Goal: Transaction & Acquisition: Book appointment/travel/reservation

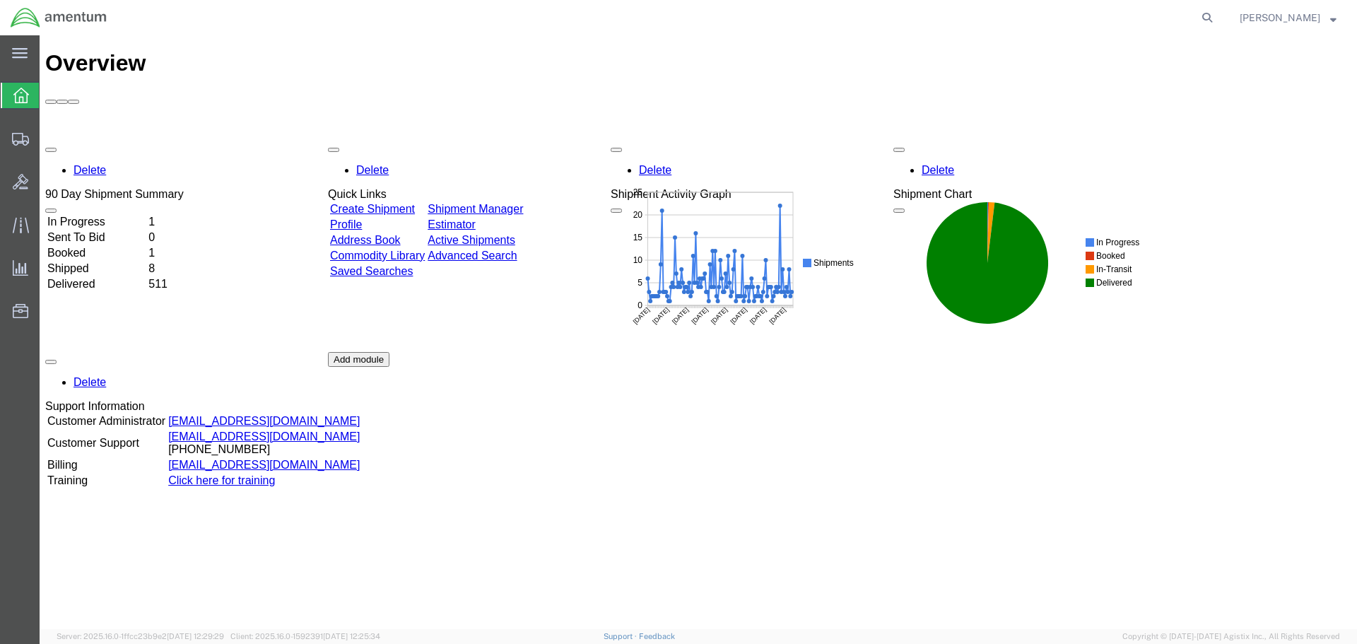
click at [396, 203] on link "Create Shipment" at bounding box center [372, 209] width 85 height 12
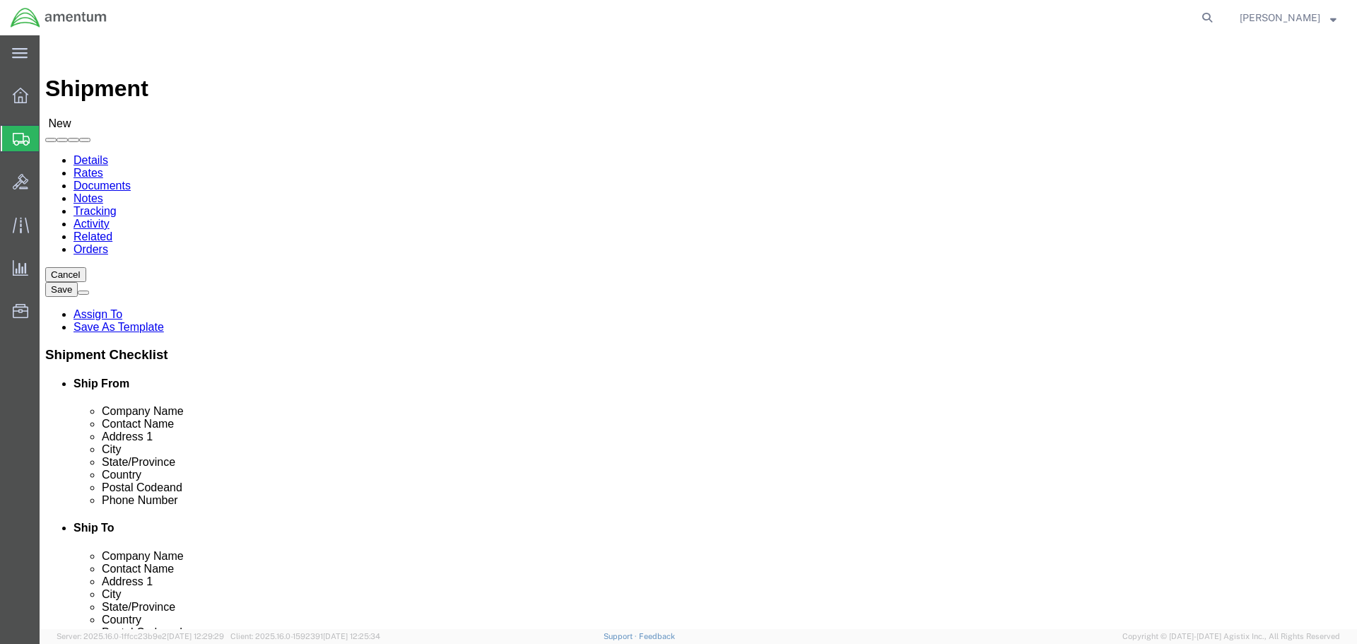
select select
select select "MYPROFILE"
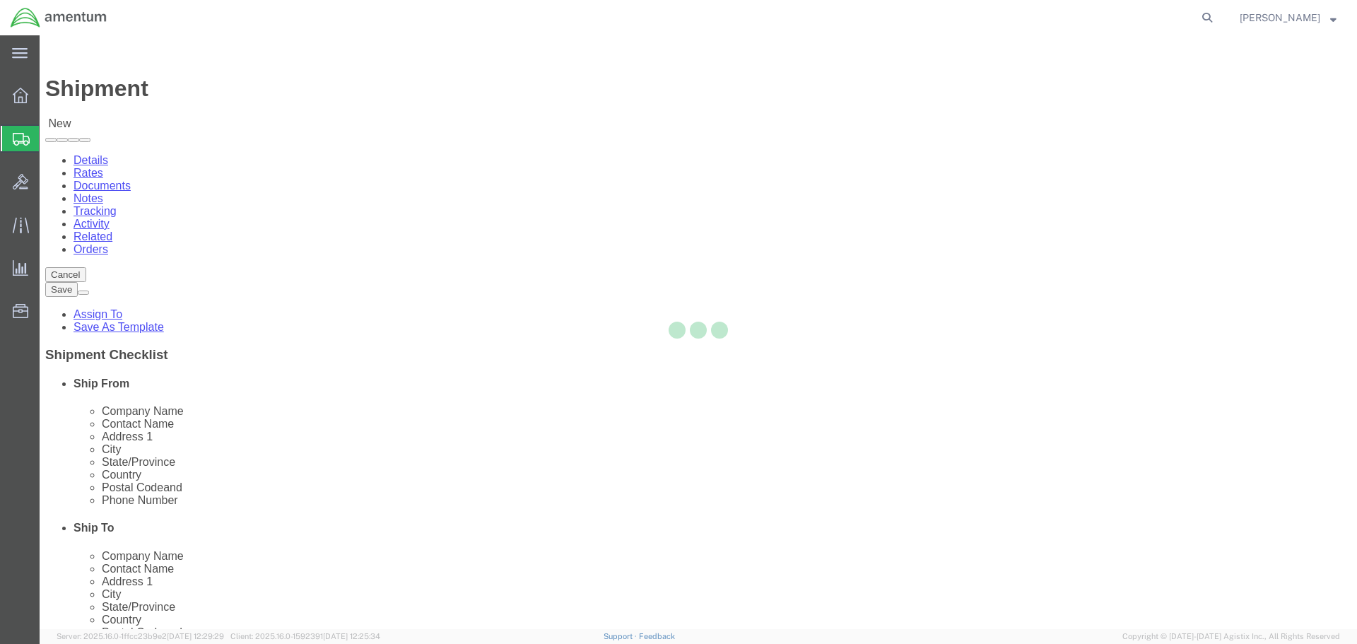
type input "Amentum Services, Inc."
type input "[PERSON_NAME]"
type input "4640 Subchaser Ct"
type input "Building 200"
type input "[GEOGRAPHIC_DATA]"
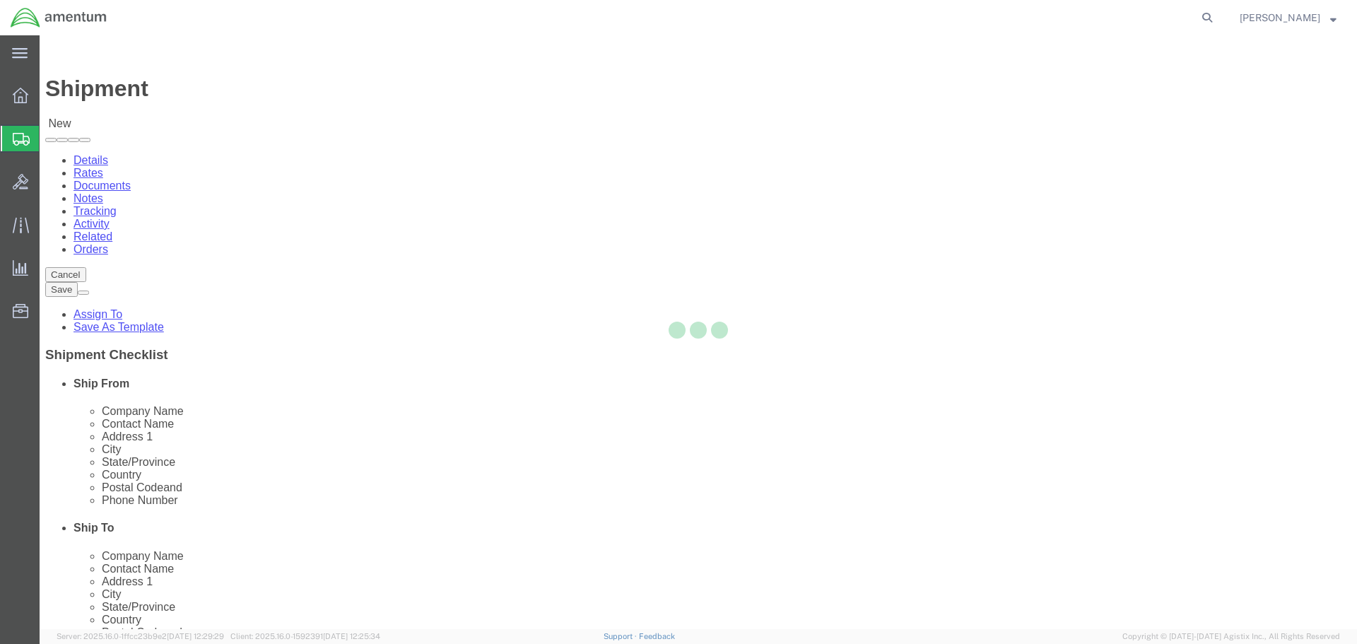
type input "32244"
type input "[PHONE_NUMBER]"
type input "309"
type input "[PERSON_NAME][EMAIL_ADDRESS][PERSON_NAME][DOMAIN_NAME]"
checkbox input "true"
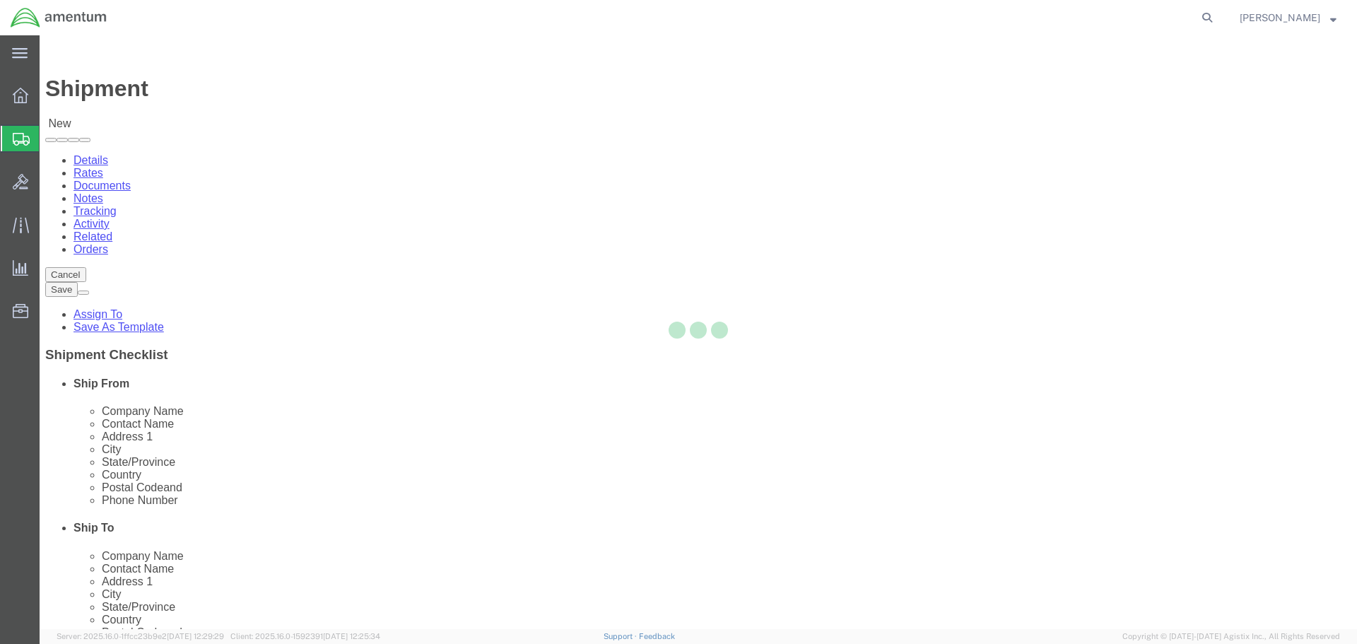
select select "FL"
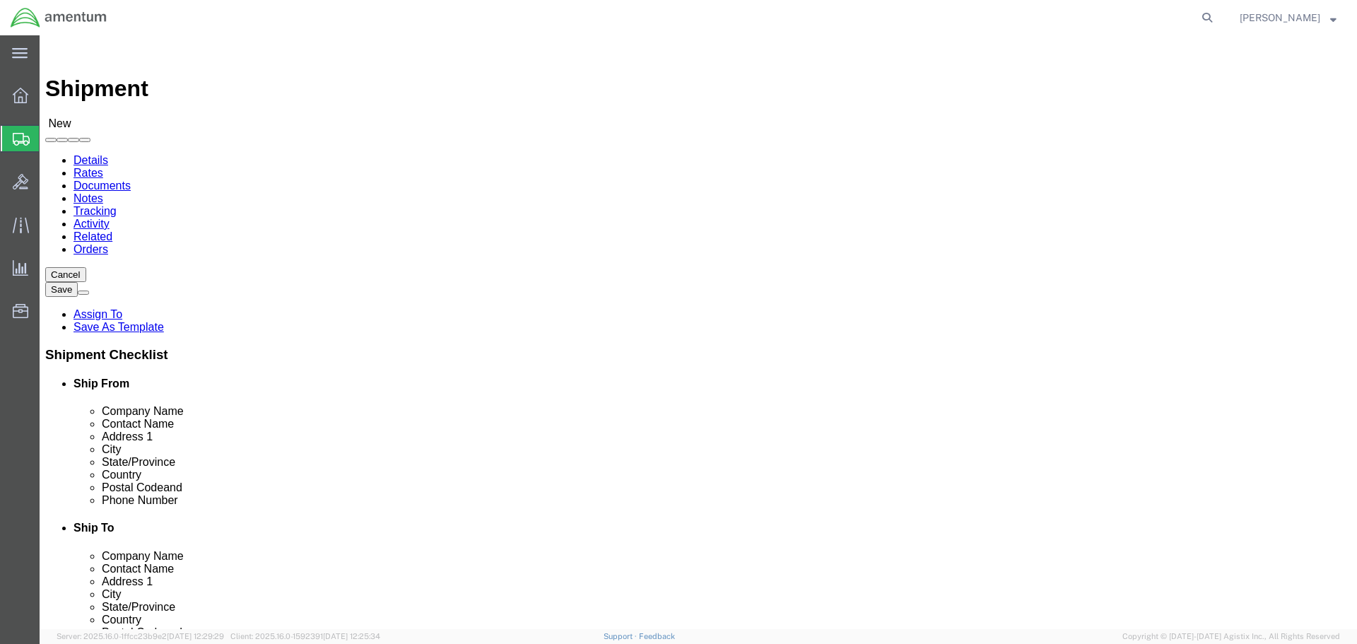
type input "natc"
select select "49916"
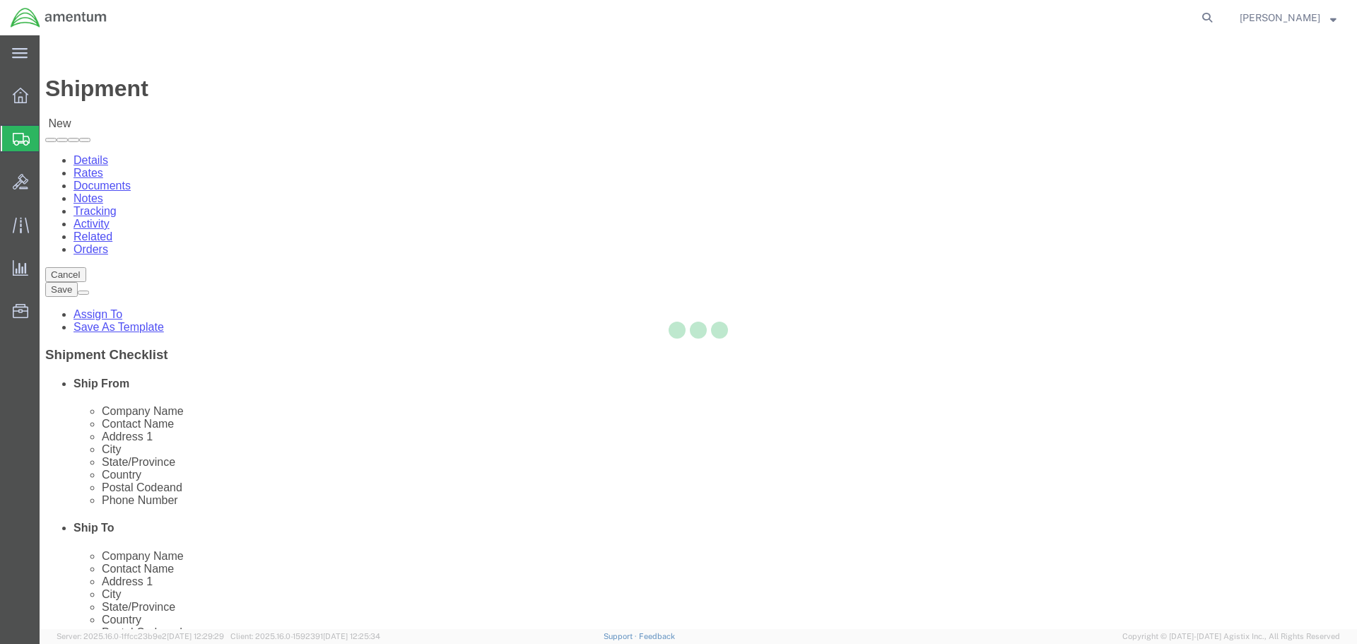
type input "Amentum Services, Inc"
type input "[PERSON_NAME]"
type input "5600 Air Cargo Rd"
type input "[US_STATE][GEOGRAPHIC_DATA]"
type input "73159-1109"
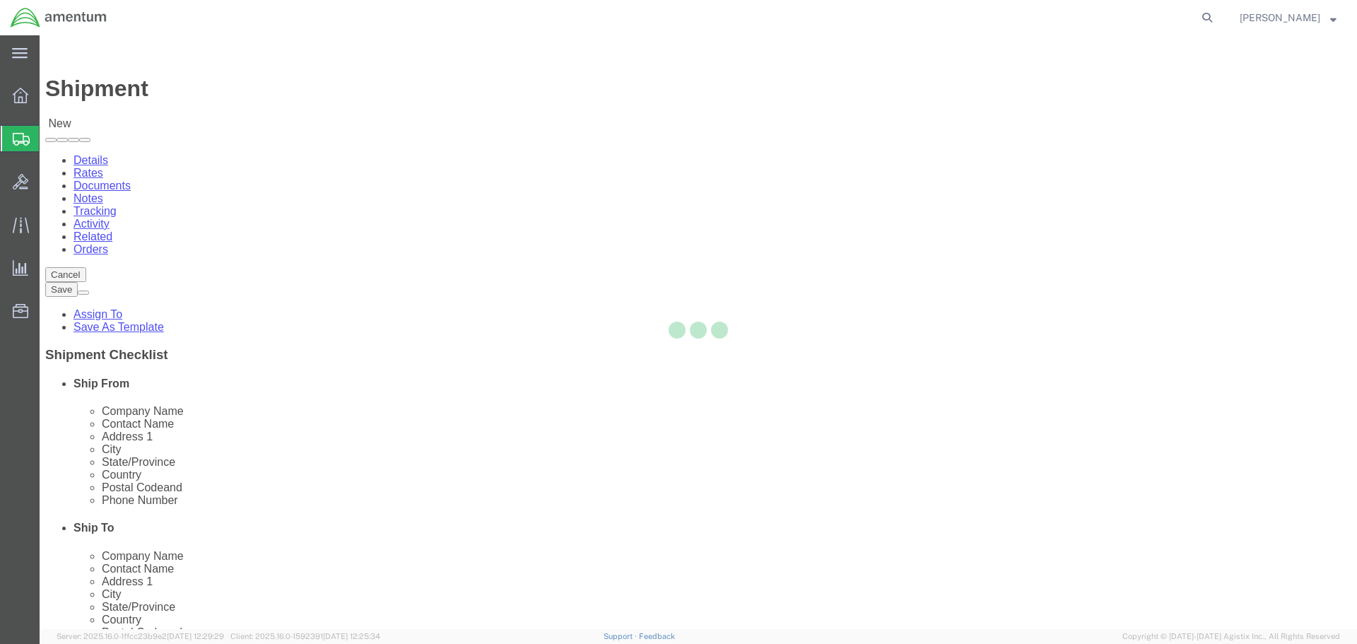
type input "[PHONE_NUMBER]"
type input "[PERSON_NAME][EMAIL_ADDRESS][PERSON_NAME][DOMAIN_NAME]"
checkbox input "true"
select select "OK"
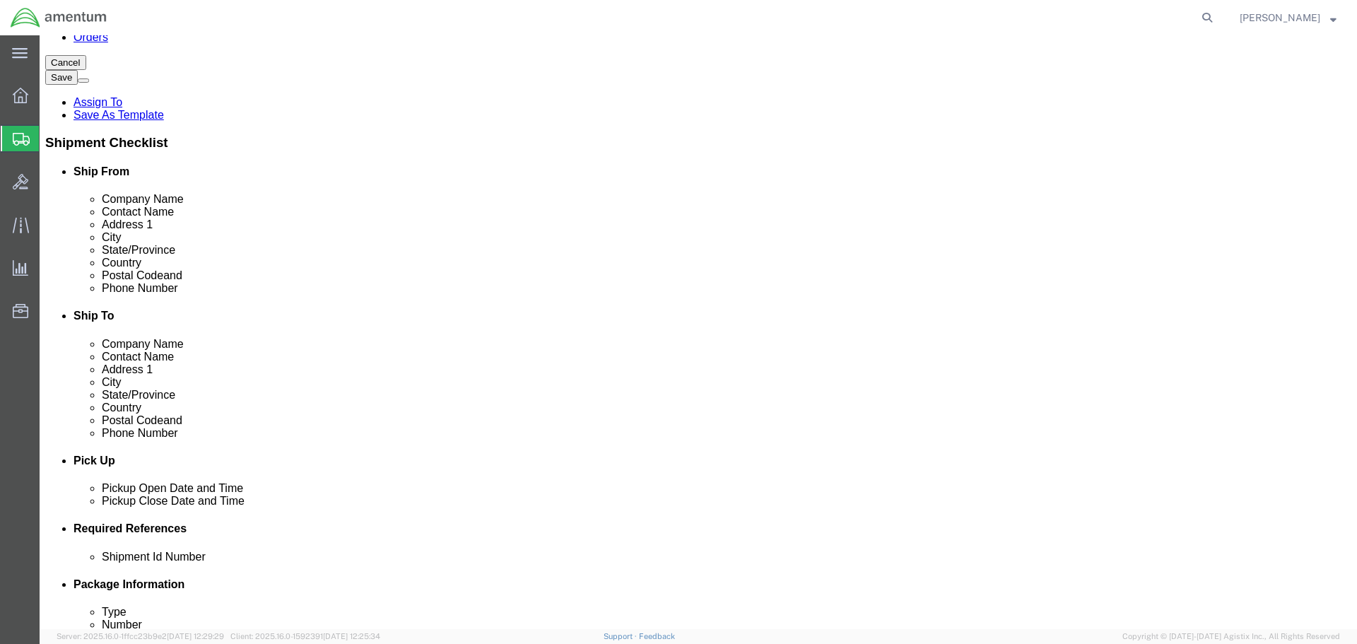
scroll to position [424, 0]
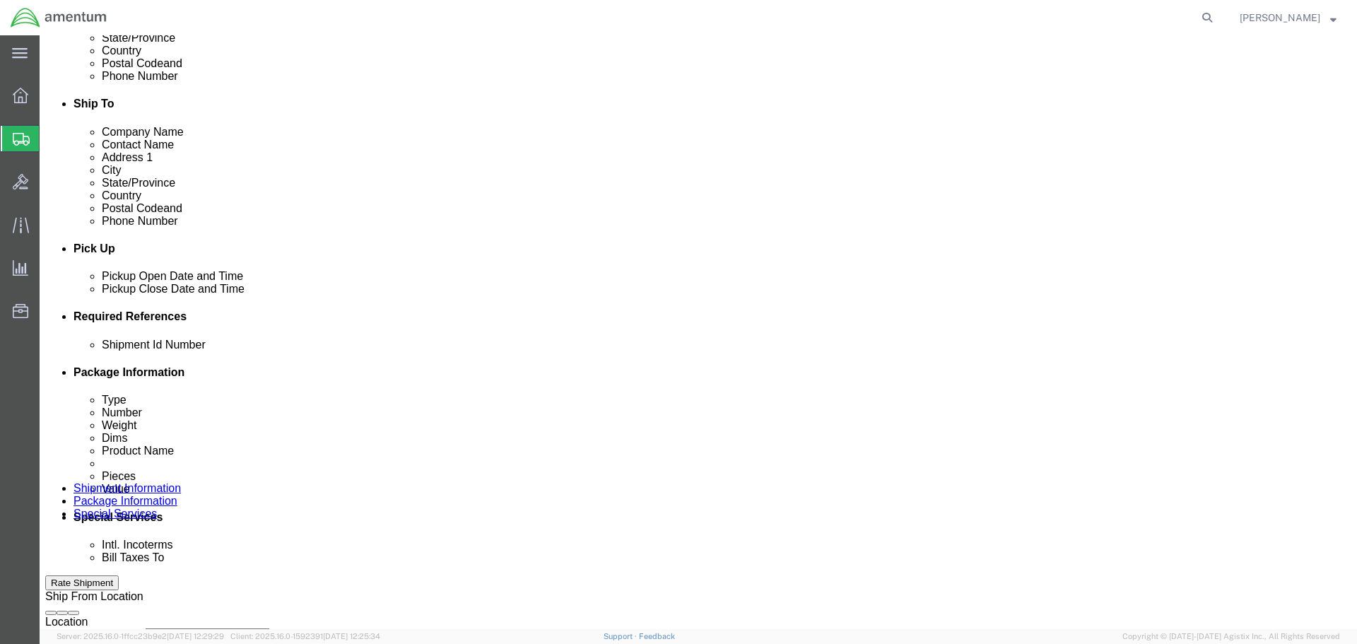
click input "text"
type input "n"
type input "NVG TO NAC"
click button "Add reference"
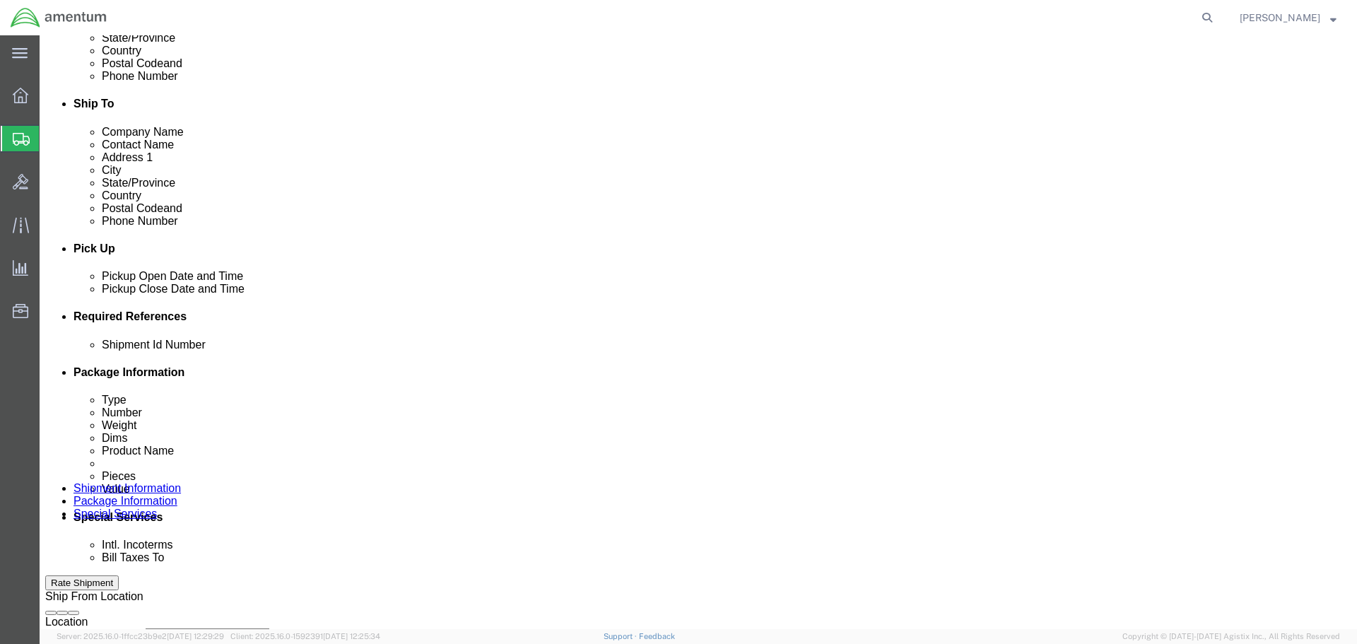
click button "Add reference"
click select "Select Account Type Activity ID Airline Appointment Number ASN Batch Request # …"
select select "PROJNUM"
click select "Select Account Type Activity ID Airline Appointment Number ASN Batch Request # …"
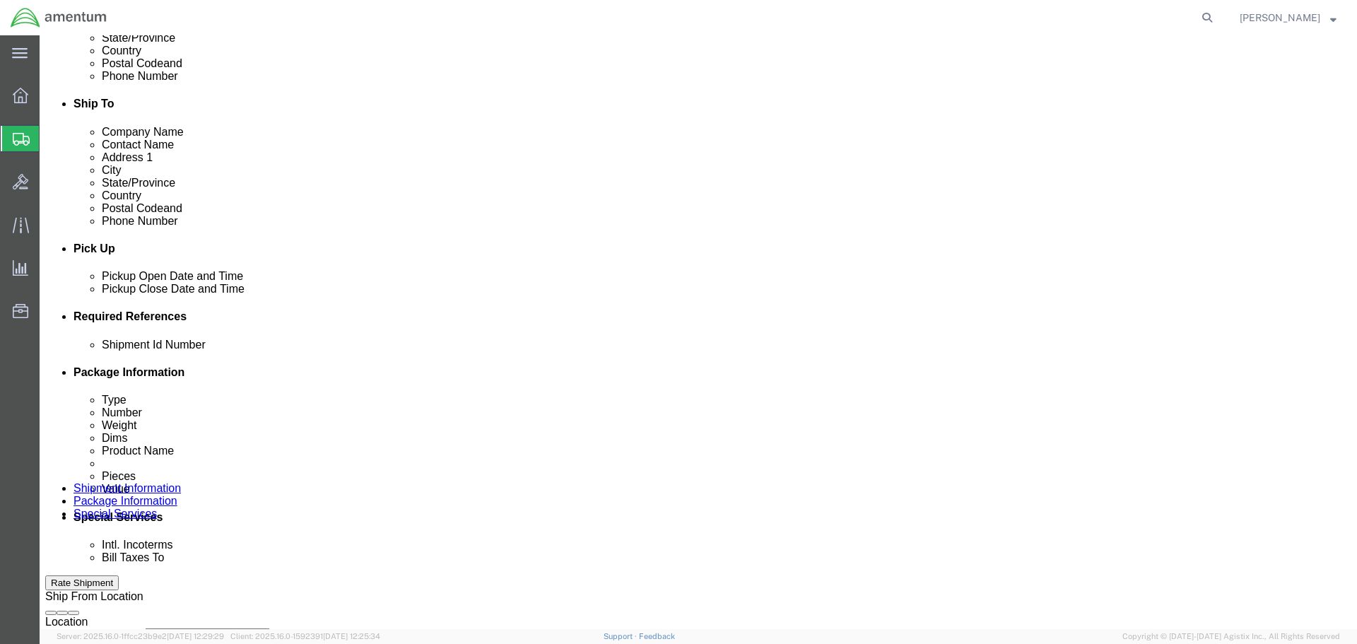
type input "6118.03.03.2219.000.SER.0000"
select select "DEPT"
type input "CBP"
select select "CUSTREF"
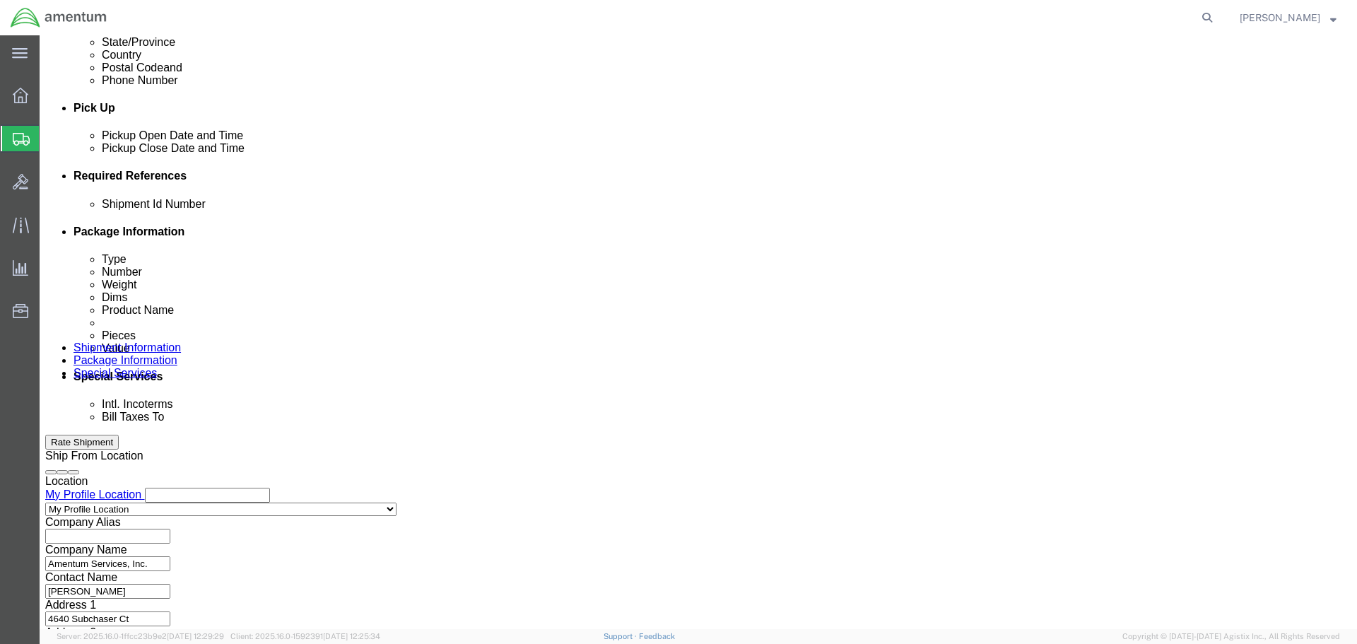
scroll to position [647, 0]
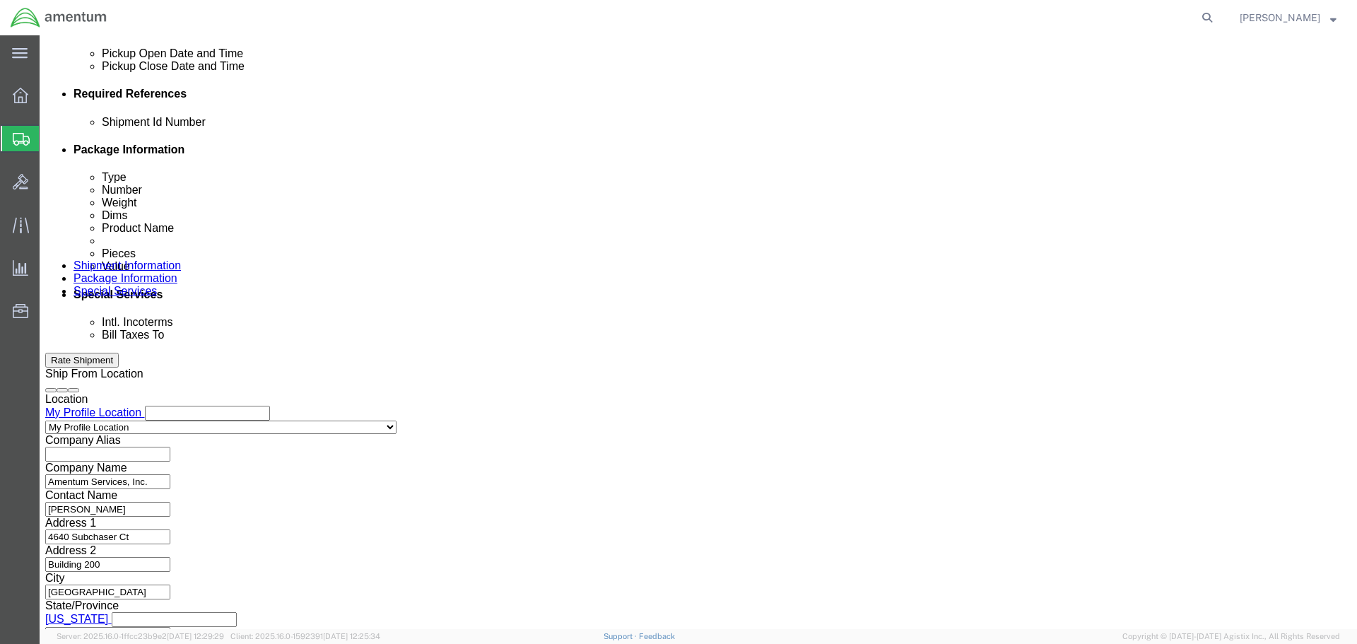
type input "NVG"
click button "Continue"
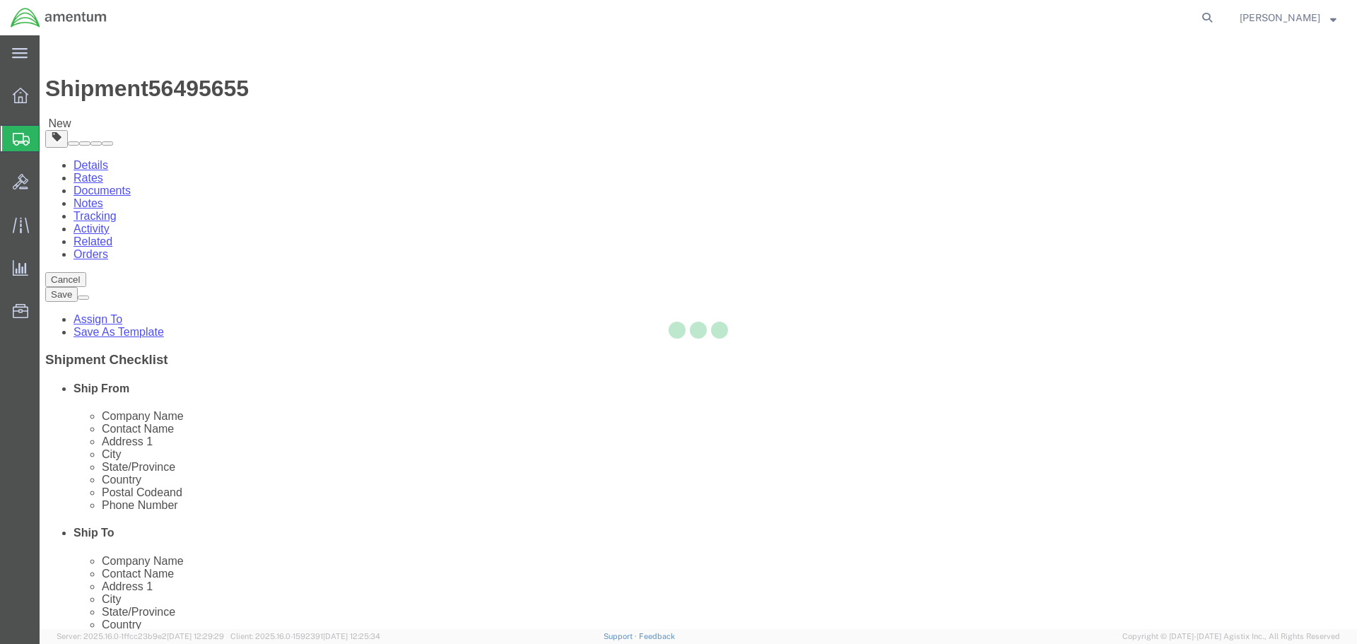
select select "CBOX"
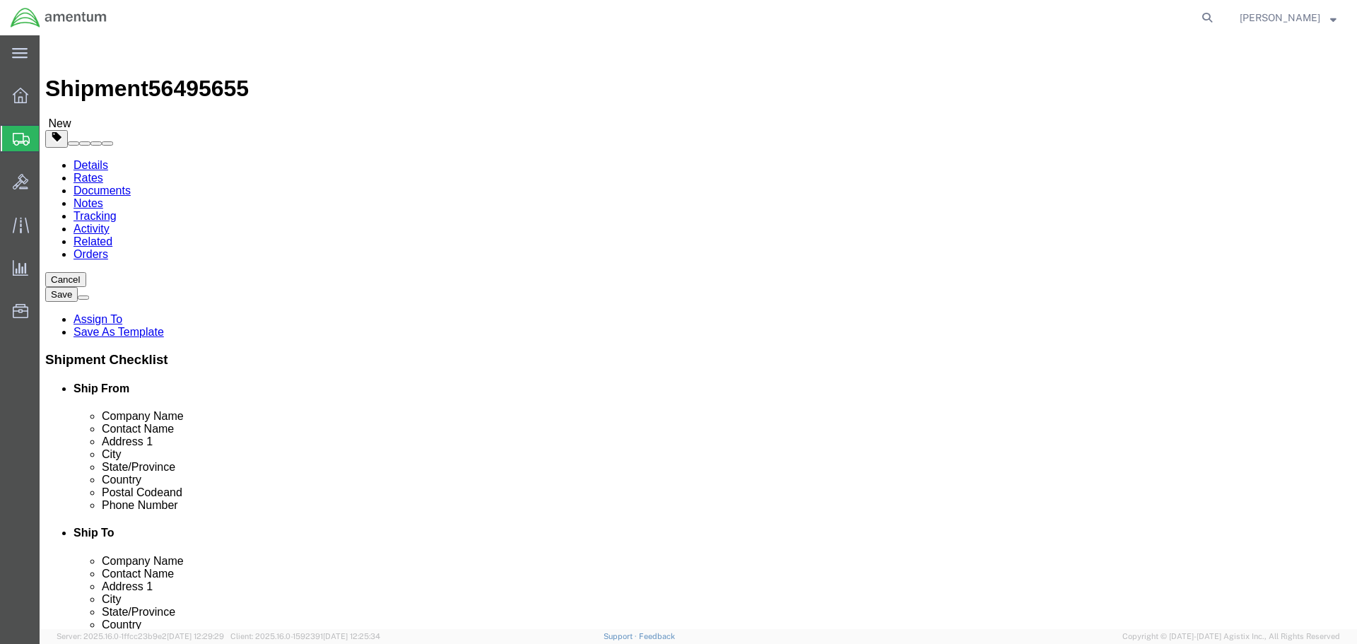
click input "text"
type input "35"
type input "15"
click input "0.00"
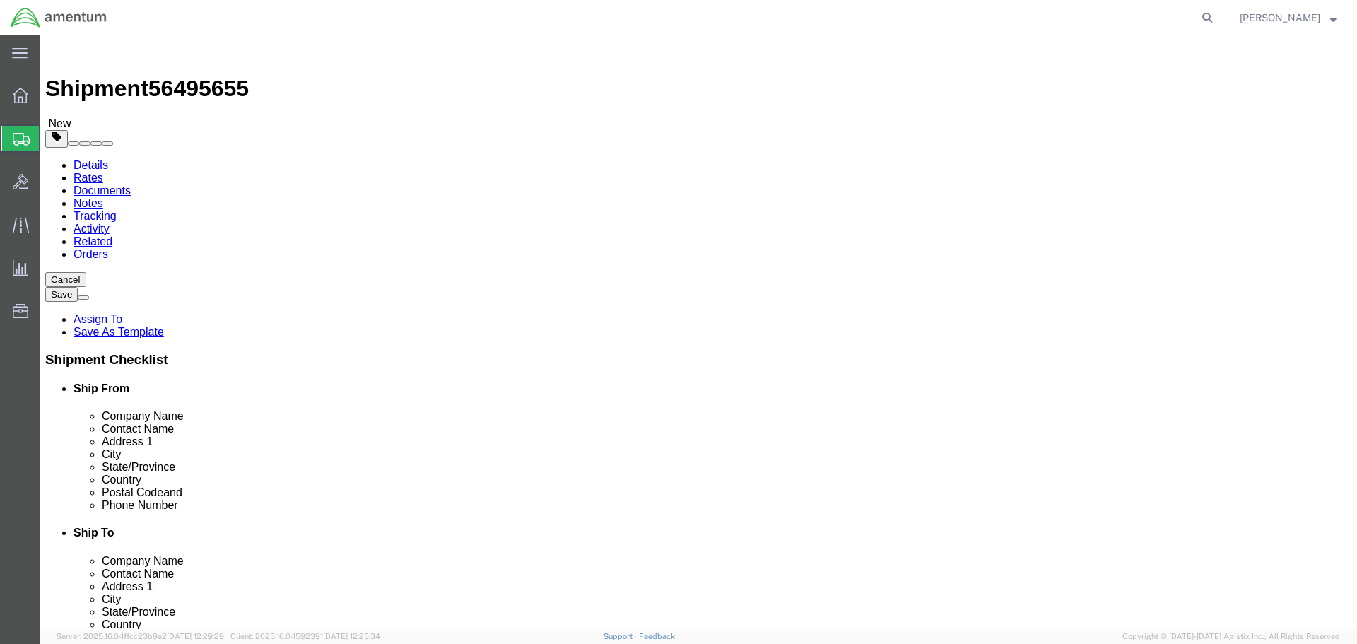
click input "0.00"
type input "30"
click link "Add Content"
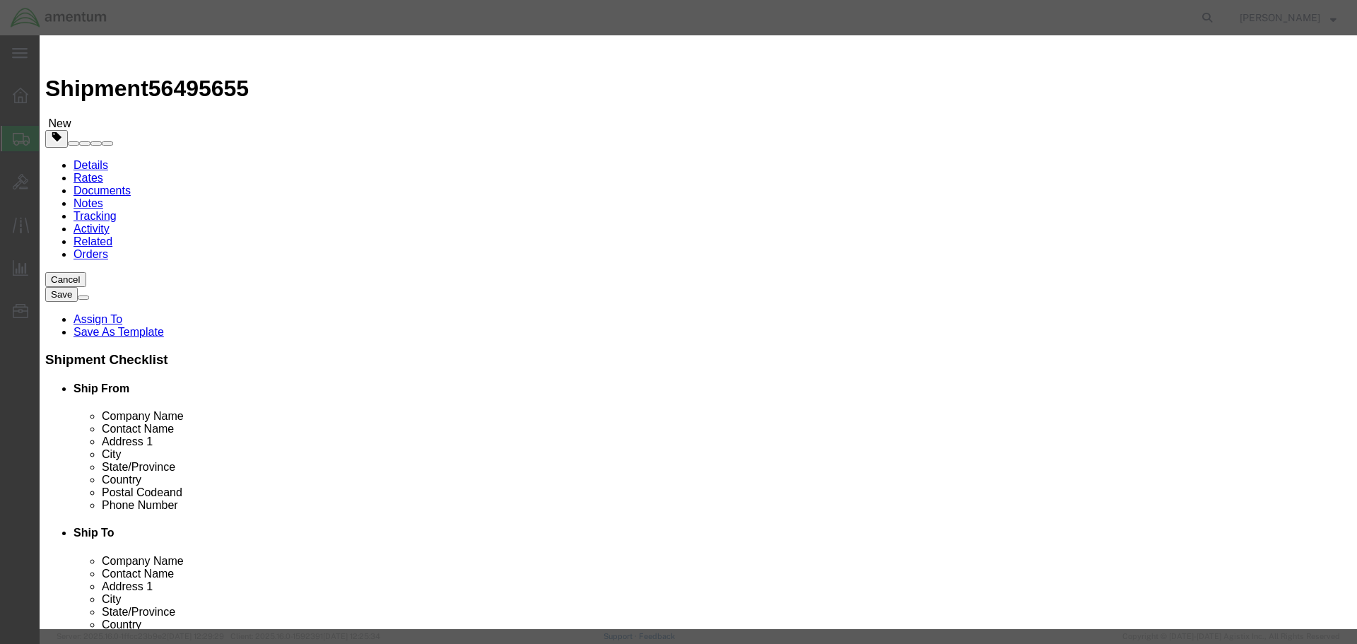
click input "text"
type input "NVG"
click input "0"
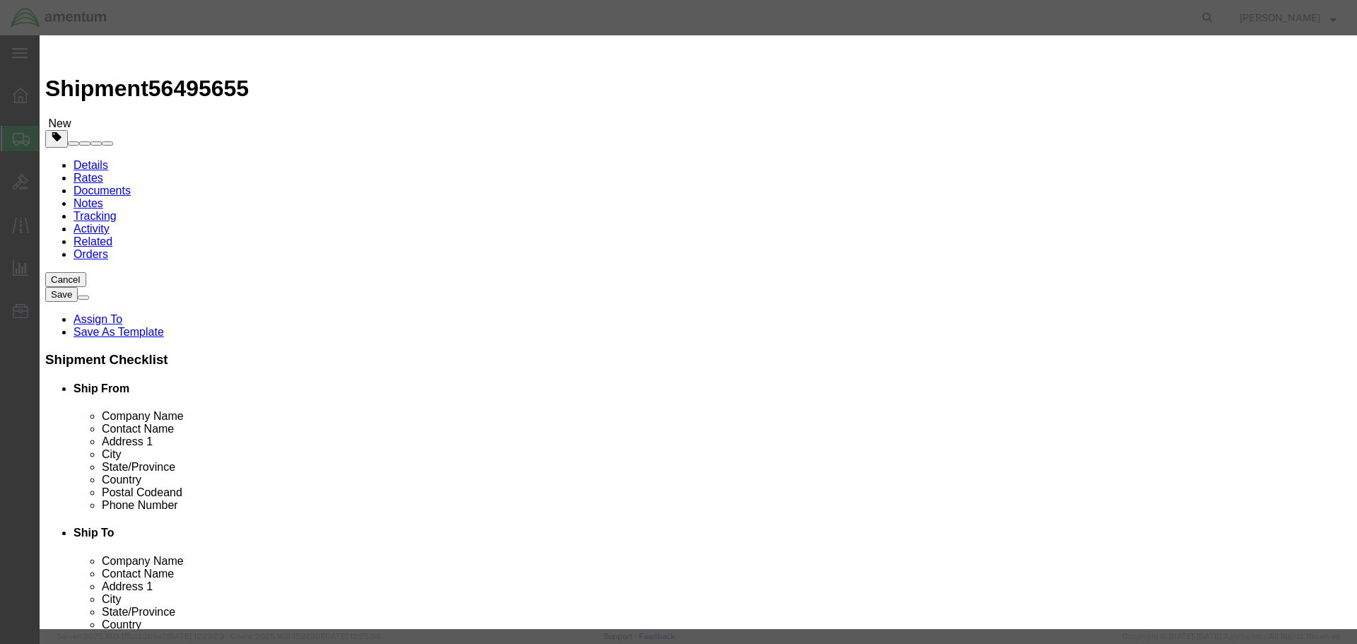
type input "12"
click input "text"
type input "120000"
click button "Save & Close"
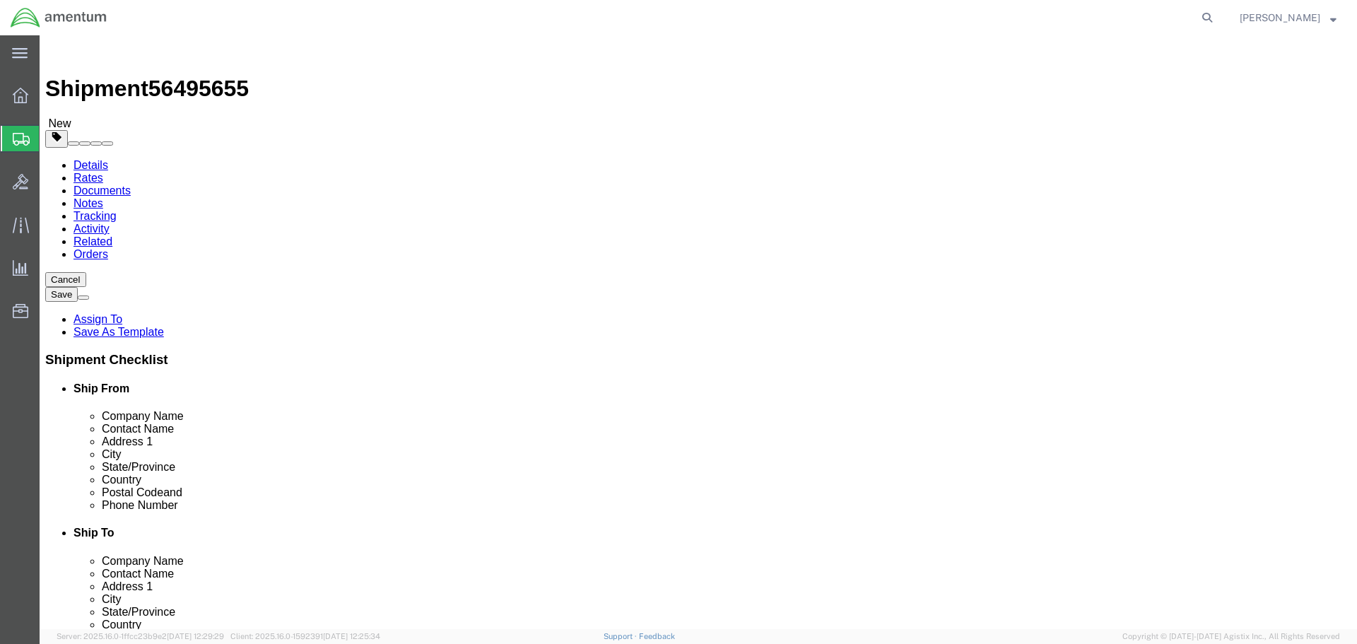
click button "Continue"
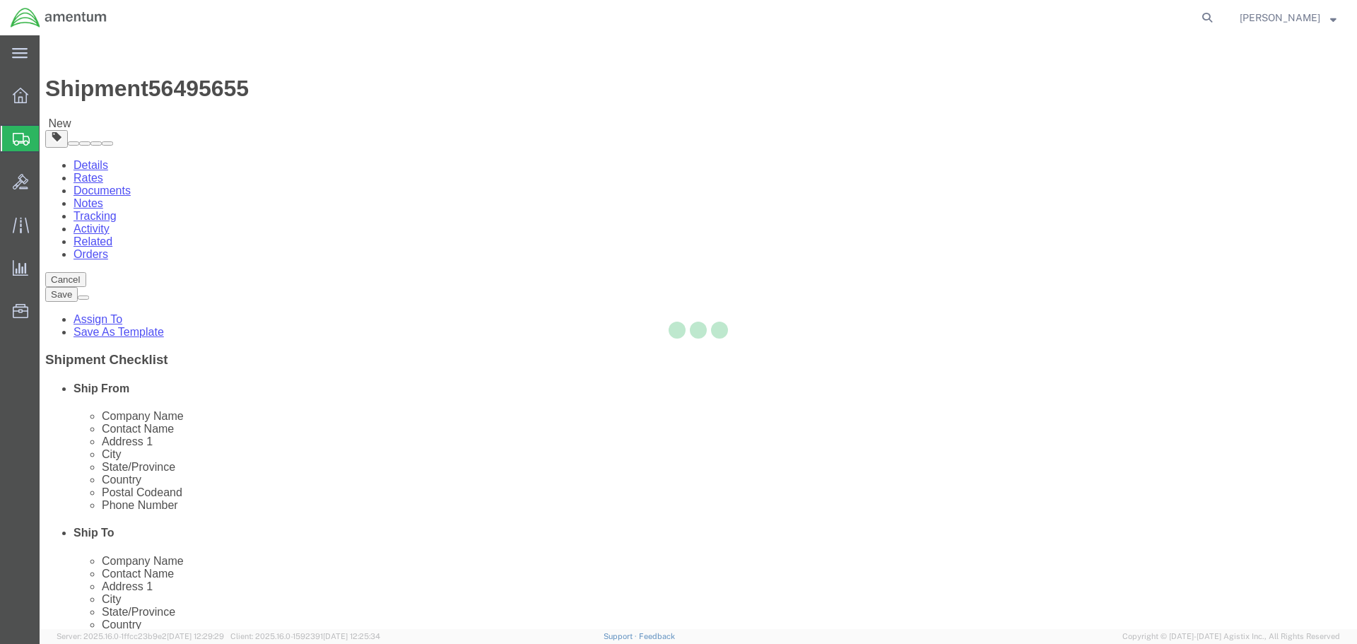
select select
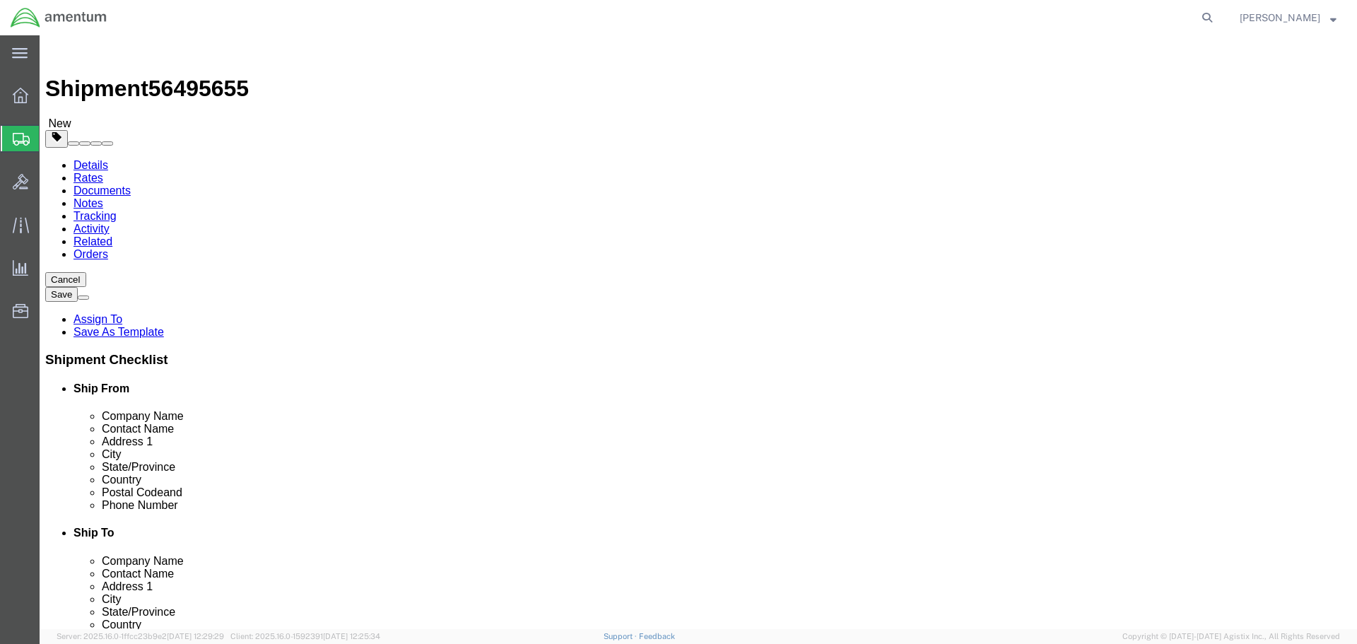
click button "Rate Shipment"
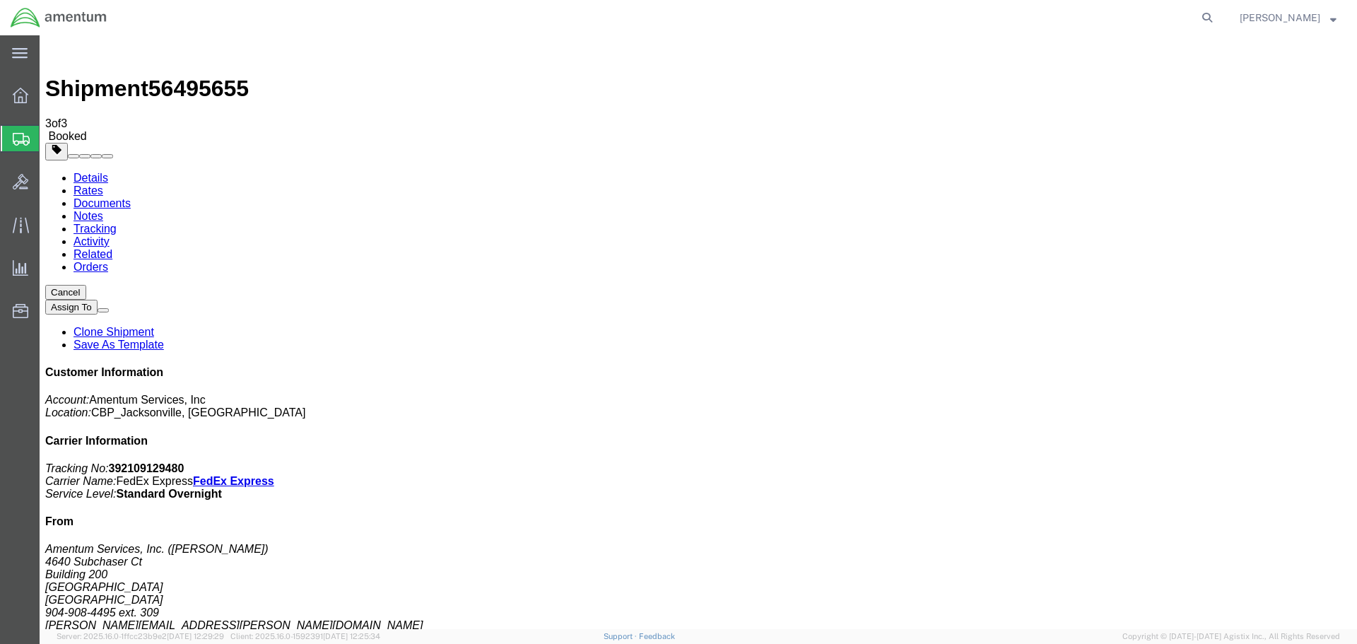
drag, startPoint x: 336, startPoint y: 414, endPoint x: 247, endPoint y: 329, distance: 123.0
click at [154, 326] on link "Clone Shipment" at bounding box center [114, 332] width 81 height 12
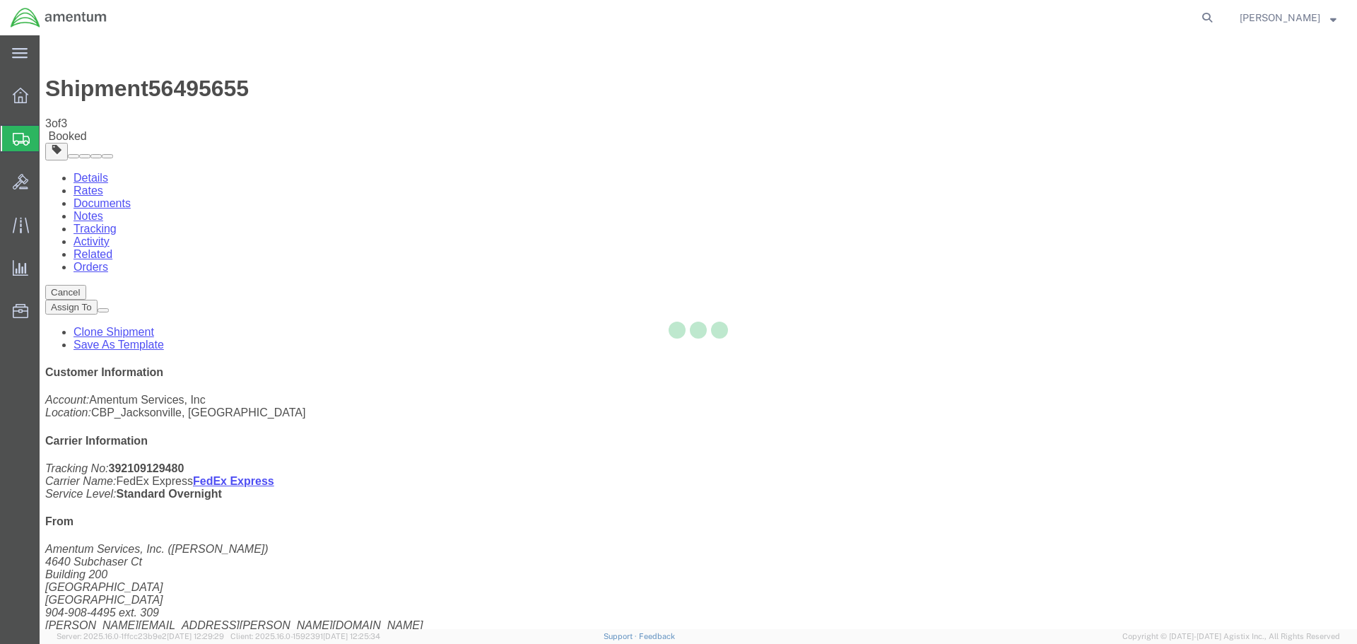
select select "49917"
select select "49916"
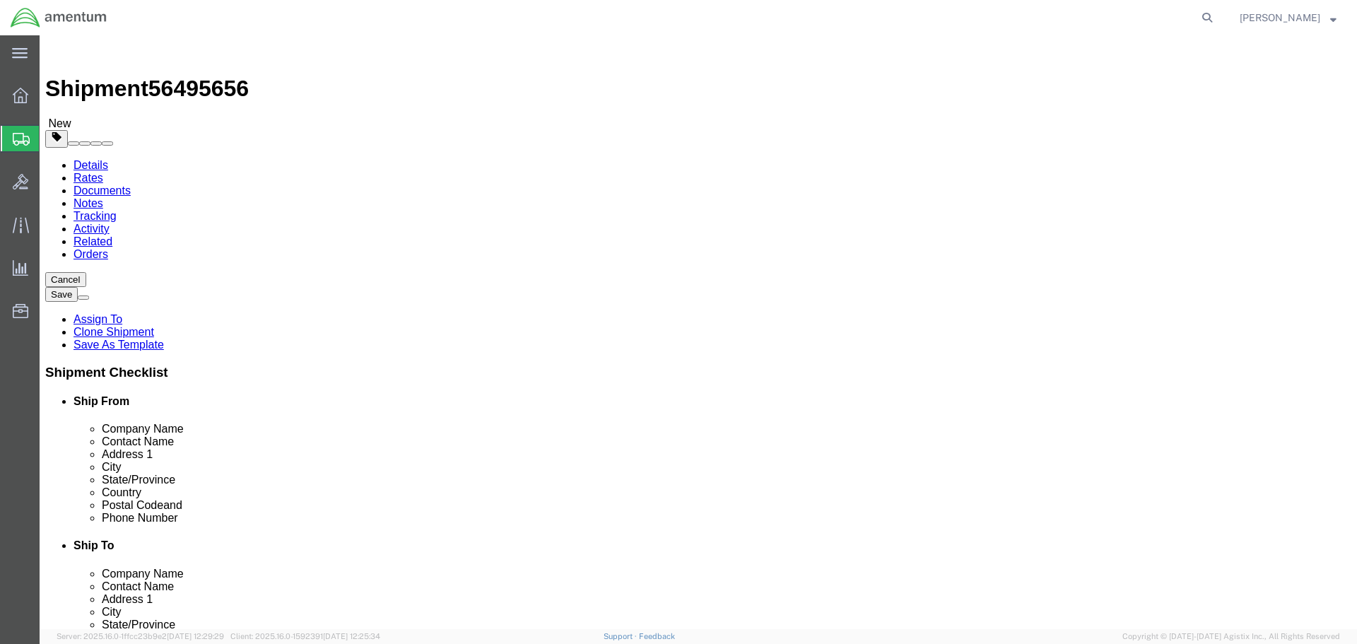
type input "WTU"
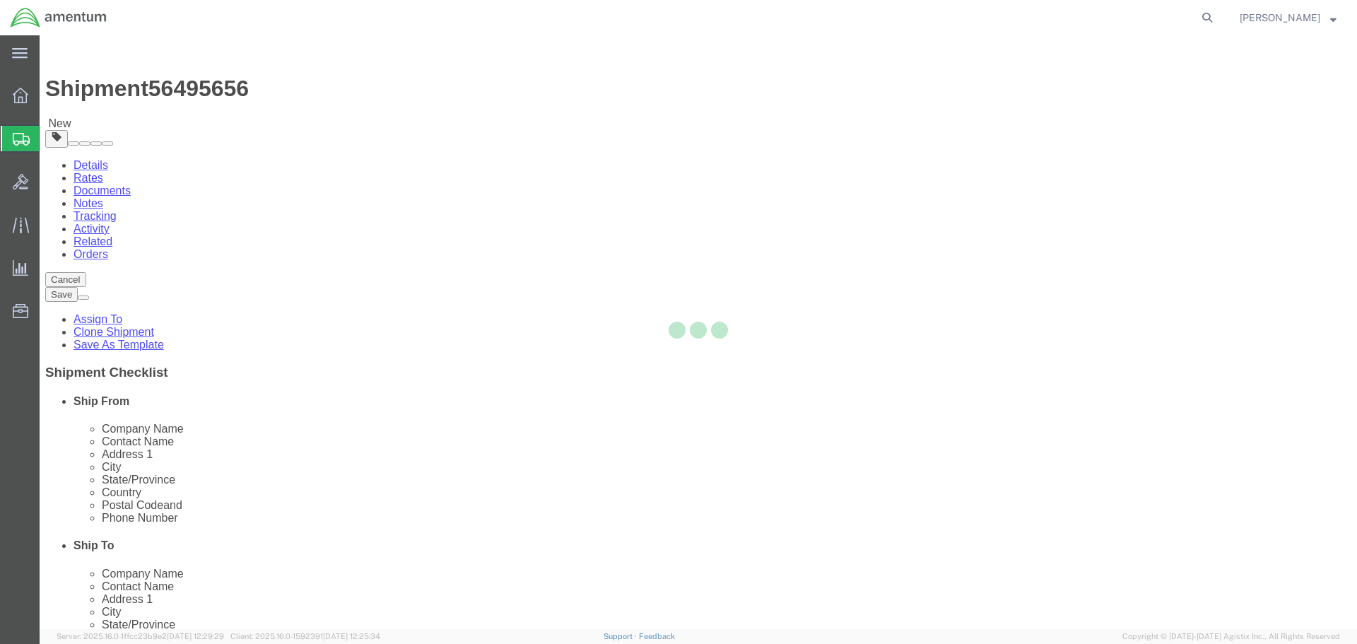
type input "85707"
type input "[PHONE_NUMBER]"
type input "[PERSON_NAME][EMAIL_ADDRESS][PERSON_NAME][DOMAIN_NAME]"
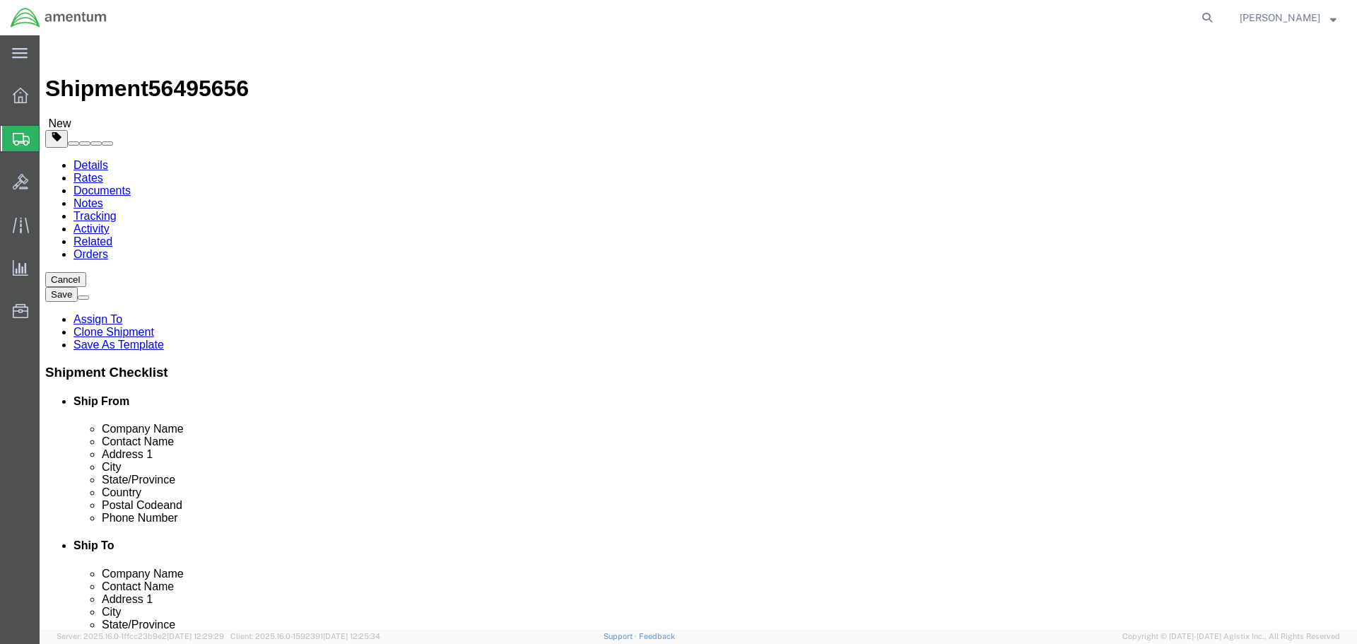
select select "AZ"
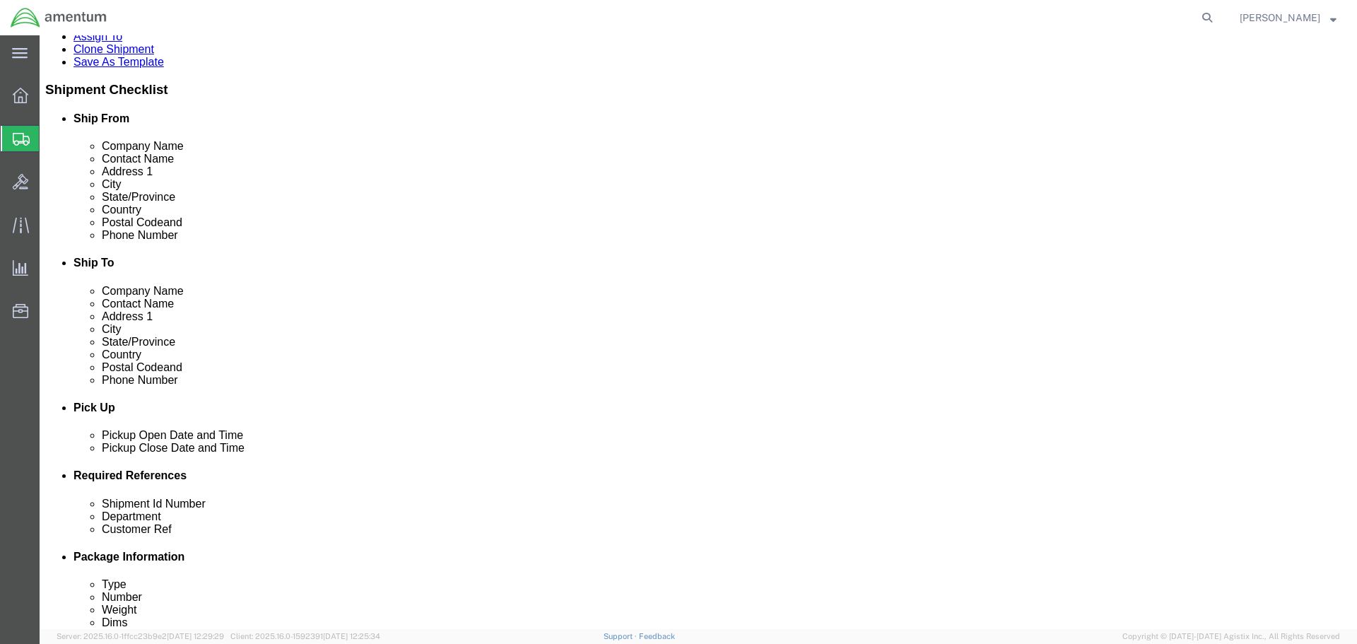
scroll to position [566, 0]
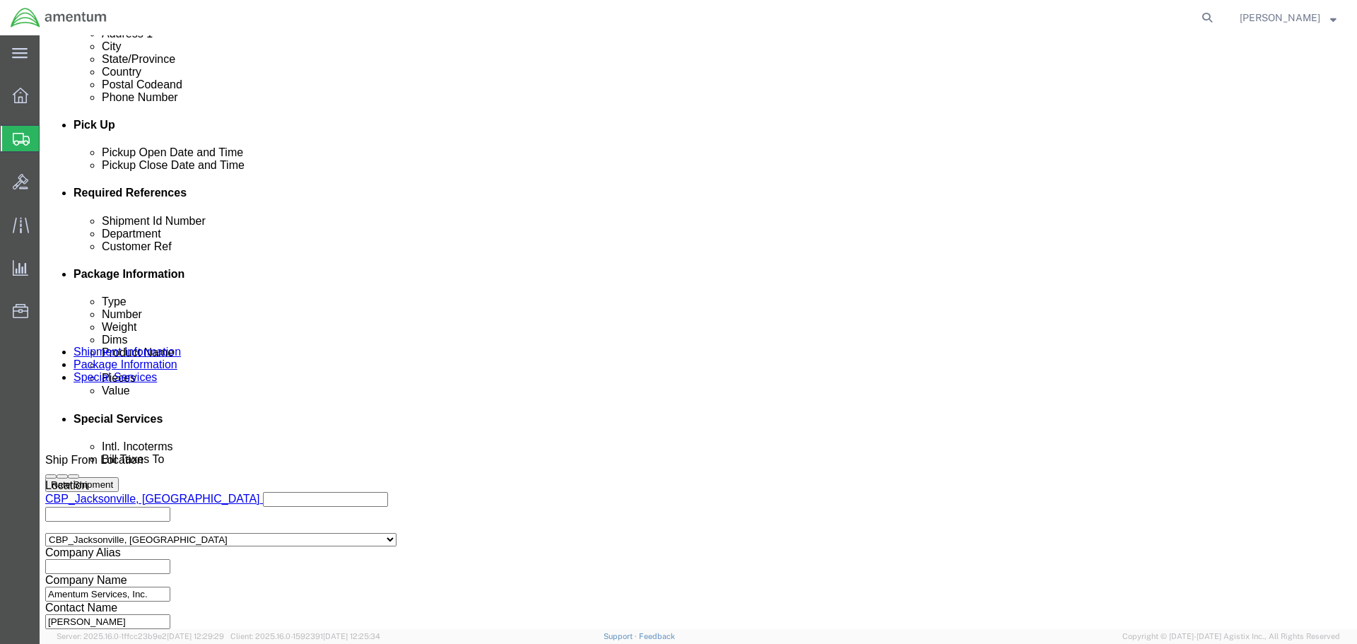
click input "NVG TO NAC"
type input "NVG TO WTU"
click link "Rates"
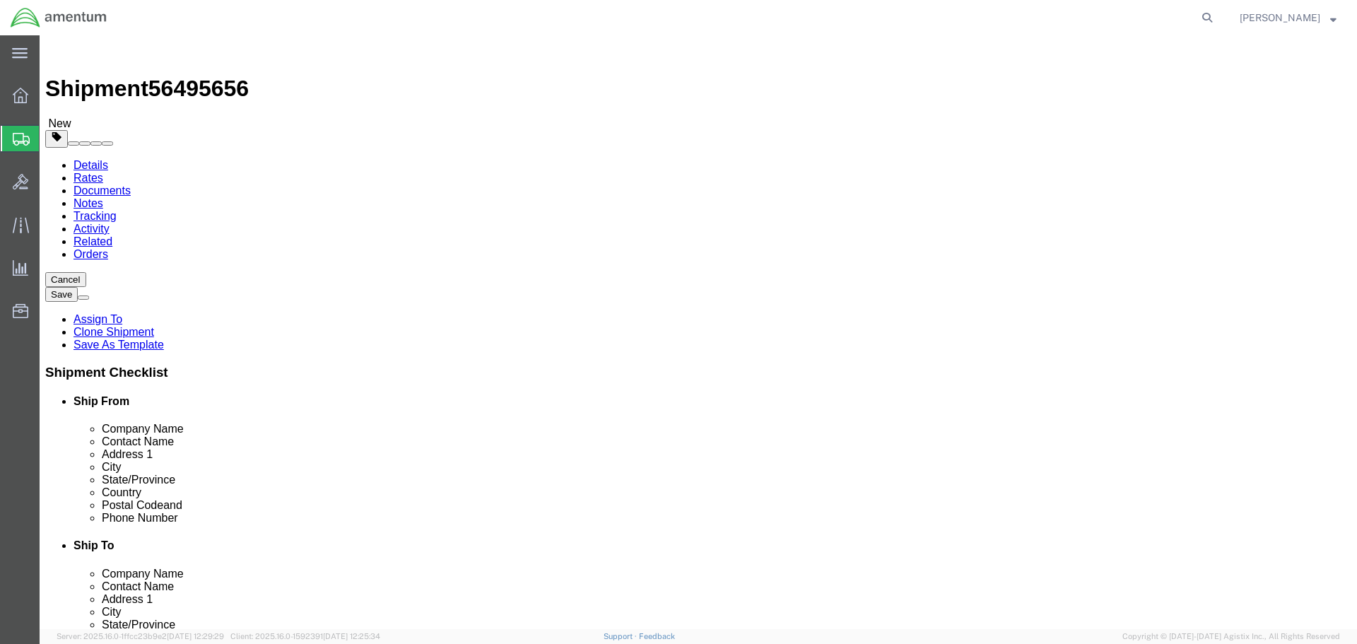
click at [92, 159] on link "Details" at bounding box center [91, 165] width 35 height 12
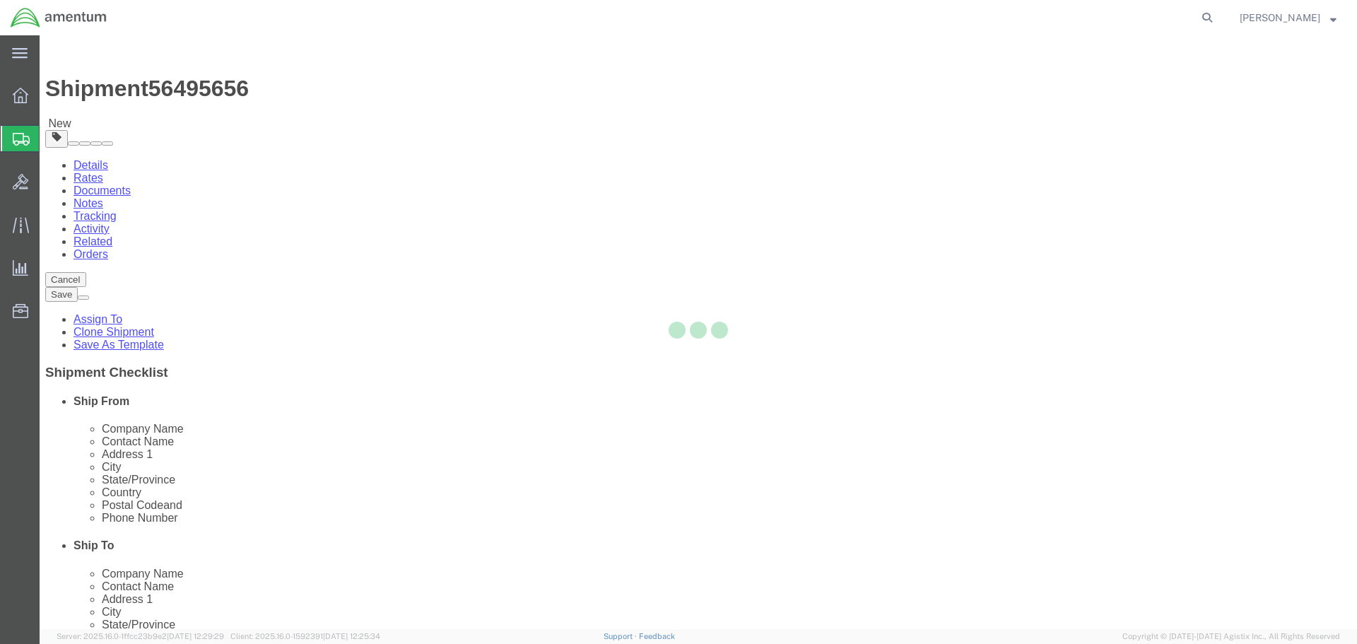
select select "49917"
select select "49949"
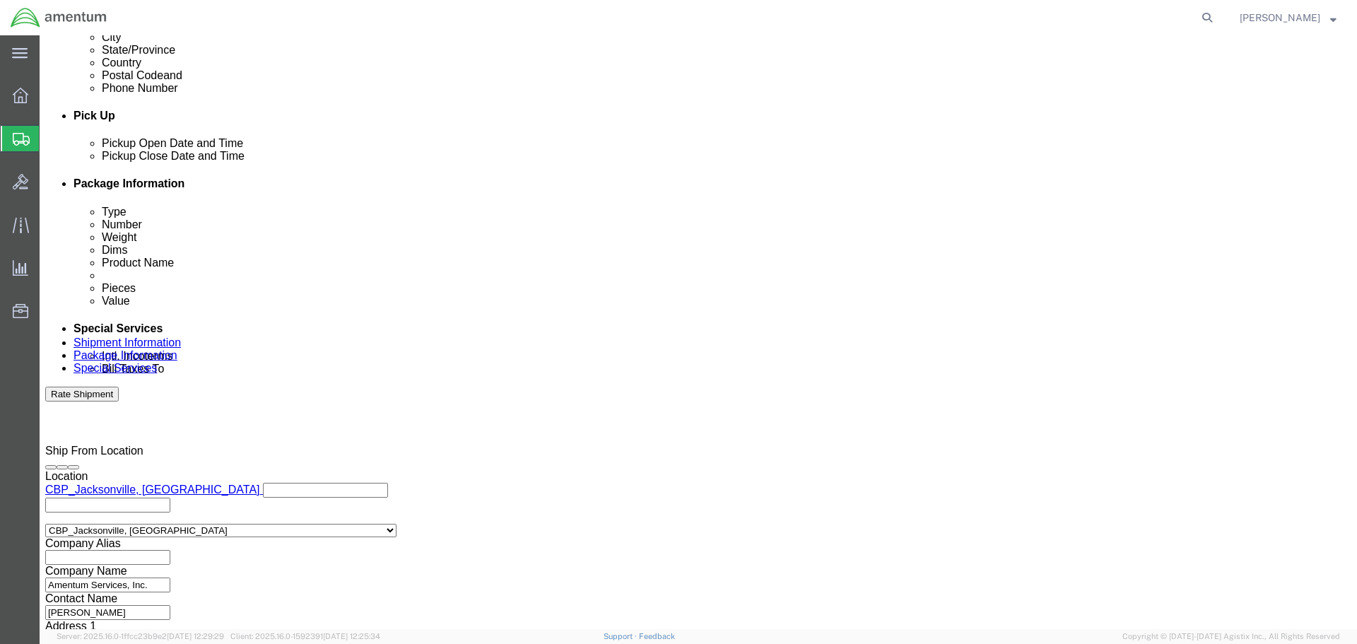
scroll to position [647, 0]
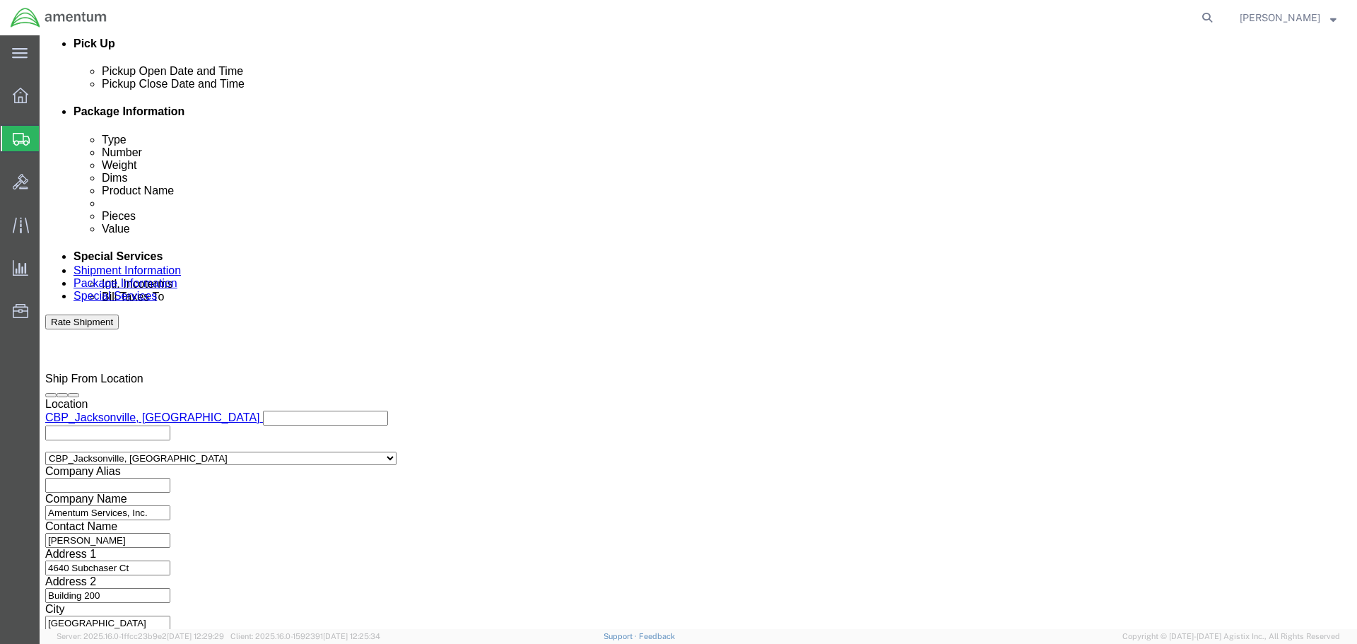
click button "Continue"
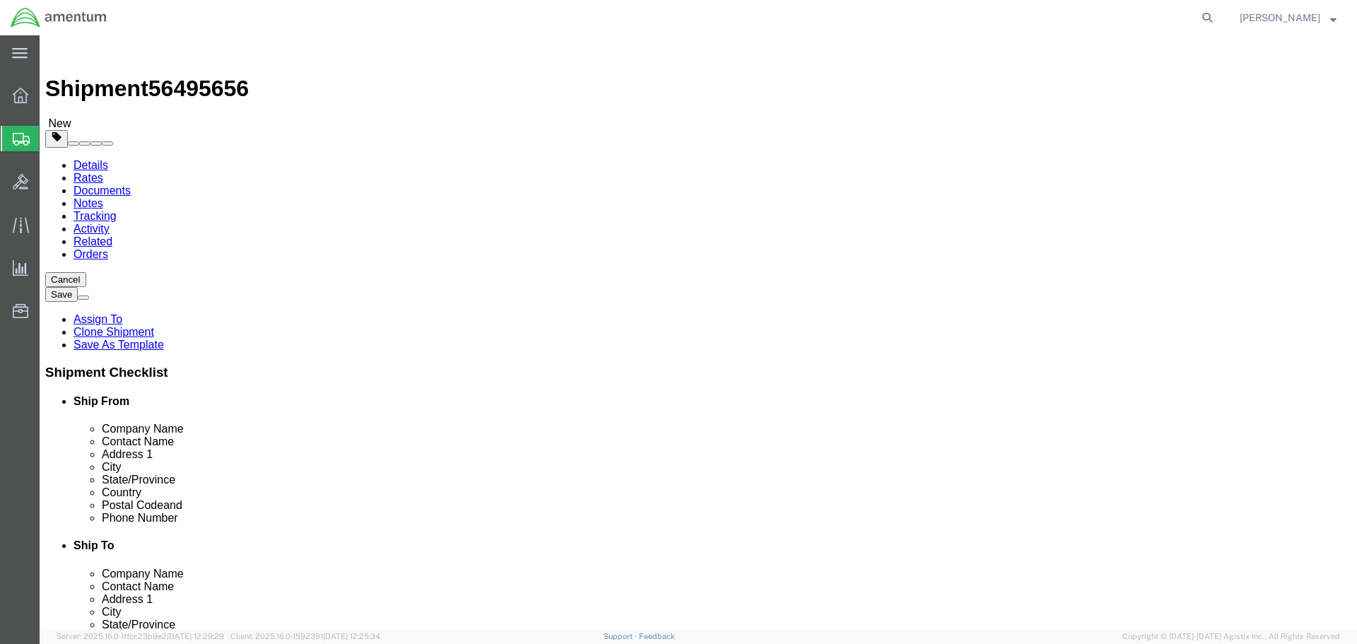
click input "35.00"
type input "24"
type input "12"
type input "19"
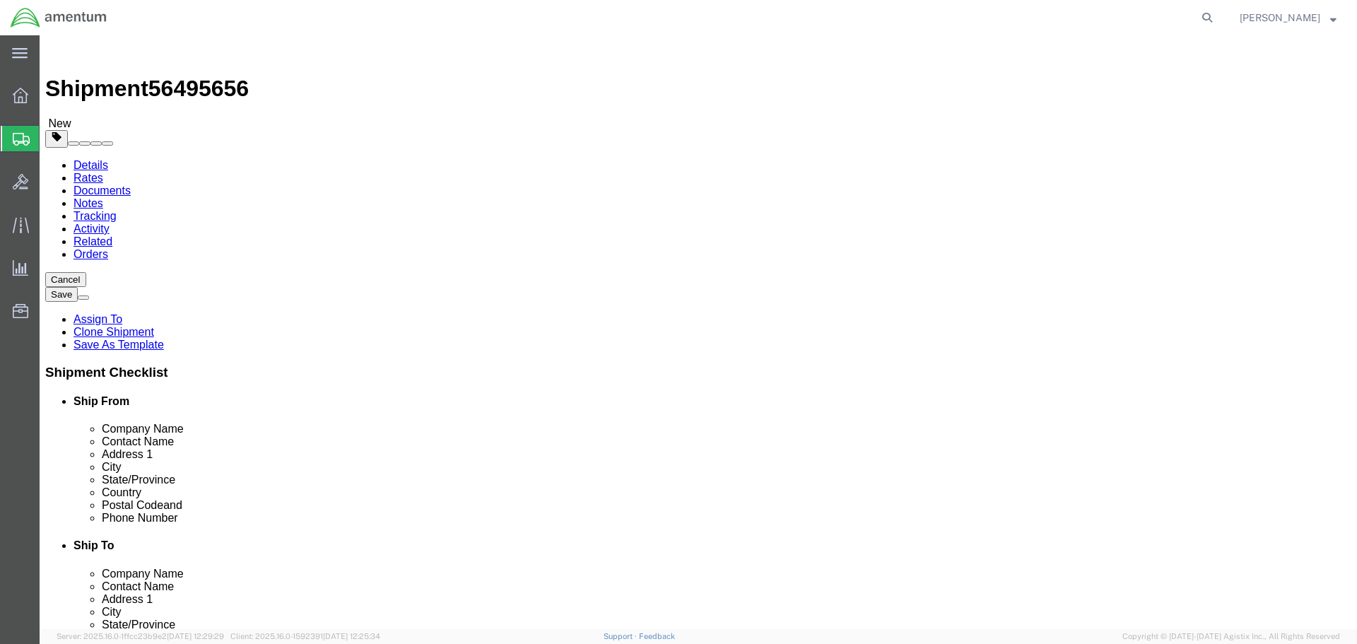
type input "16"
click dd "120000.00 USD"
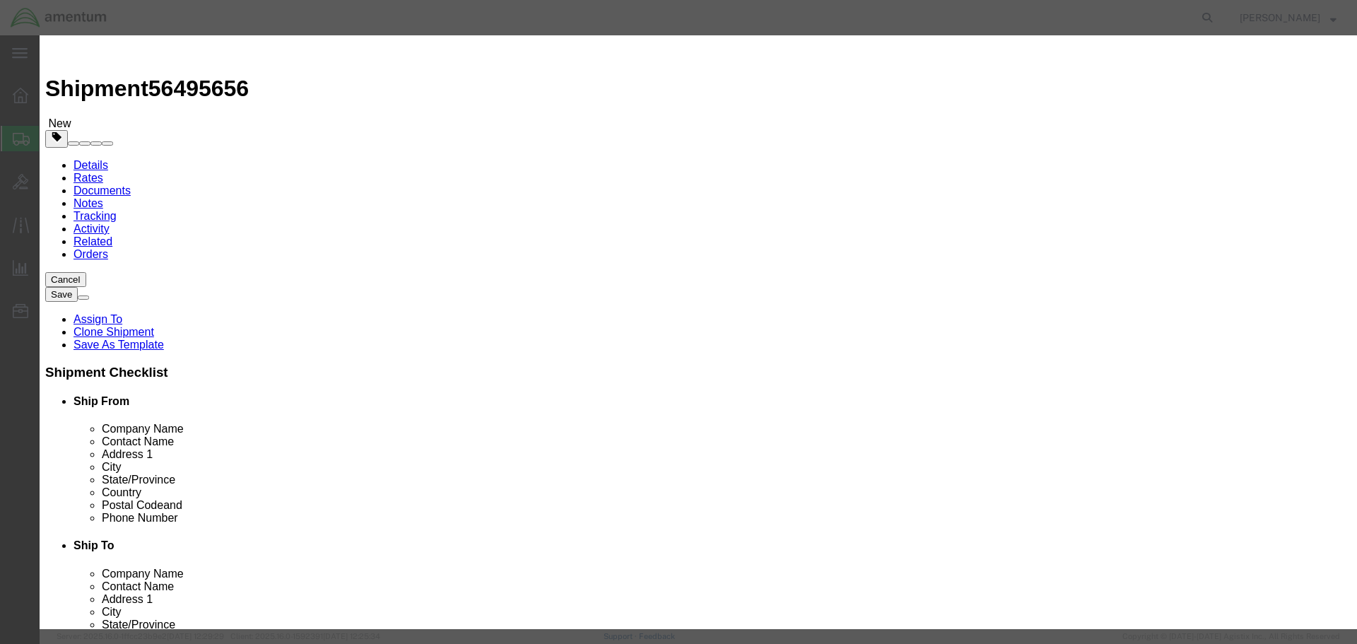
drag, startPoint x: 453, startPoint y: 134, endPoint x: 361, endPoint y: 127, distance: 92.9
click div "Pieces 12.00 Select Bag Barrels 100Board Feet Bottle Box Blister Pack Carats Ca…"
type input "5"
type input "50000"
click button "Save & Close"
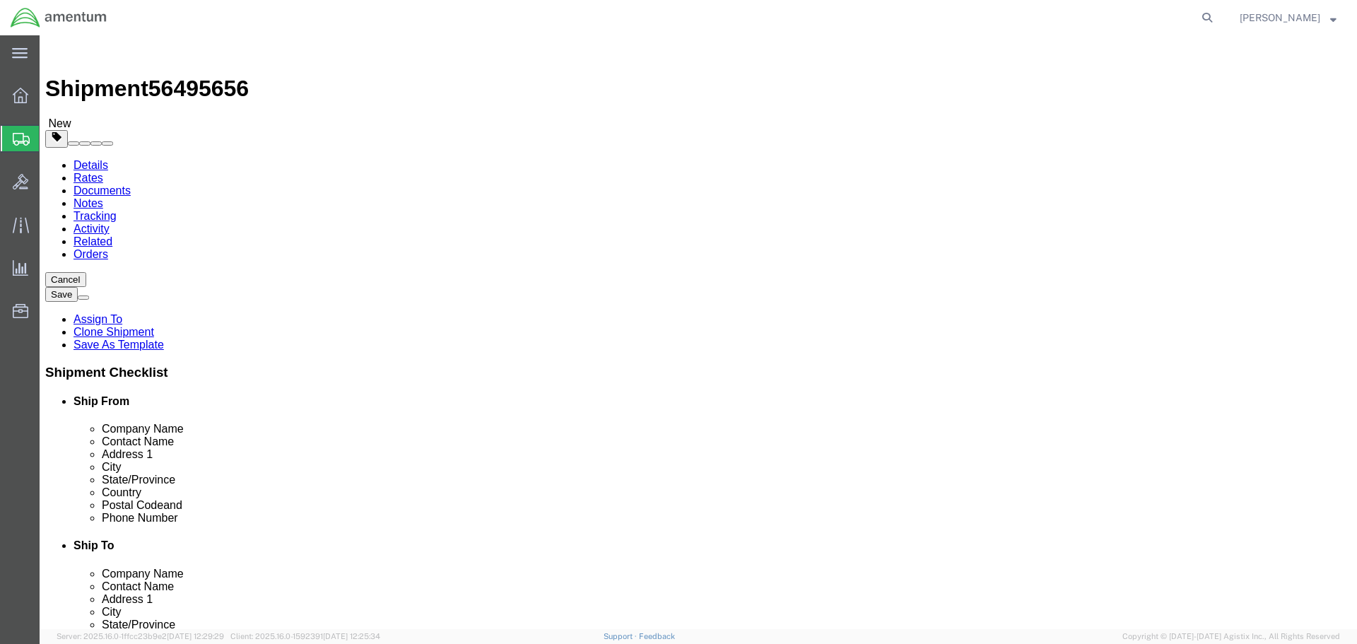
click button "Rate Shipment"
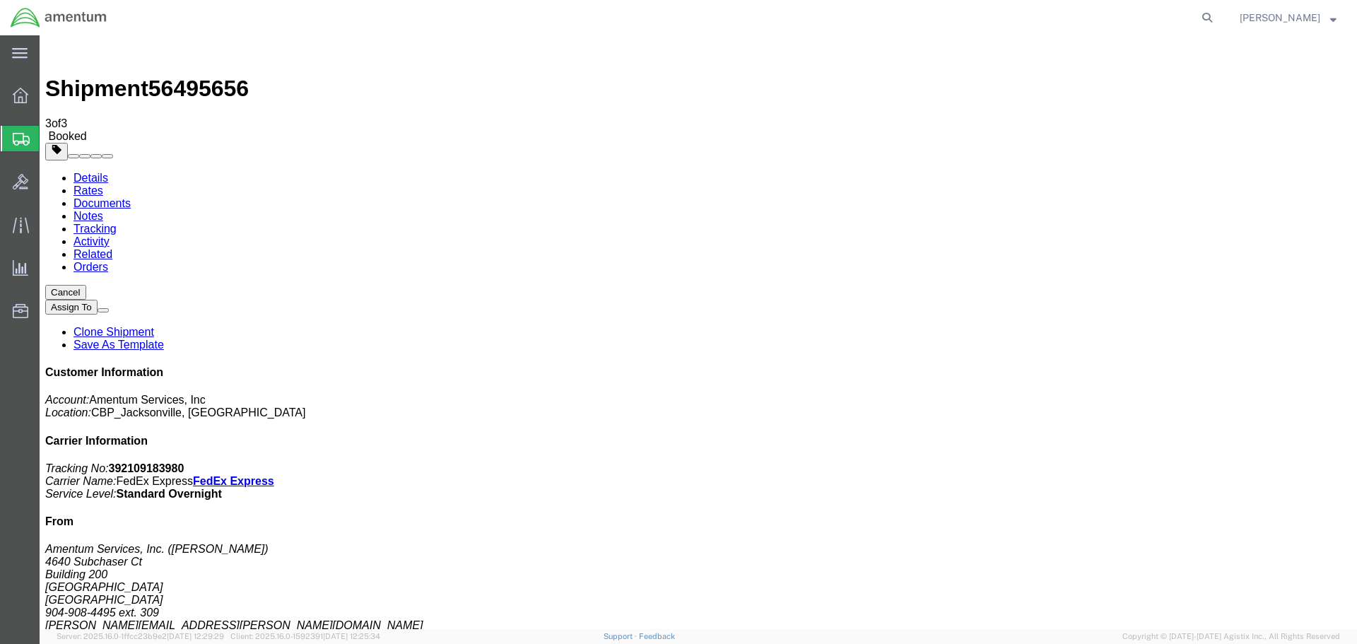
click at [154, 326] on link "Clone Shipment" at bounding box center [114, 332] width 81 height 12
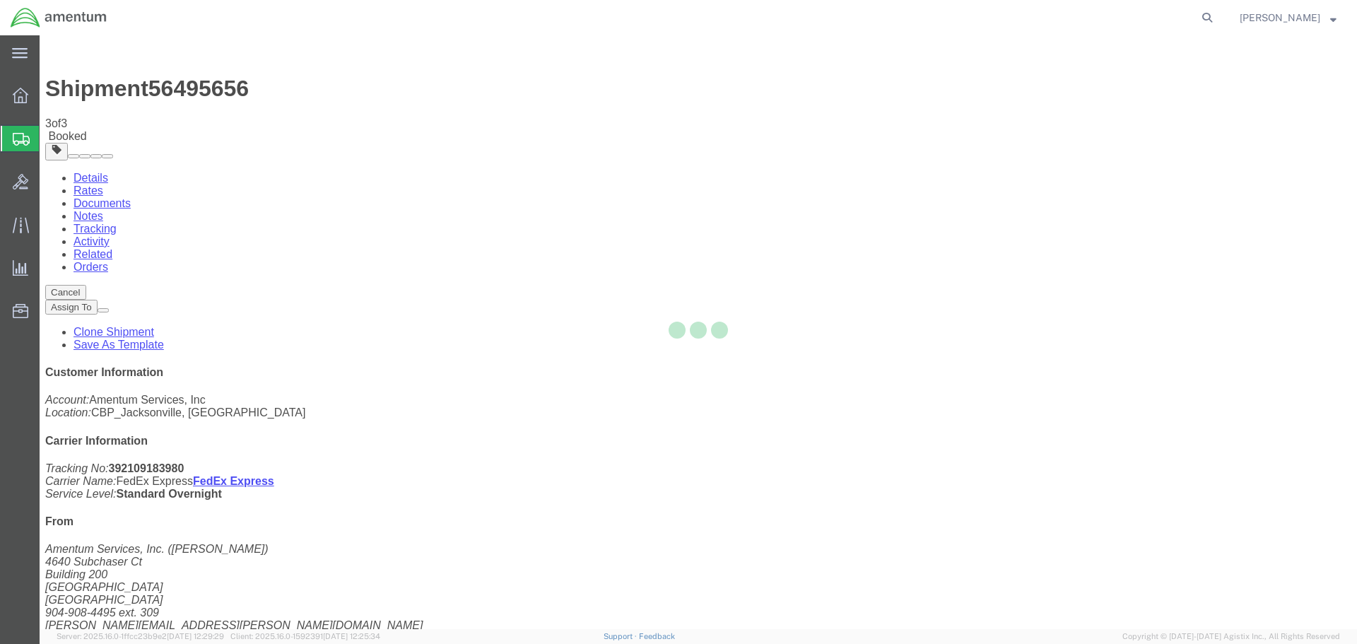
select select "49917"
select select "49949"
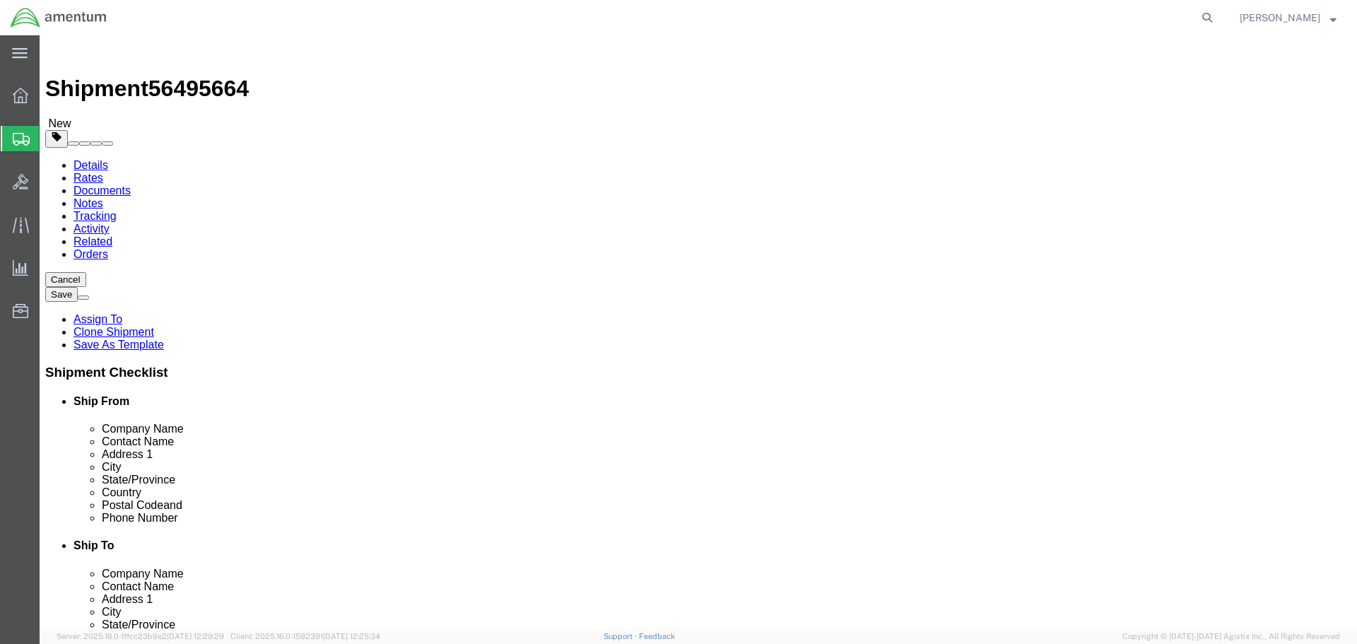
scroll to position [2961, 0]
type input "ENO"
select select "49932"
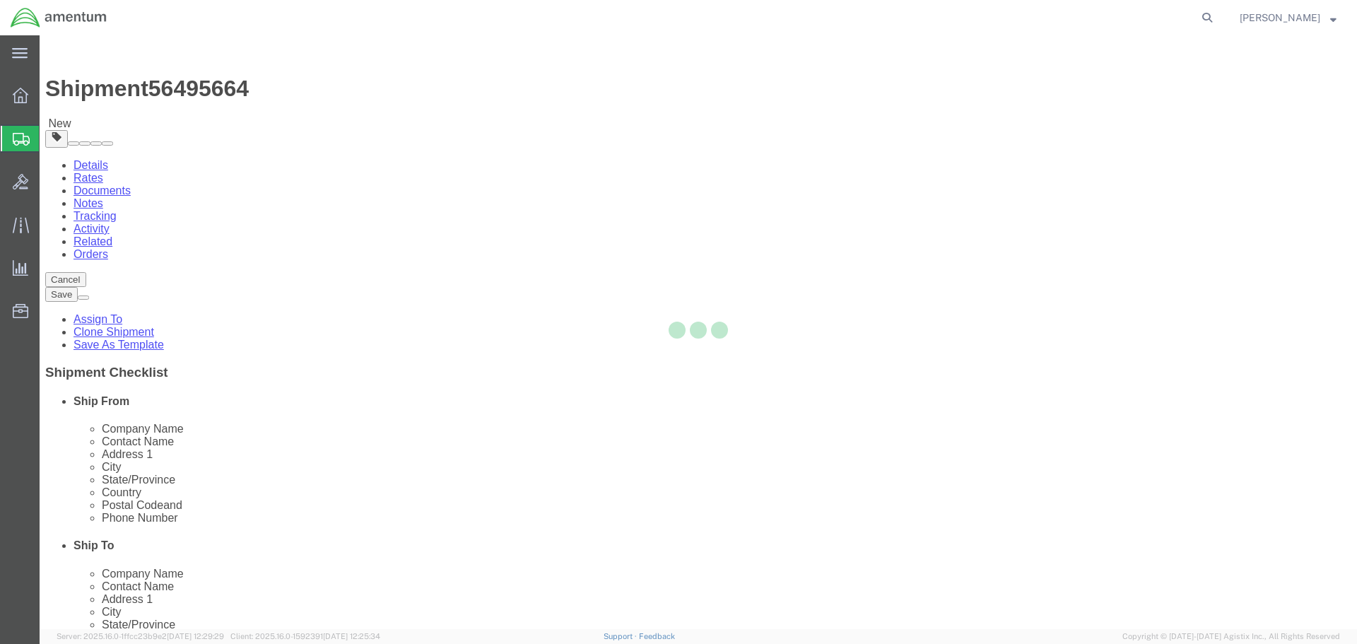
type input "[PERSON_NAME]"
type input "[STREET_ADDRESS][PERSON_NAME]"
type input "[PERSON_NAME]"
type input "70401"
type input "[PHONE_NUMBER]"
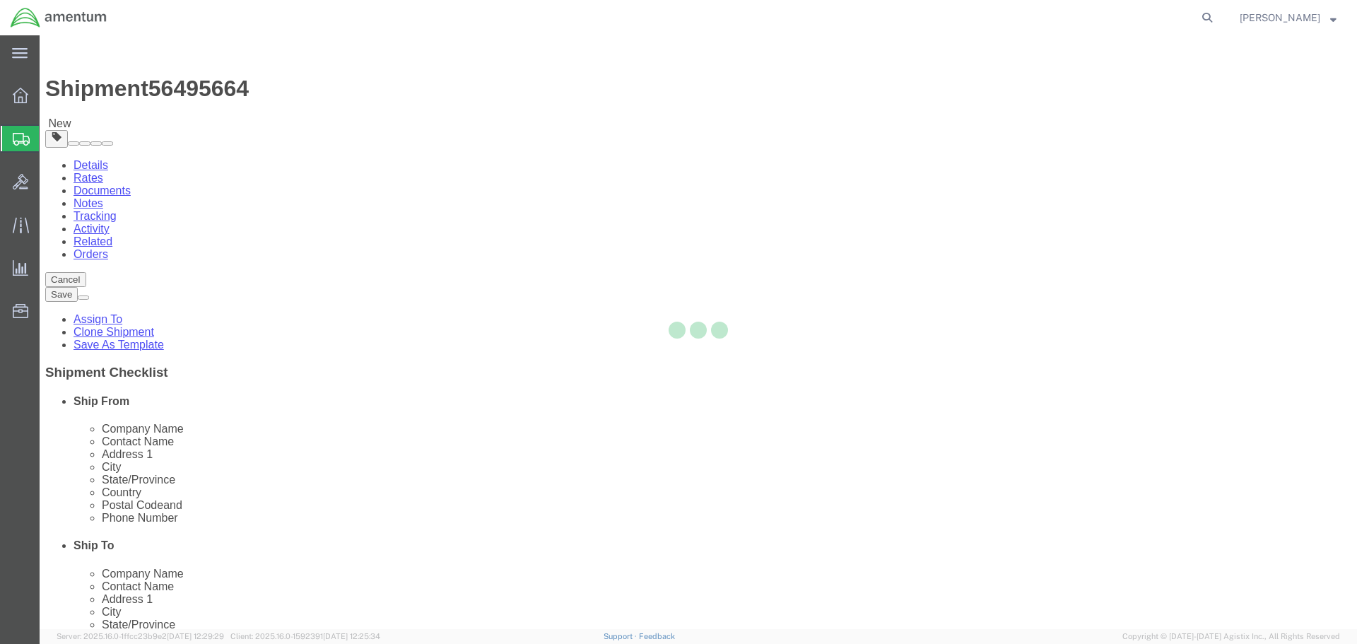
type input "[PERSON_NAME][EMAIL_ADDRESS][PERSON_NAME][DOMAIN_NAME]"
select select "LA"
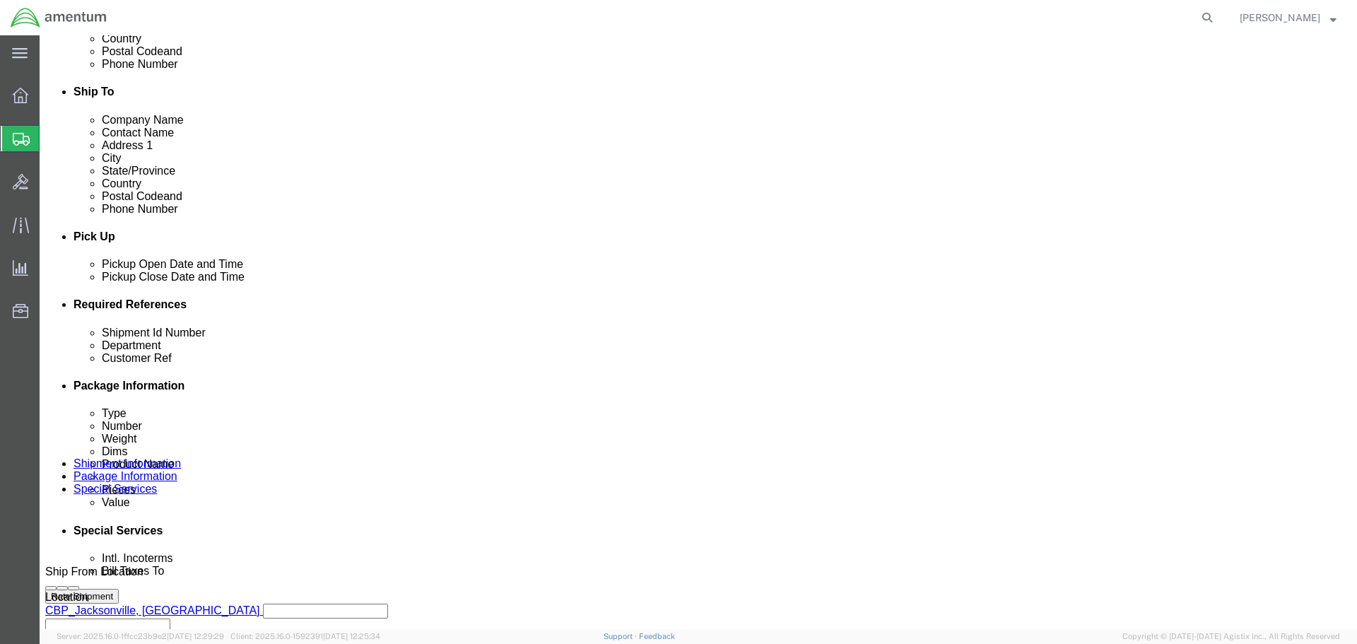
scroll to position [566, 0]
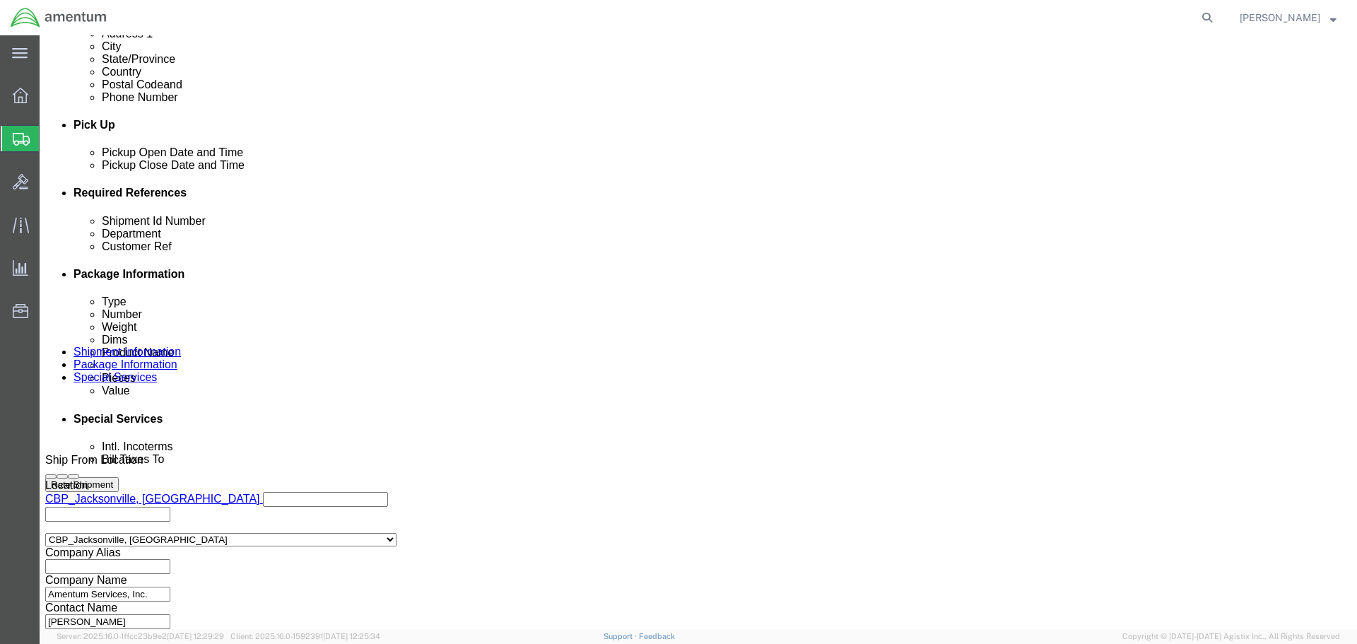
click input "NVG TO WTU"
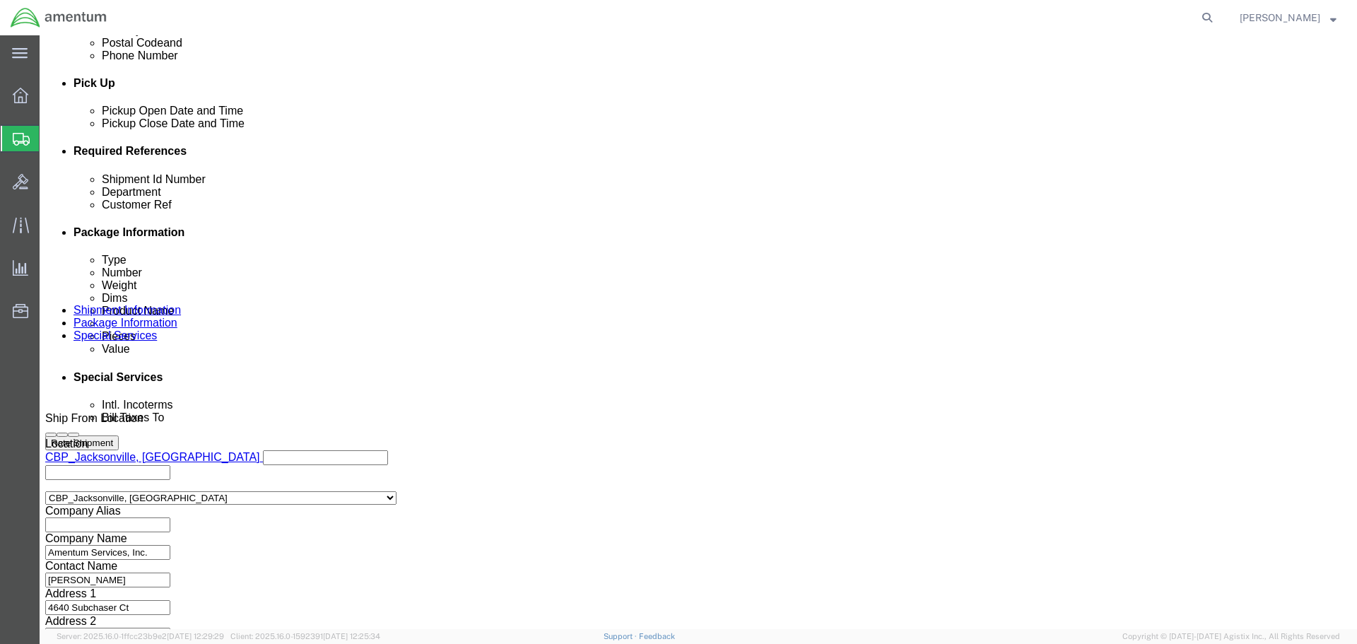
scroll to position [647, 0]
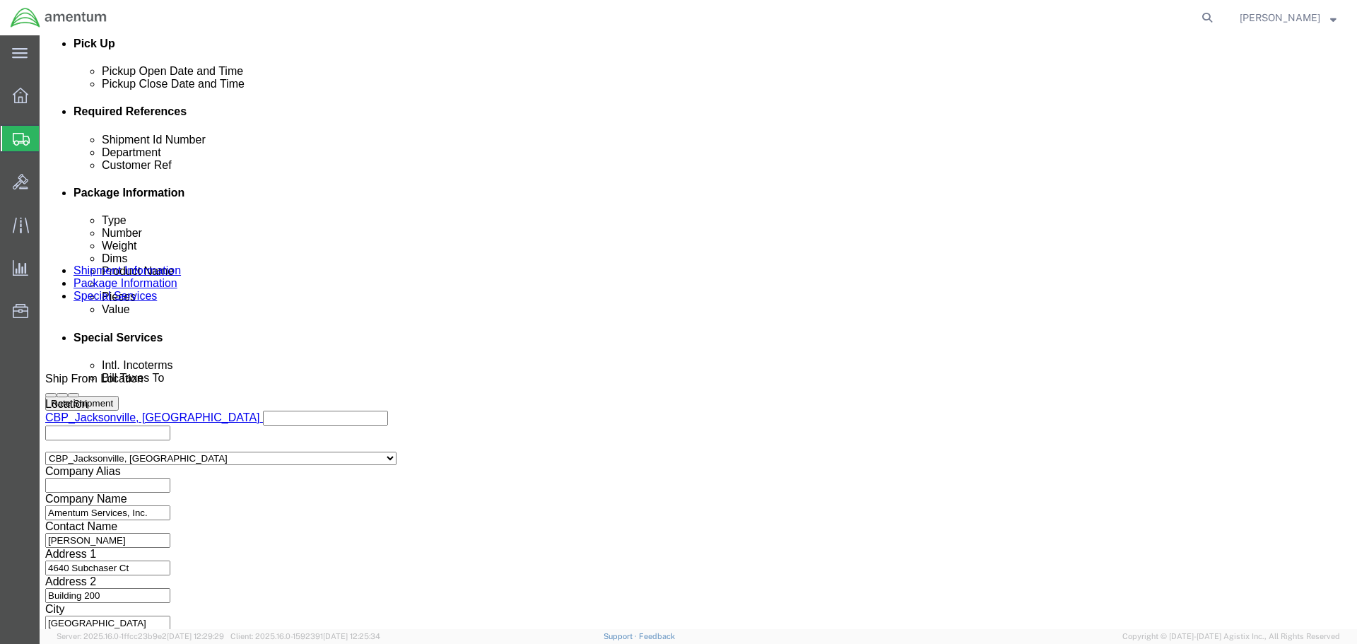
type input "NVG TO ENO"
click button "Continue"
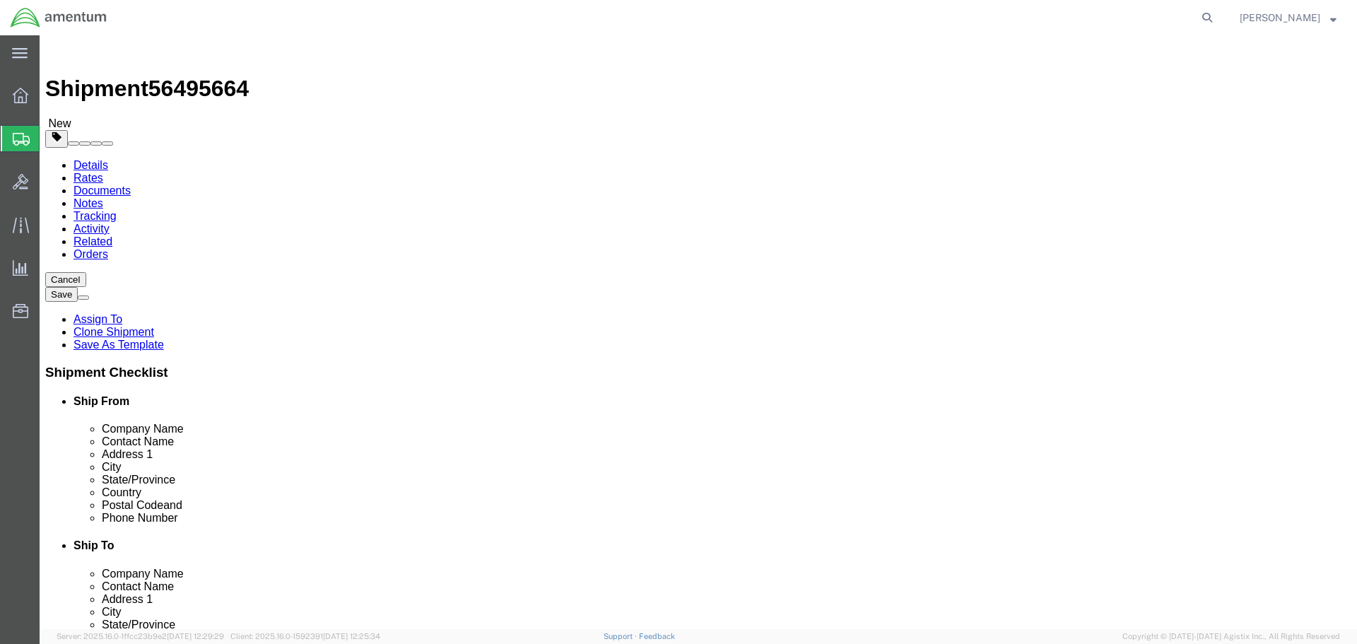
click input "24.00"
type input "12"
type input "15"
type input "9"
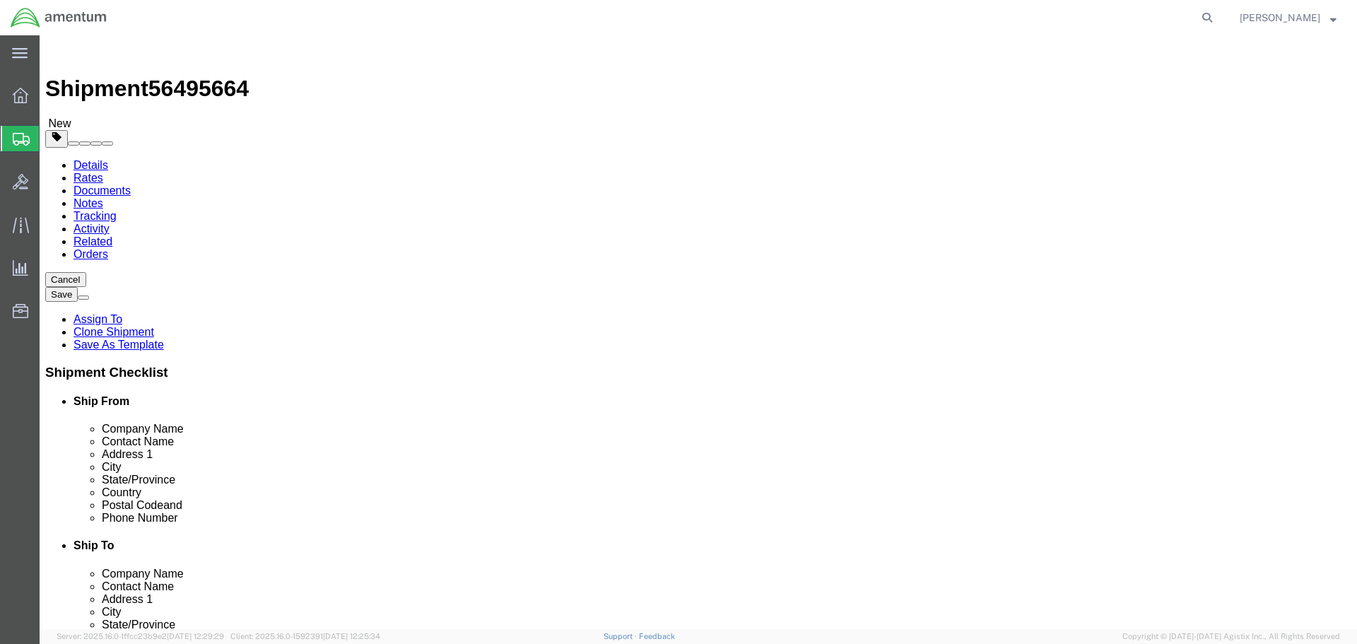
click input "16.00"
type input "8"
click dd "5.00 Each"
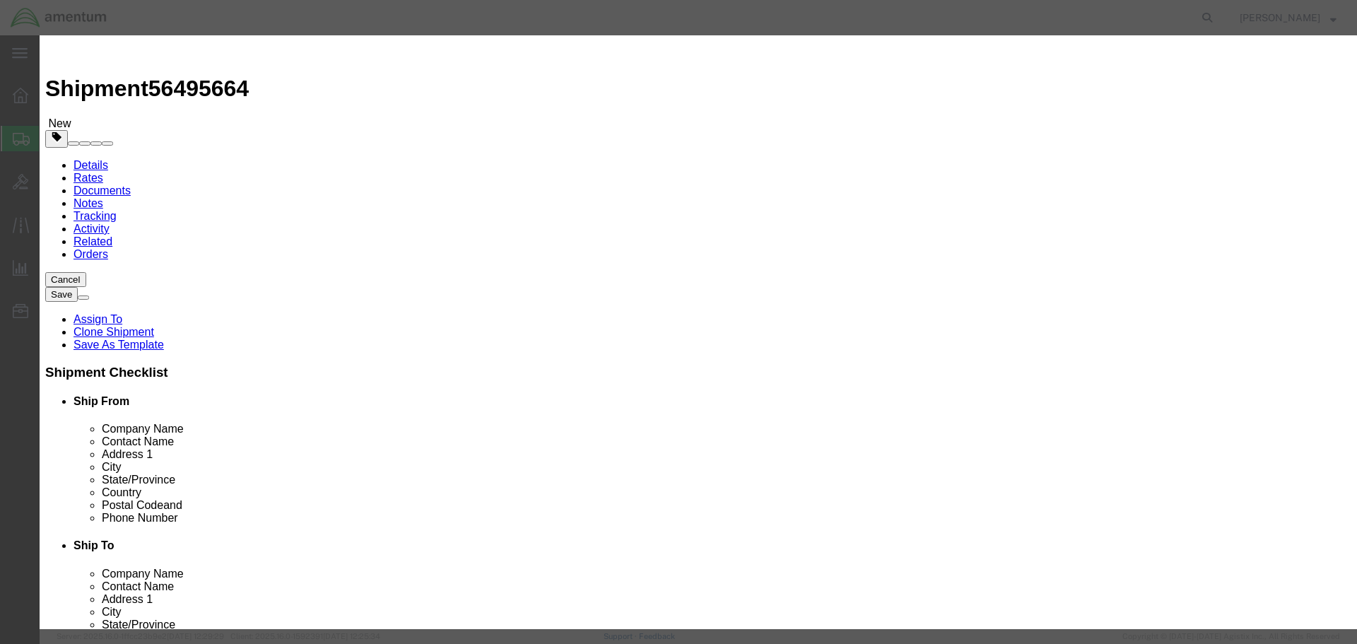
click input "5.00"
type input "2"
type input "20000"
click button "Save & Close"
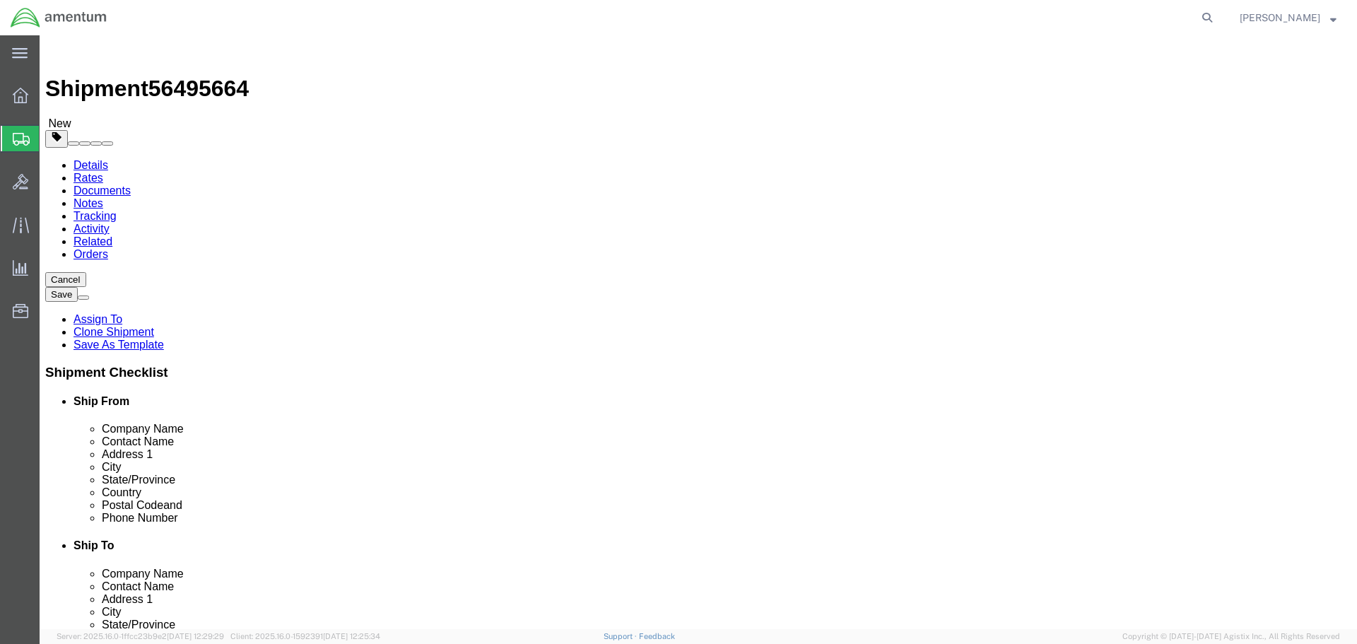
click button "Rate Shipment"
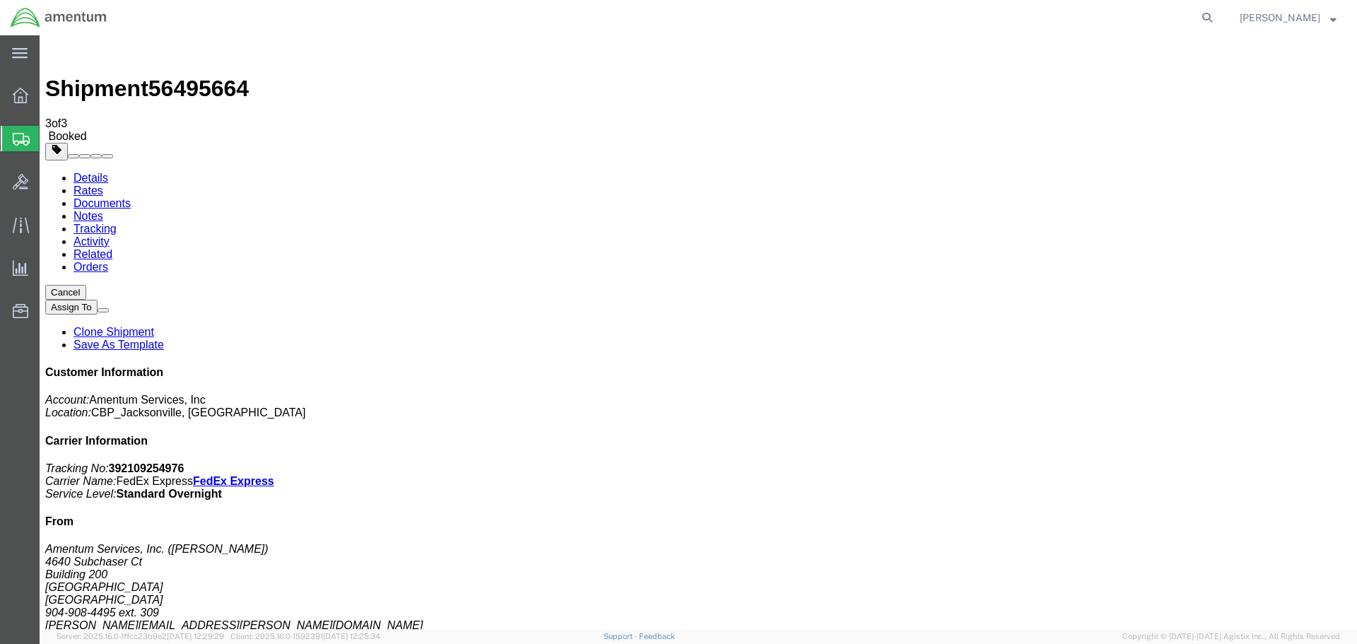
click at [154, 326] on link "Clone Shipment" at bounding box center [114, 332] width 81 height 12
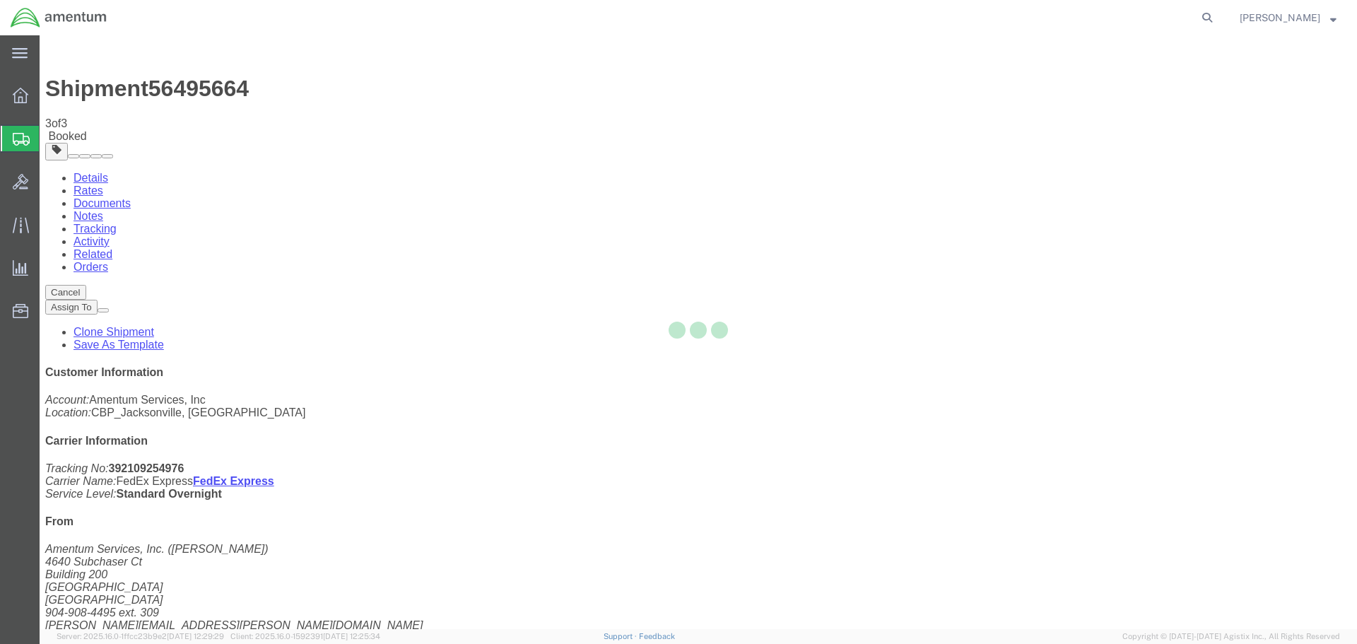
select select "49917"
select select "49932"
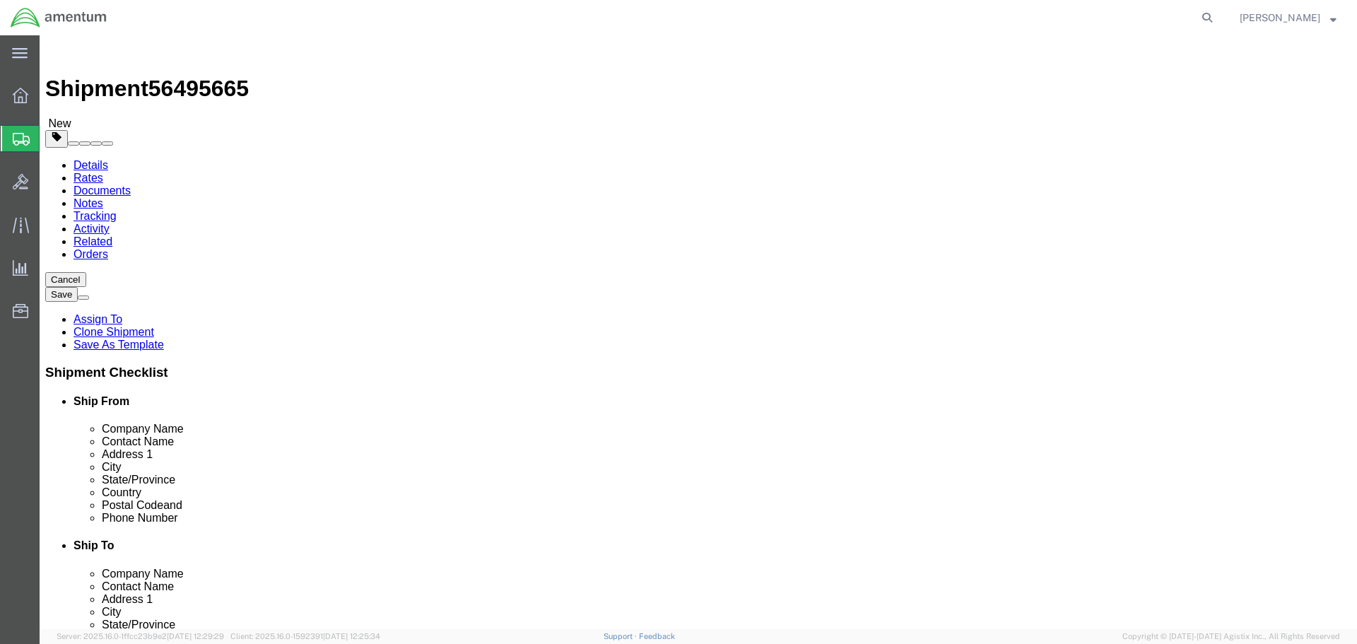
click div "Location [GEOGRAPHIC_DATA], [GEOGRAPHIC_DATA] Select My Profile Location [PHONE…"
type input "YUM"
select select "49951"
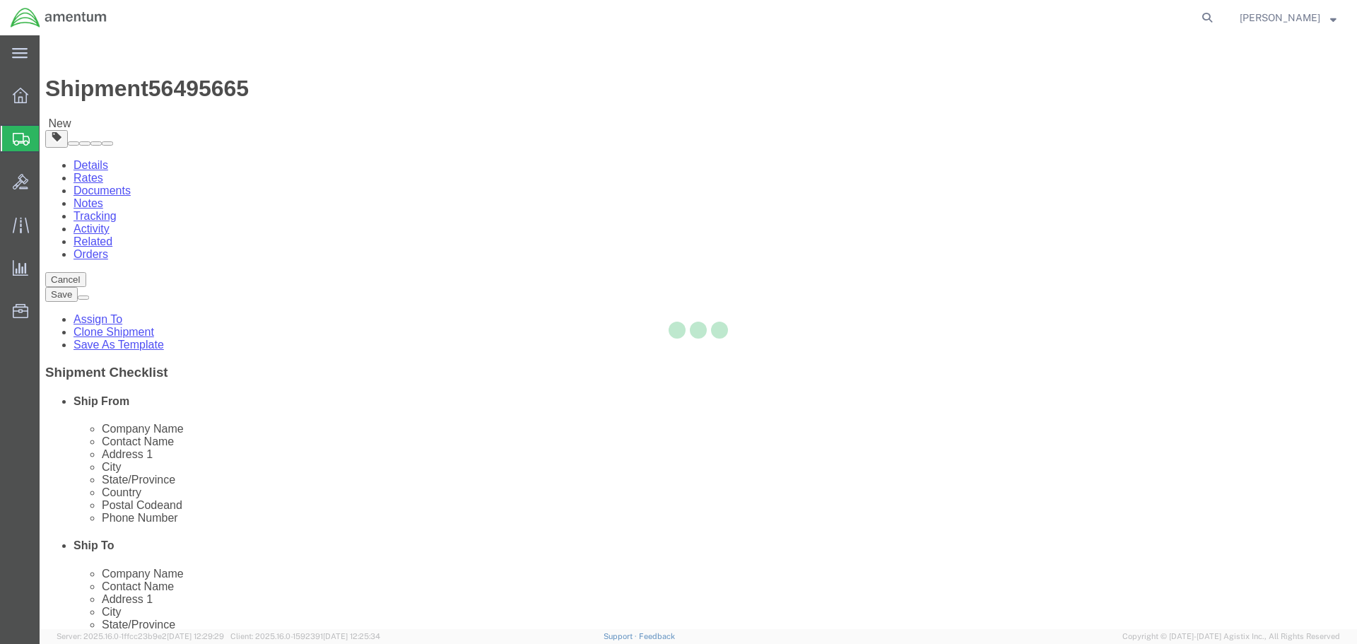
type input "[PERSON_NAME]"
type input "[STREET_ADDRESS]"
type input "Yuma"
type input "85365"
type input "[PHONE_NUMBER]"
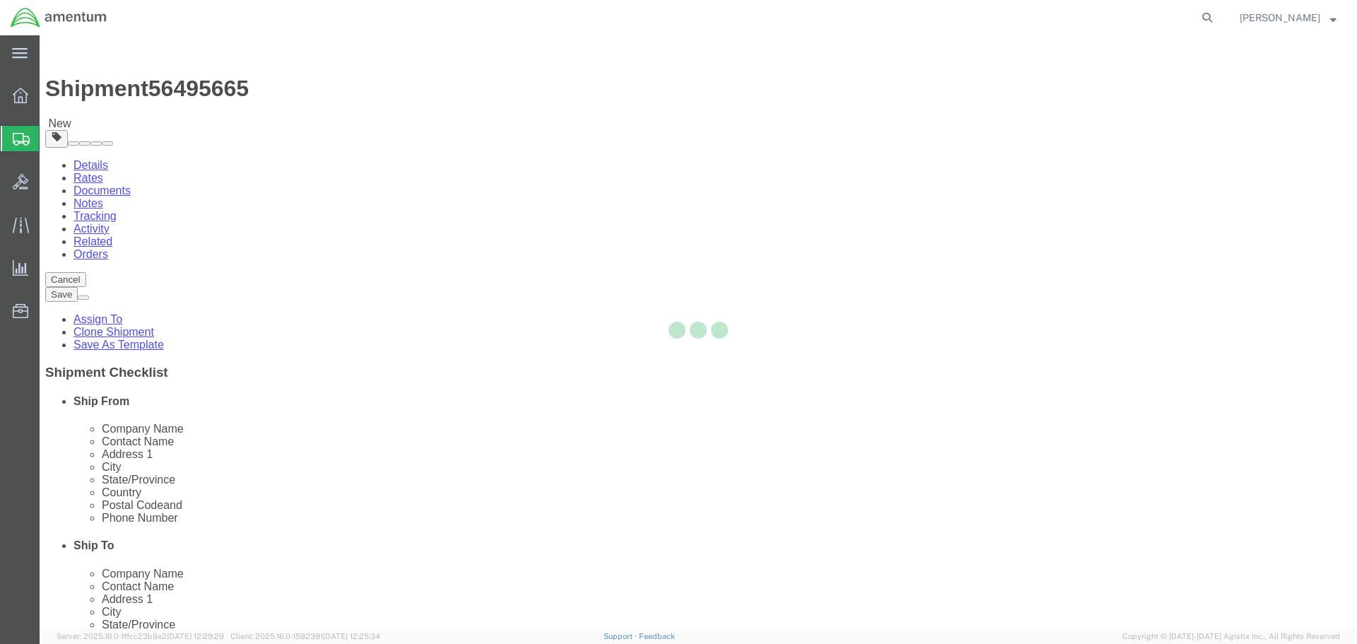
type input "215"
type input "[PERSON_NAME][EMAIL_ADDRESS][PERSON_NAME][DOMAIN_NAME]"
select select "AZ"
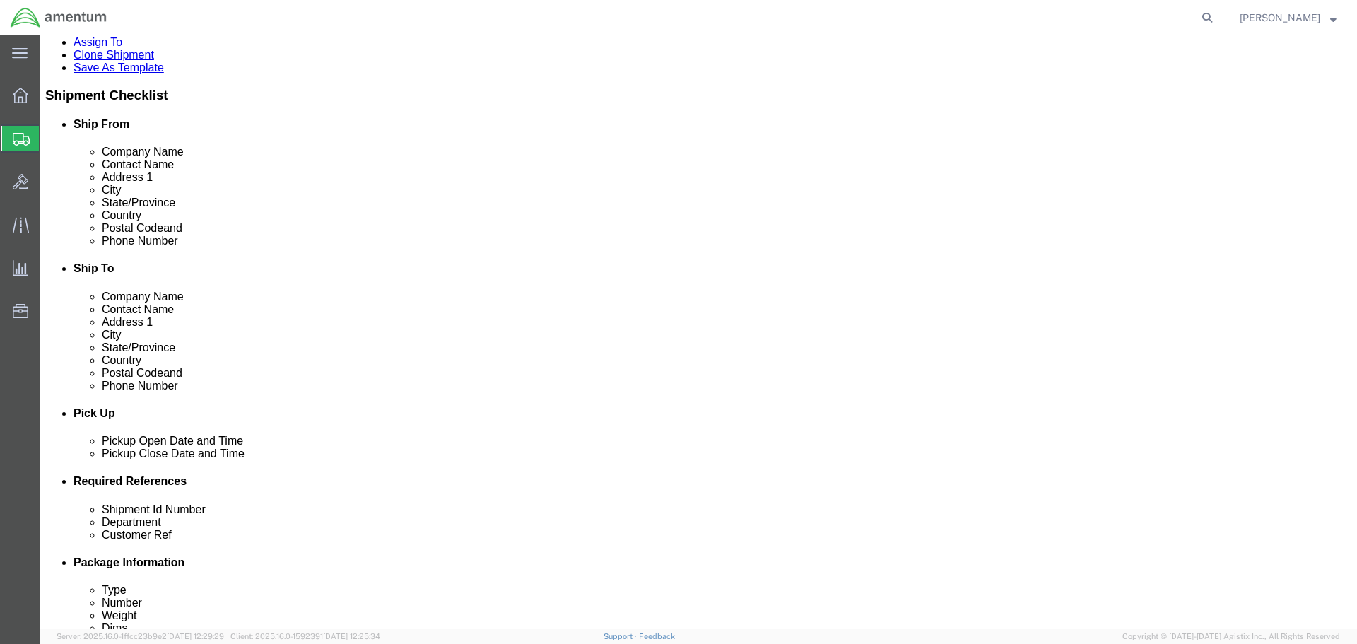
scroll to position [495, 0]
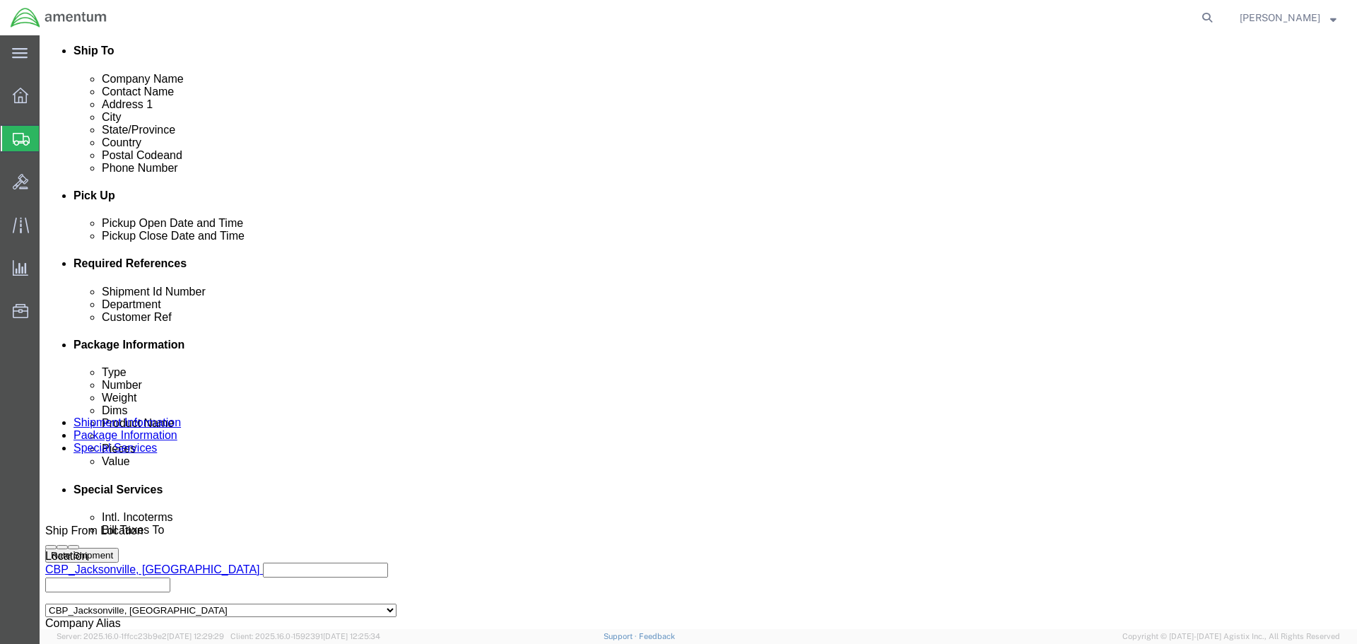
click input "NVG TO ENO"
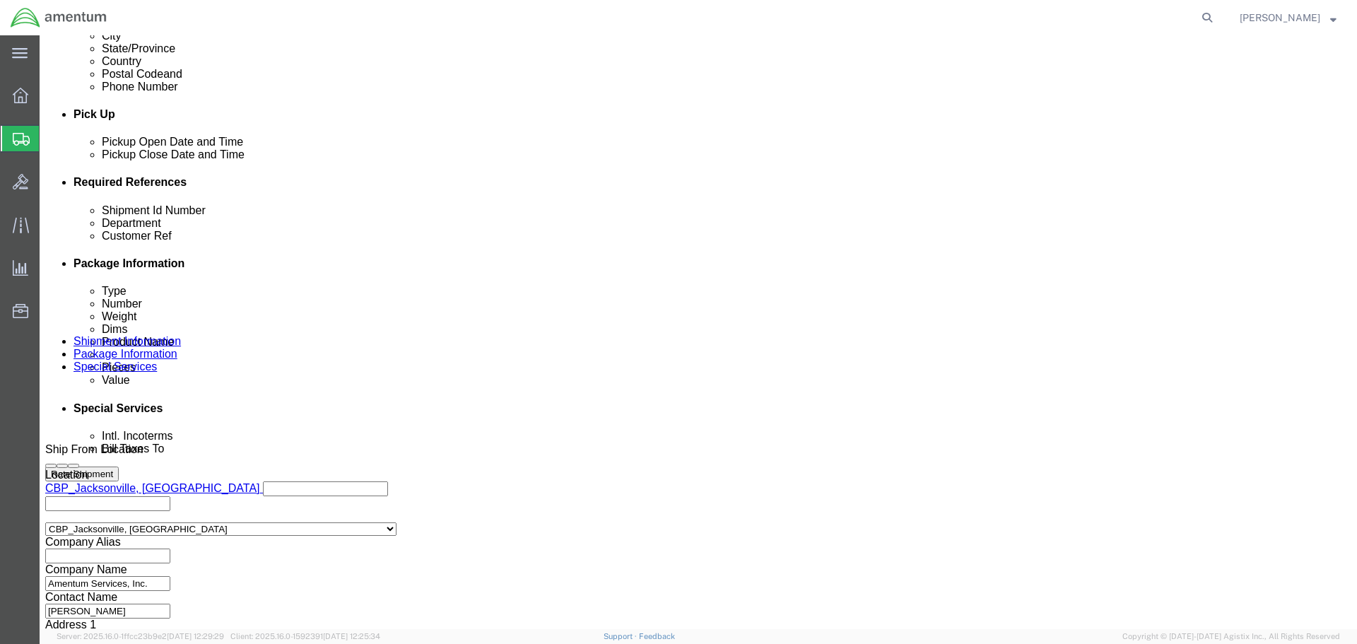
scroll to position [647, 0]
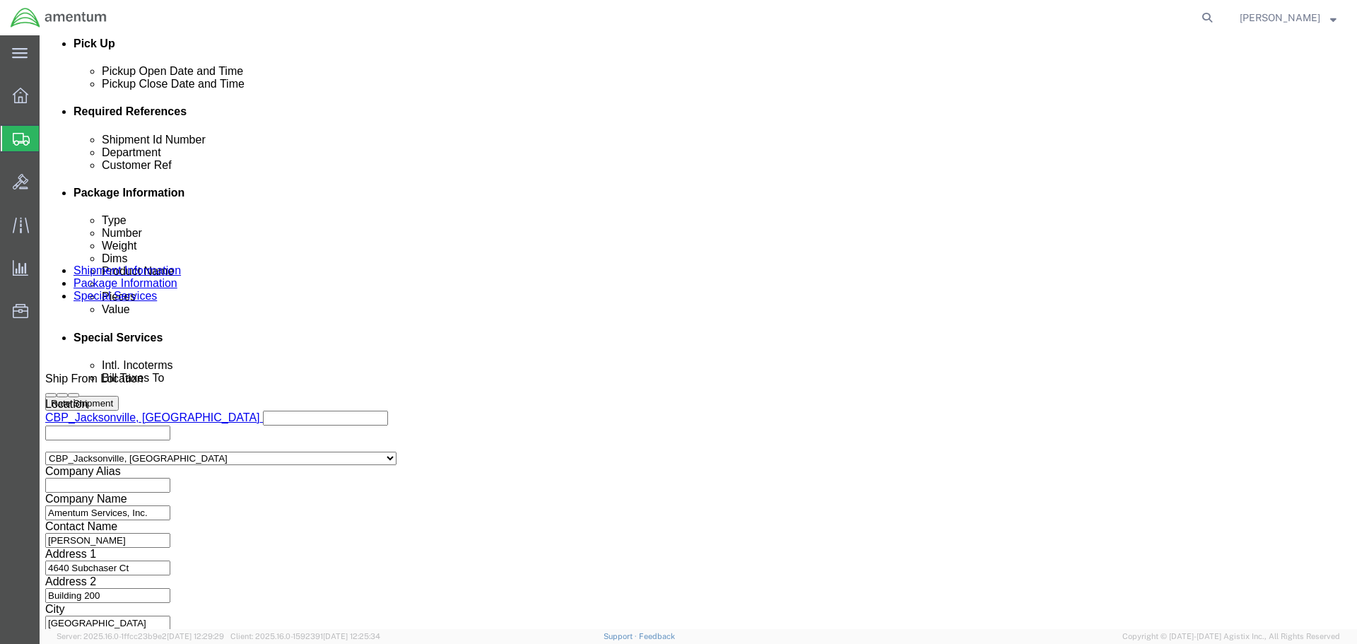
type input "NVG TO YUM"
click button "Continue"
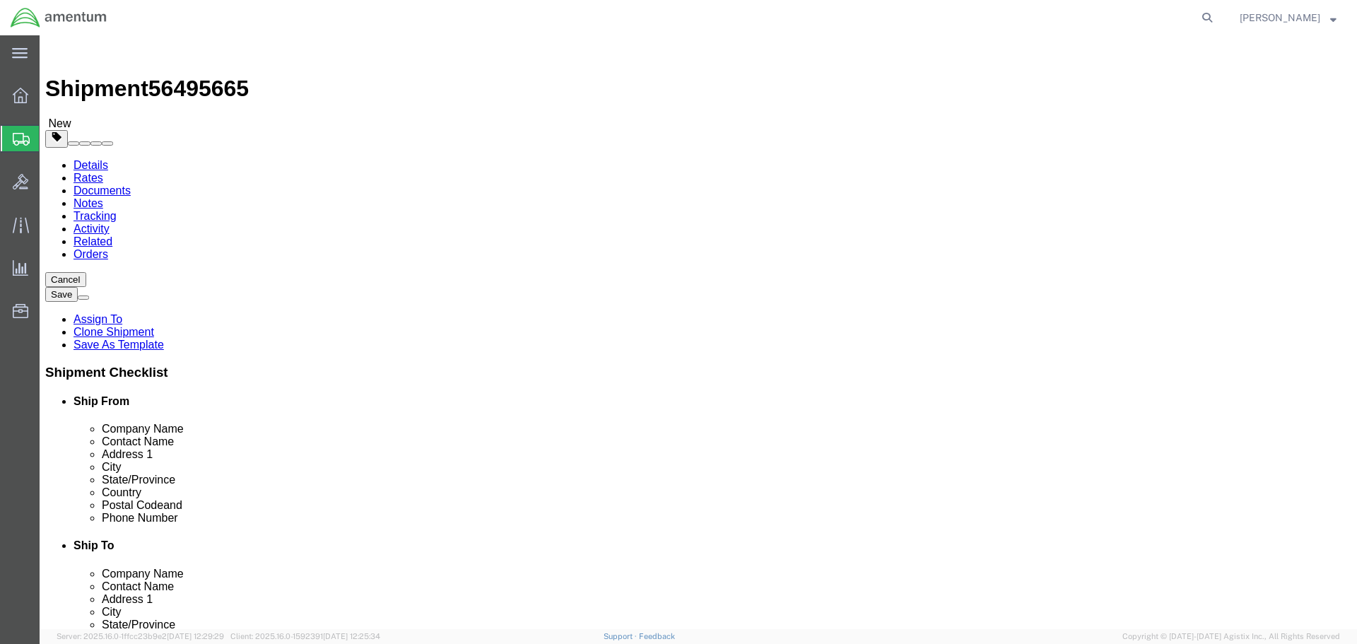
click input "12.00"
type input "10"
type input "12"
type input "7"
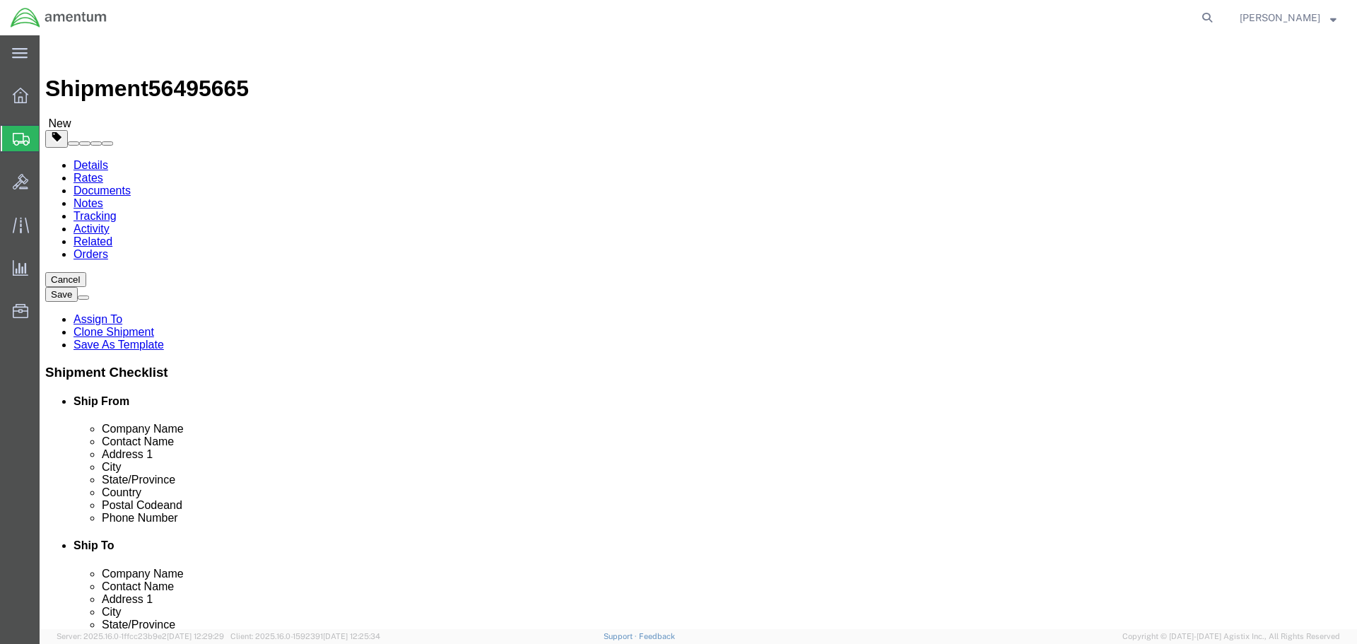
type input "5"
click dd "2.00 Each"
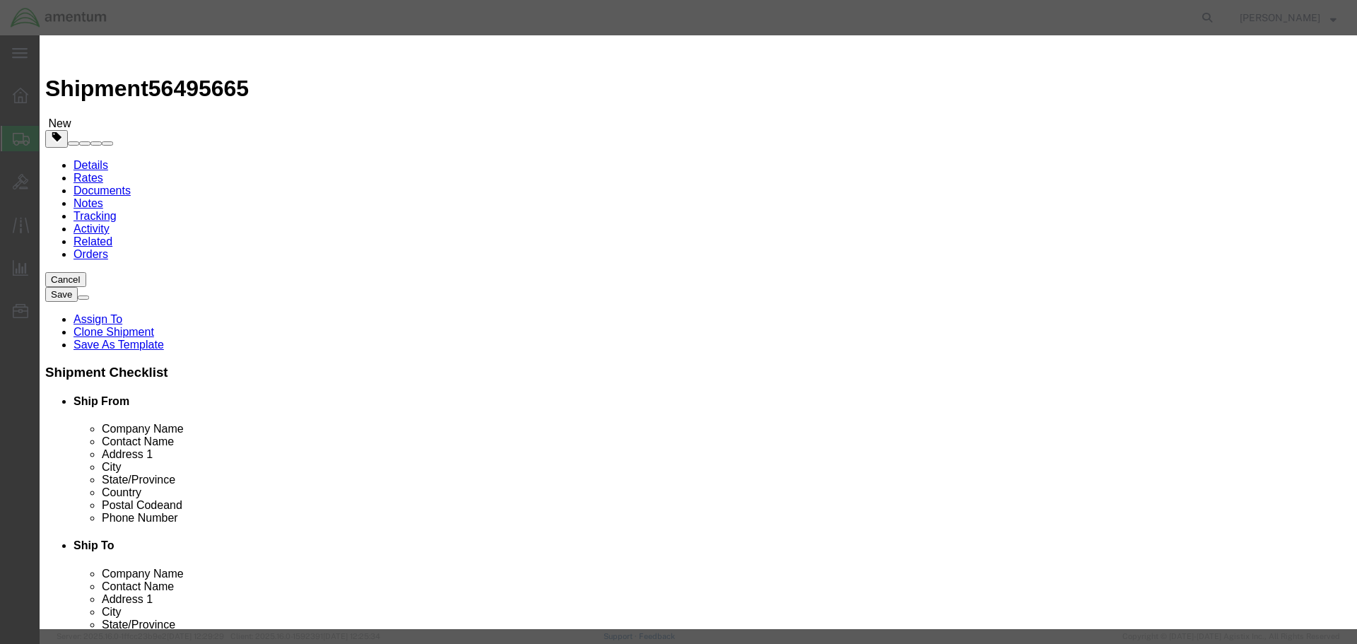
click input "2.00"
type input "1"
type input "10000"
click button "Save & Close"
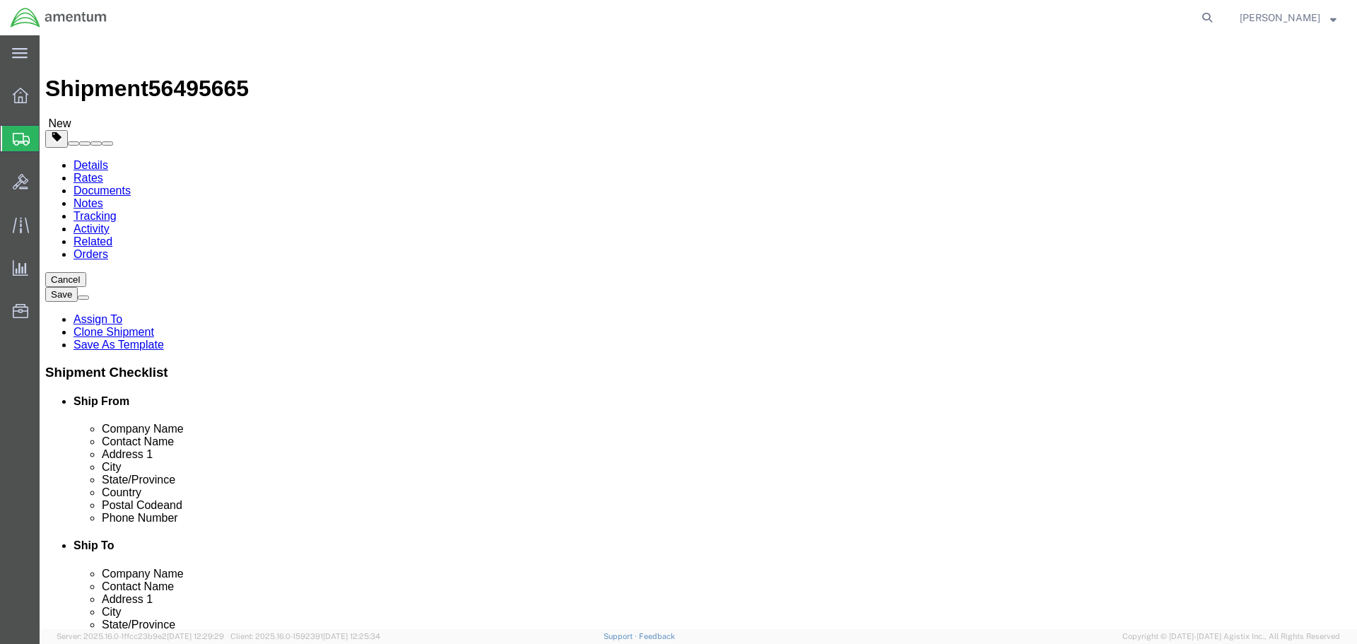
click button "Rate Shipment"
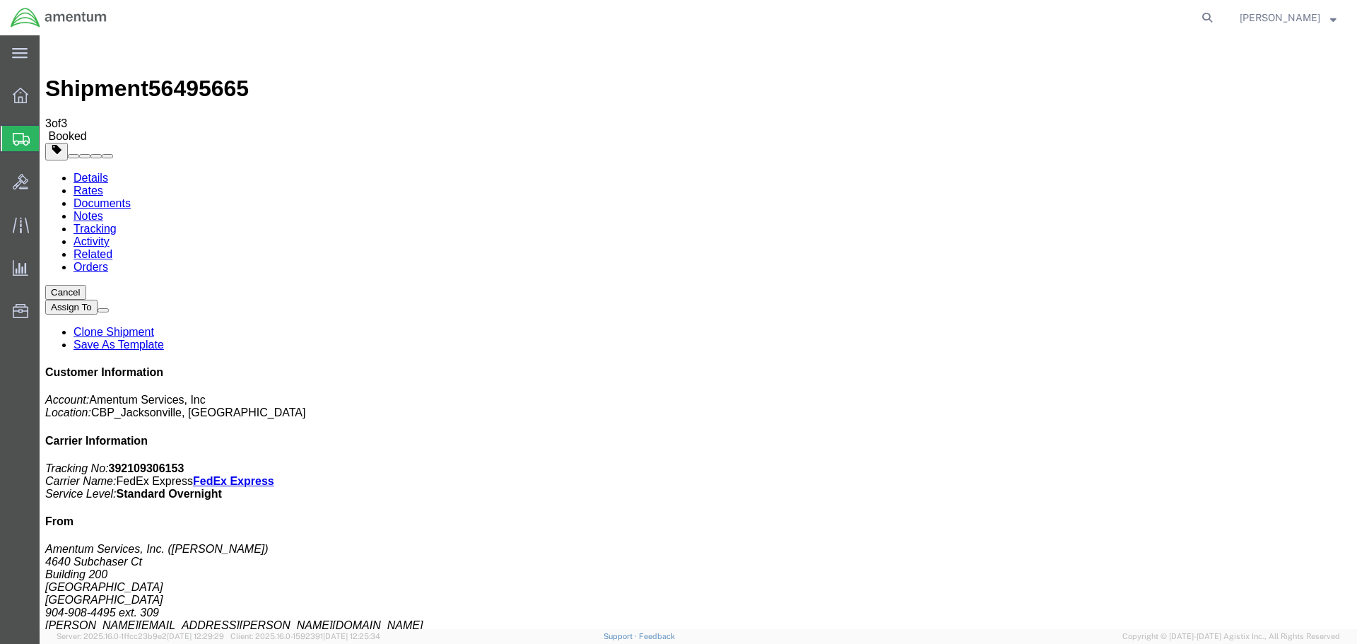
click at [154, 326] on link "Clone Shipment" at bounding box center [114, 332] width 81 height 12
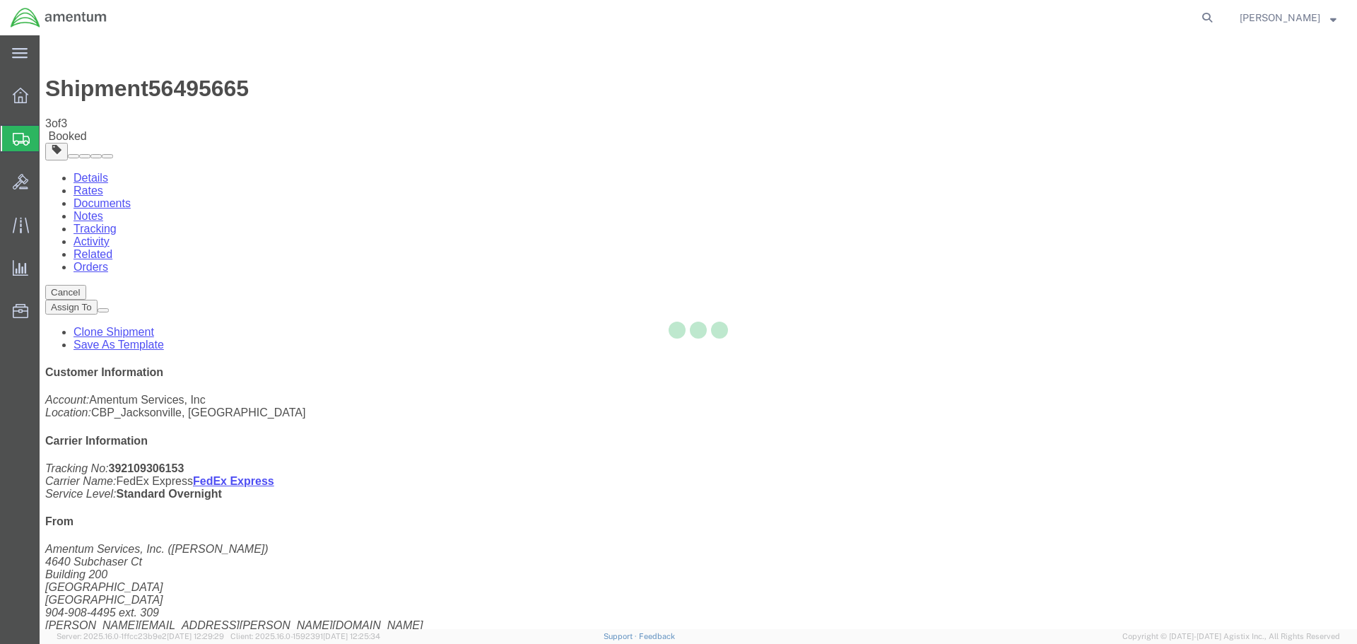
select select "49917"
select select "49951"
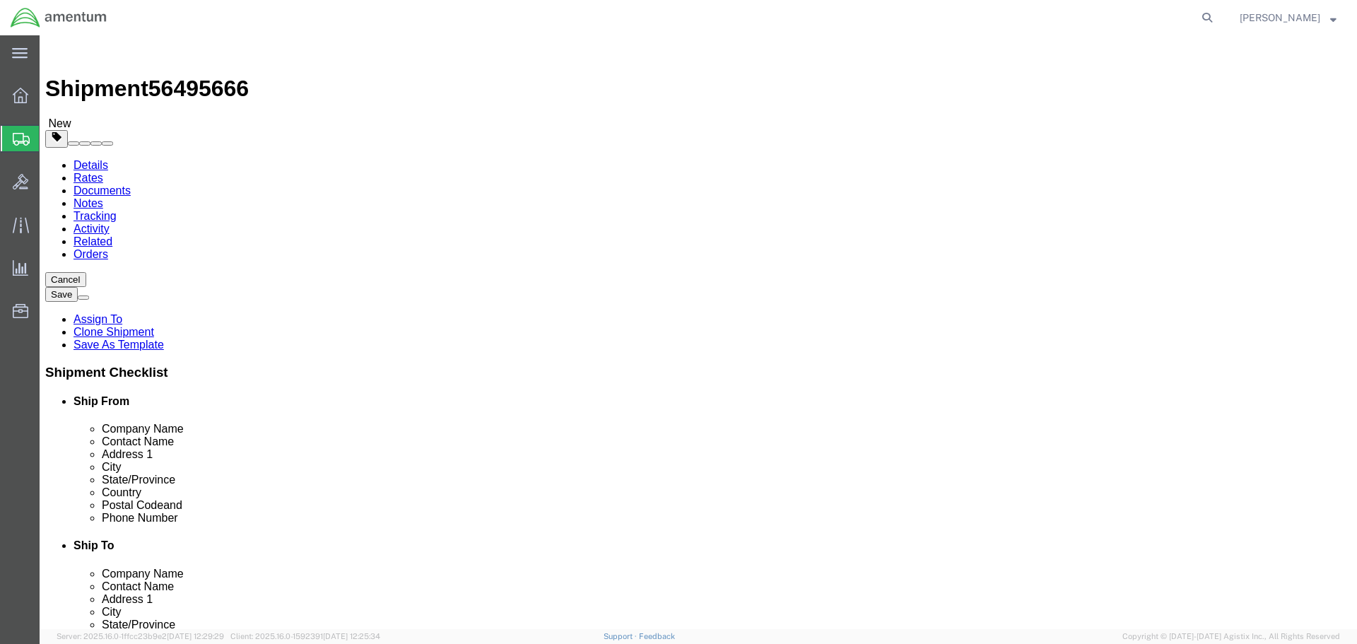
type input "GFN"
select select "49926"
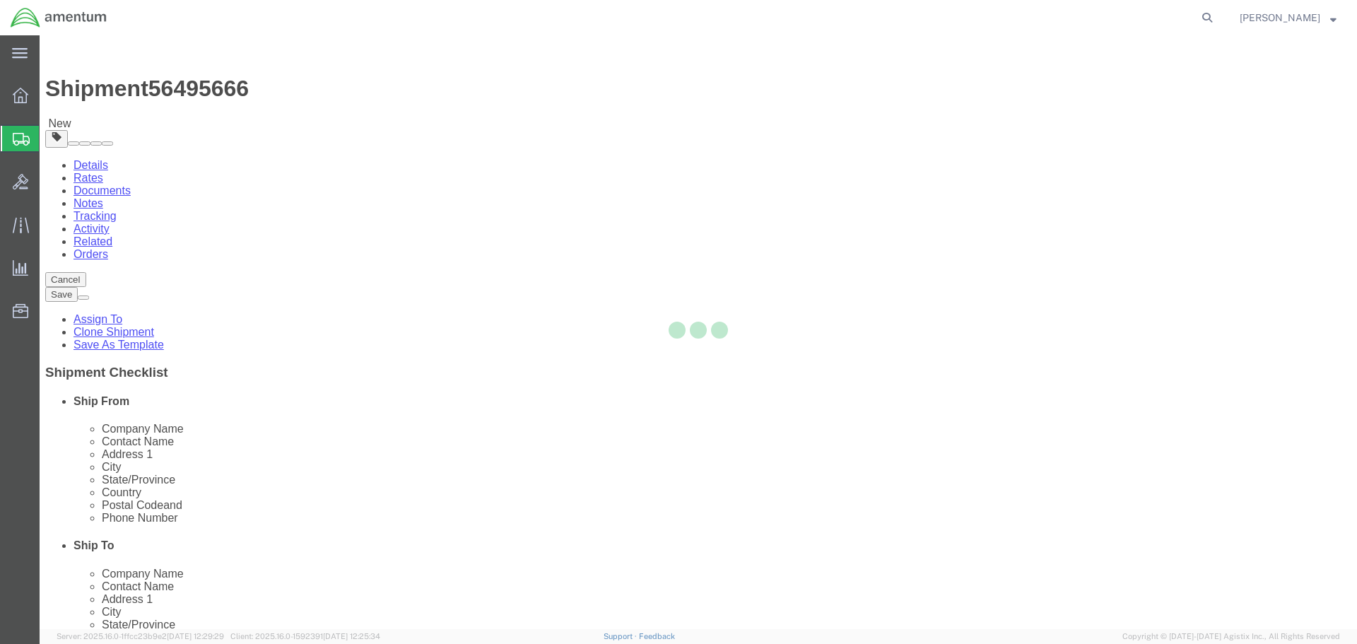
type input "[PERSON_NAME]"
type input "[STREET_ADDRESS]"
type input "bldg. 629, [GEOGRAPHIC_DATA]"
type input "[GEOGRAPHIC_DATA]"
type input "58205"
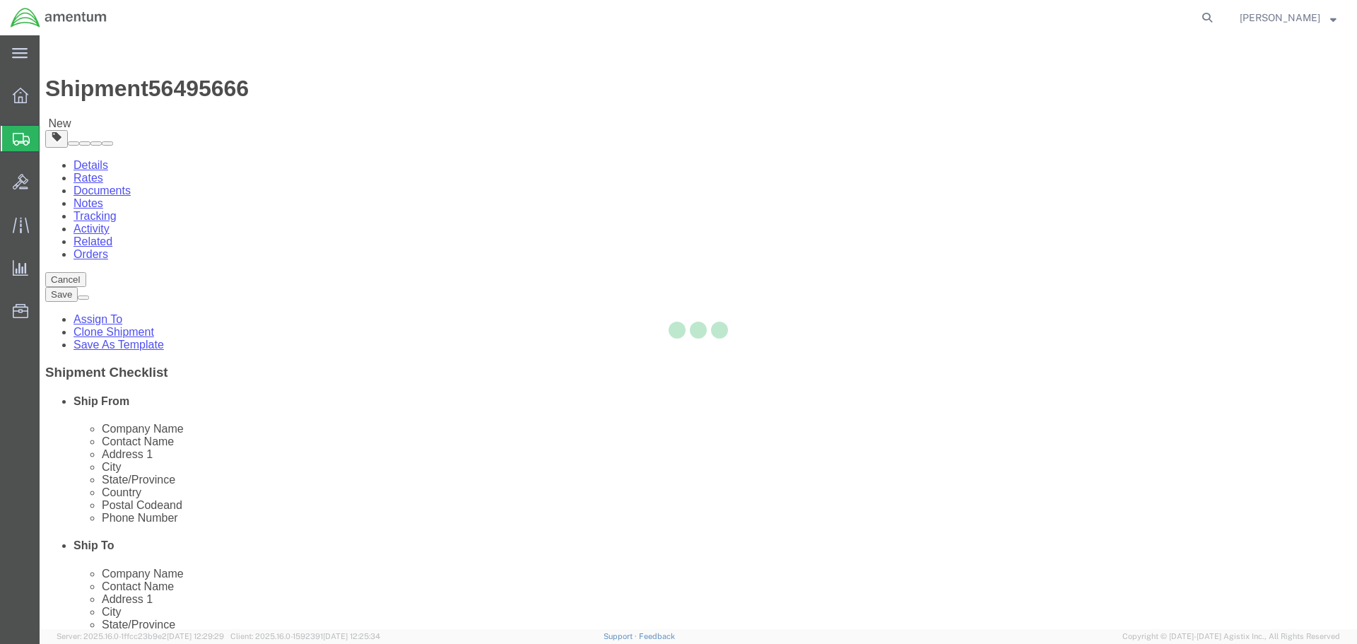
type input "[PHONE_NUMBER]"
type input "[PERSON_NAME][EMAIL_ADDRESS][PERSON_NAME][DOMAIN_NAME]"
select select "ND"
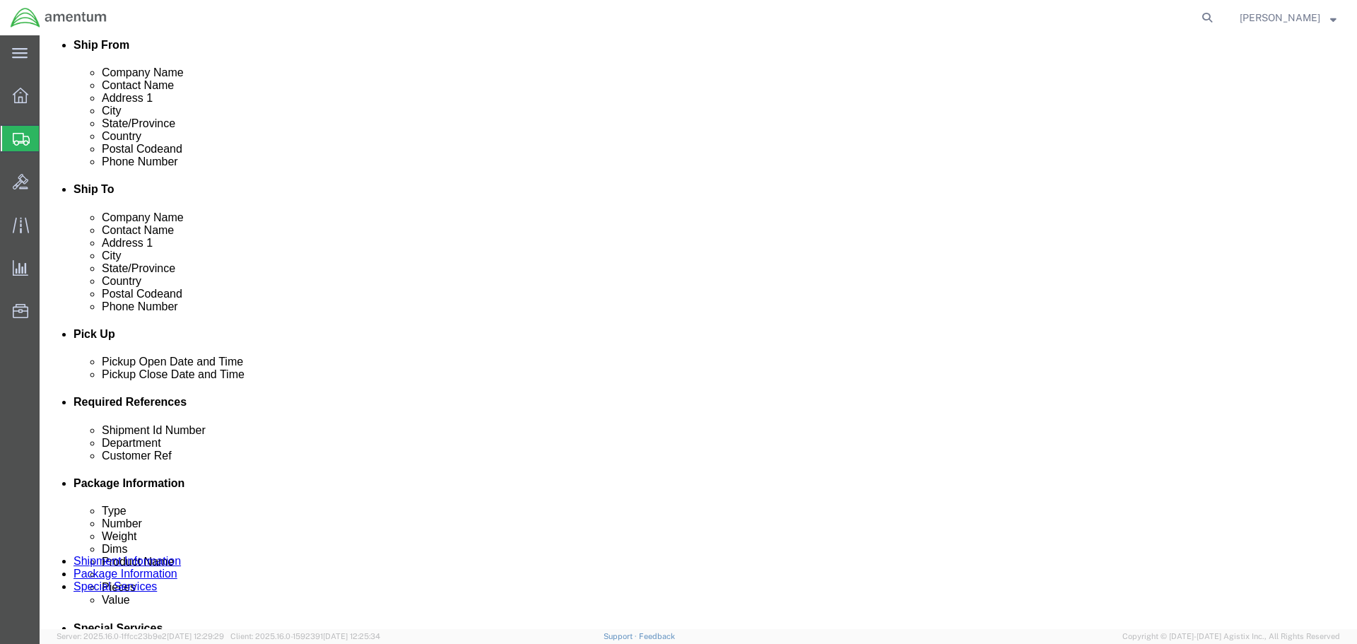
scroll to position [424, 0]
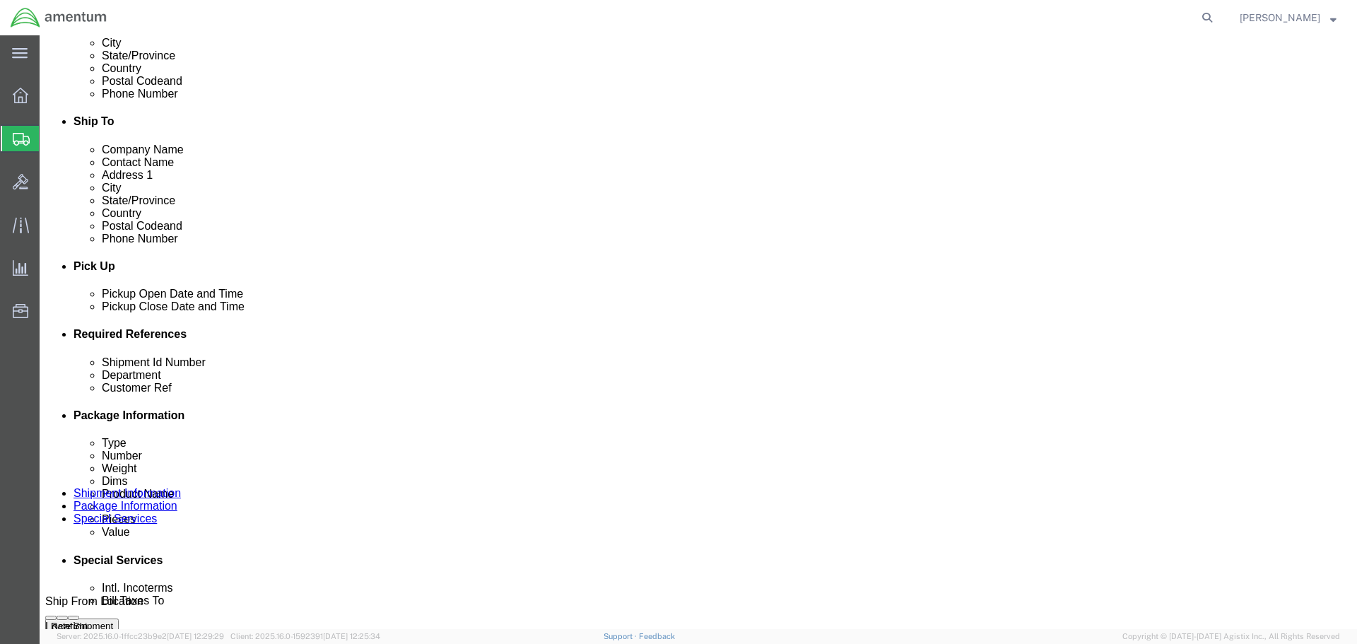
click input "NVG TO YUM"
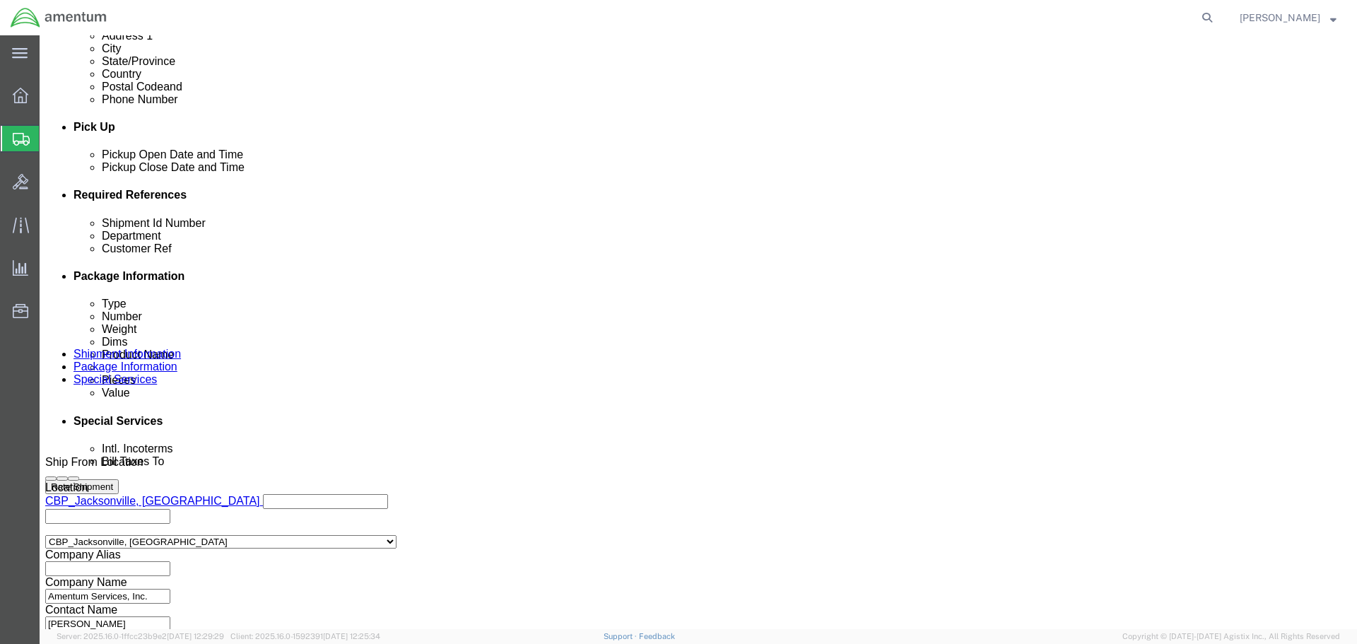
scroll to position [647, 0]
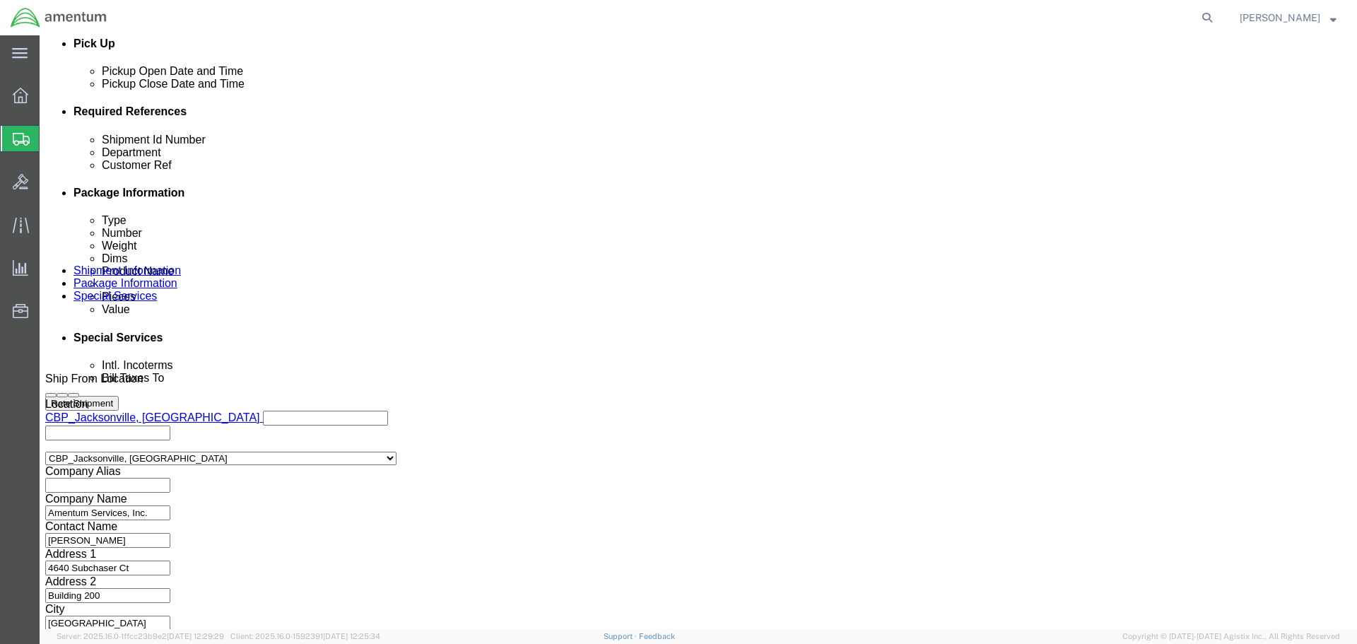
type input "NVG TO GFN"
click button "Continue"
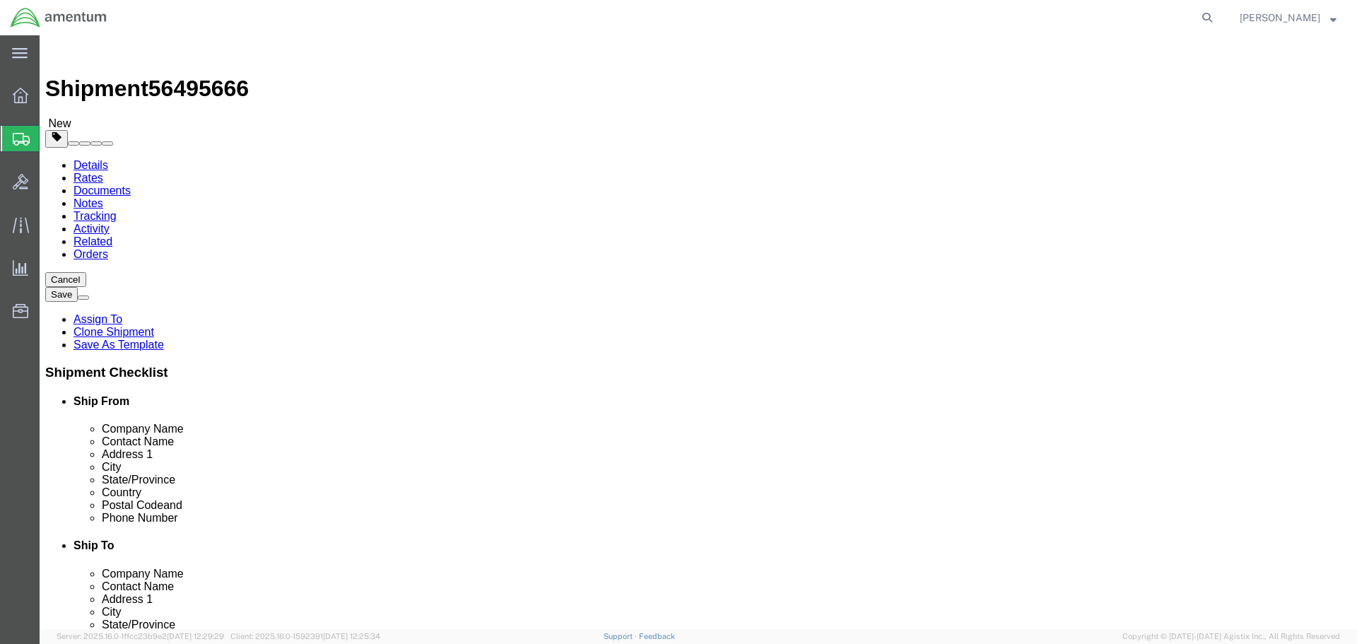
click input "10.00"
type input "14"
type input "10"
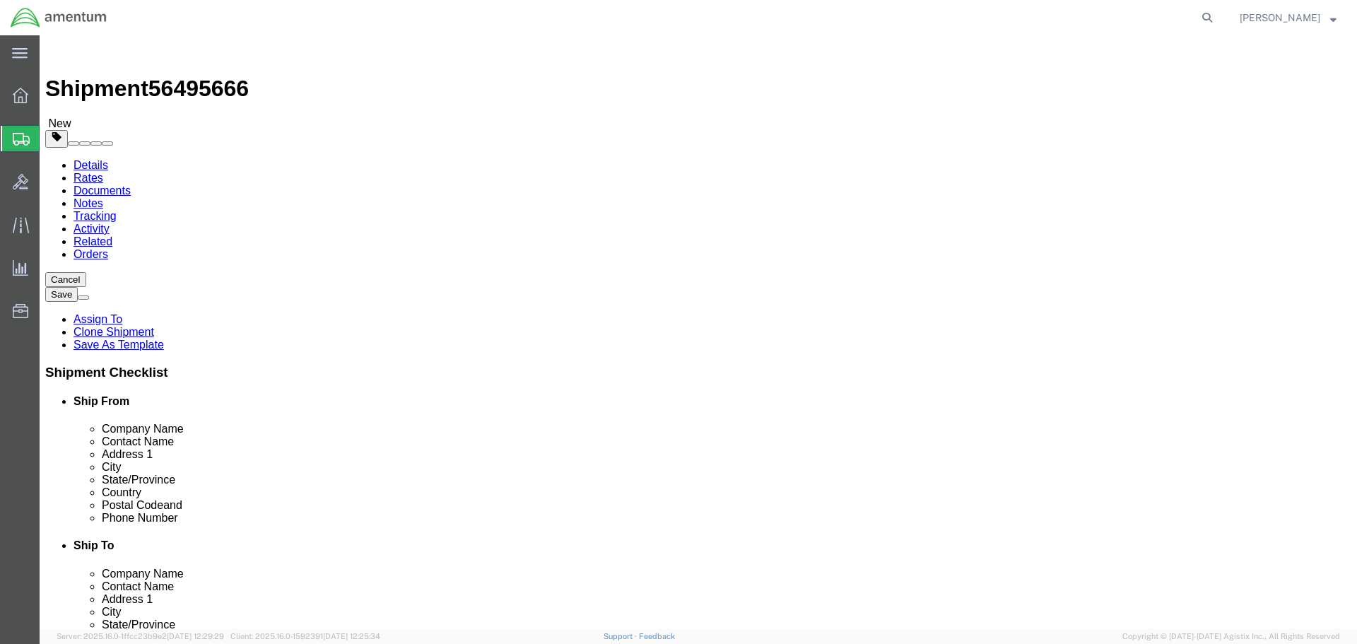
click button "Rate Shipment"
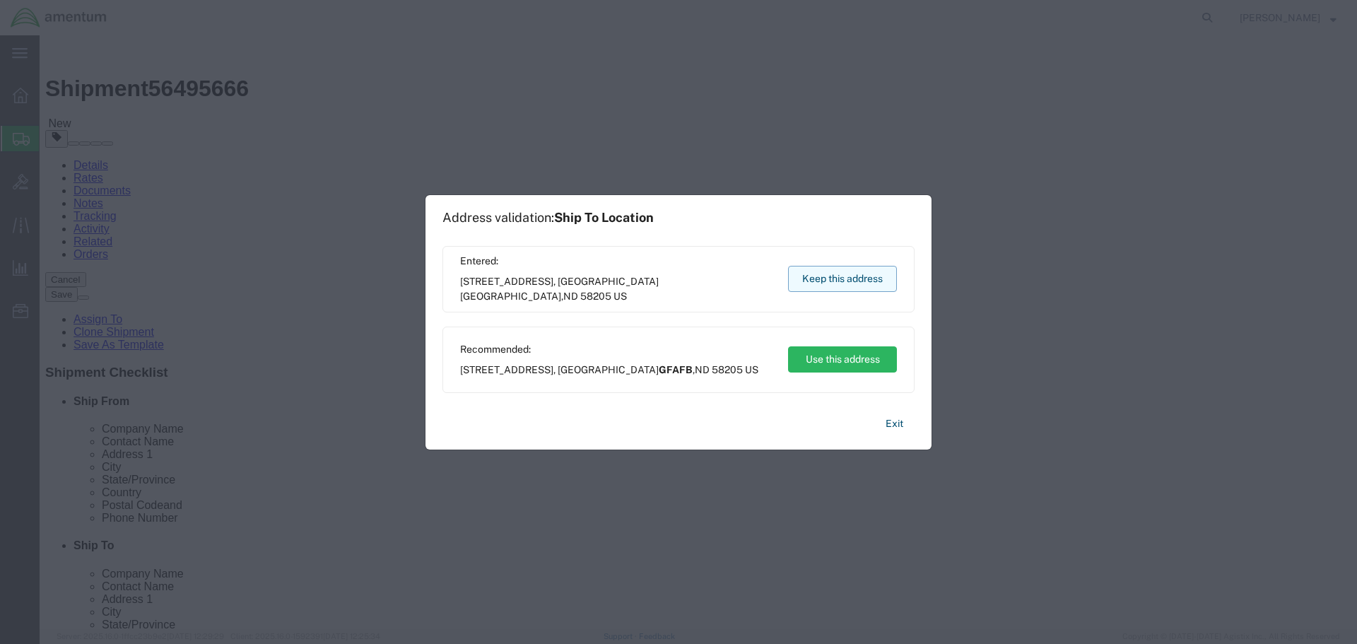
click at [852, 285] on button "Keep this address" at bounding box center [842, 279] width 109 height 26
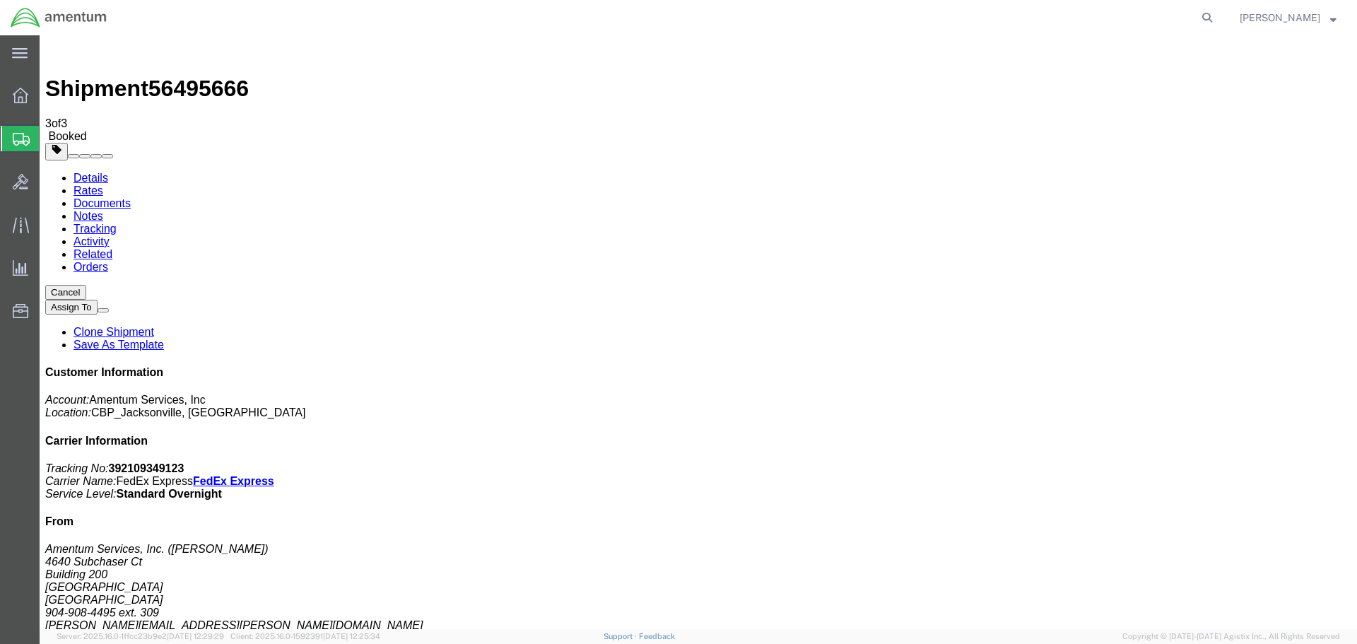
click at [154, 326] on link "Clone Shipment" at bounding box center [114, 332] width 81 height 12
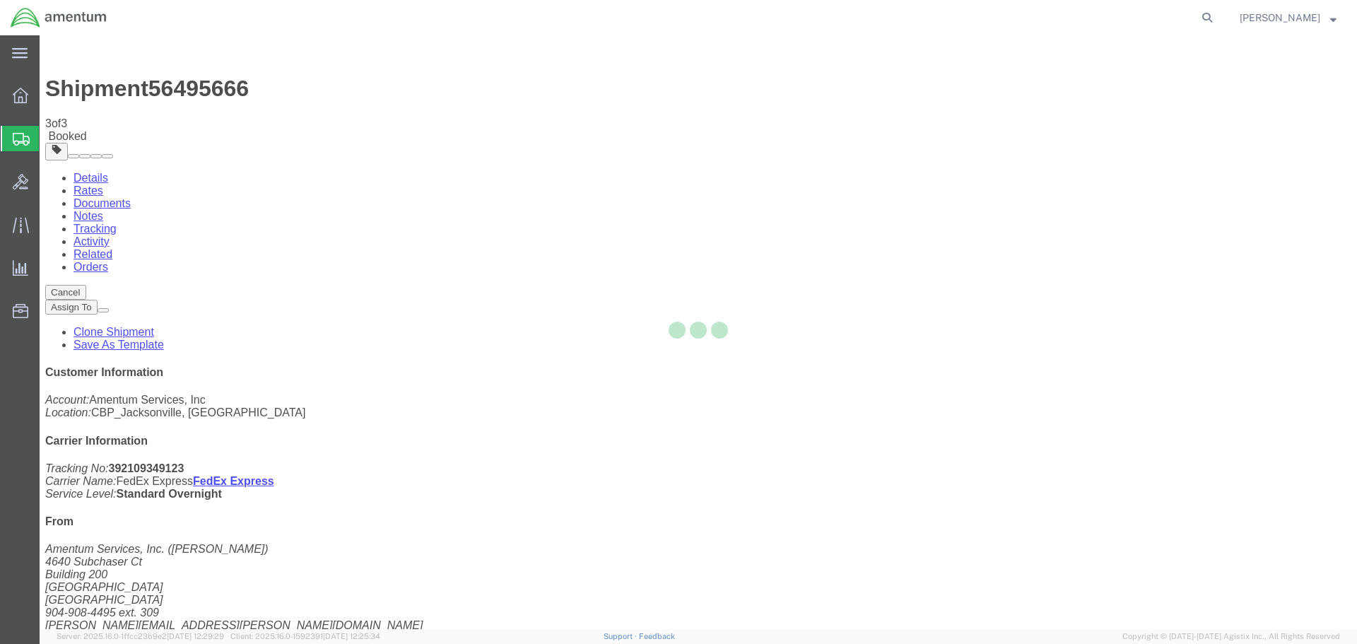
select select "49917"
select select "49926"
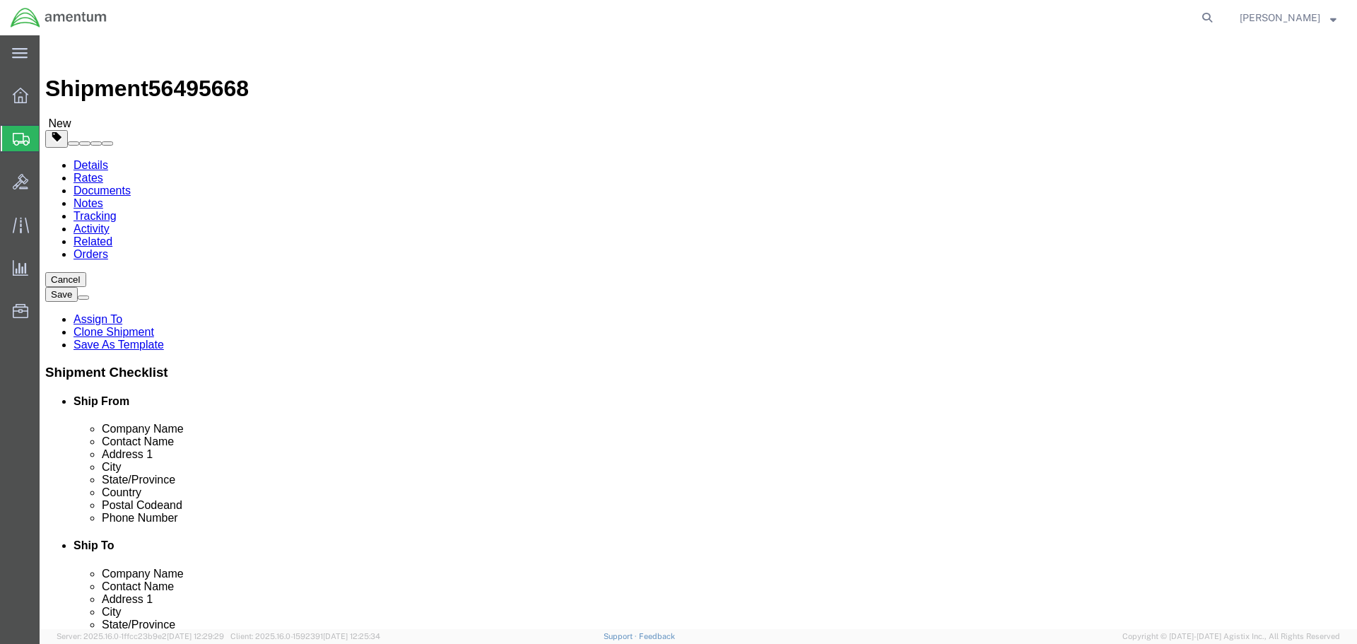
type input "LRT"
select select "49940"
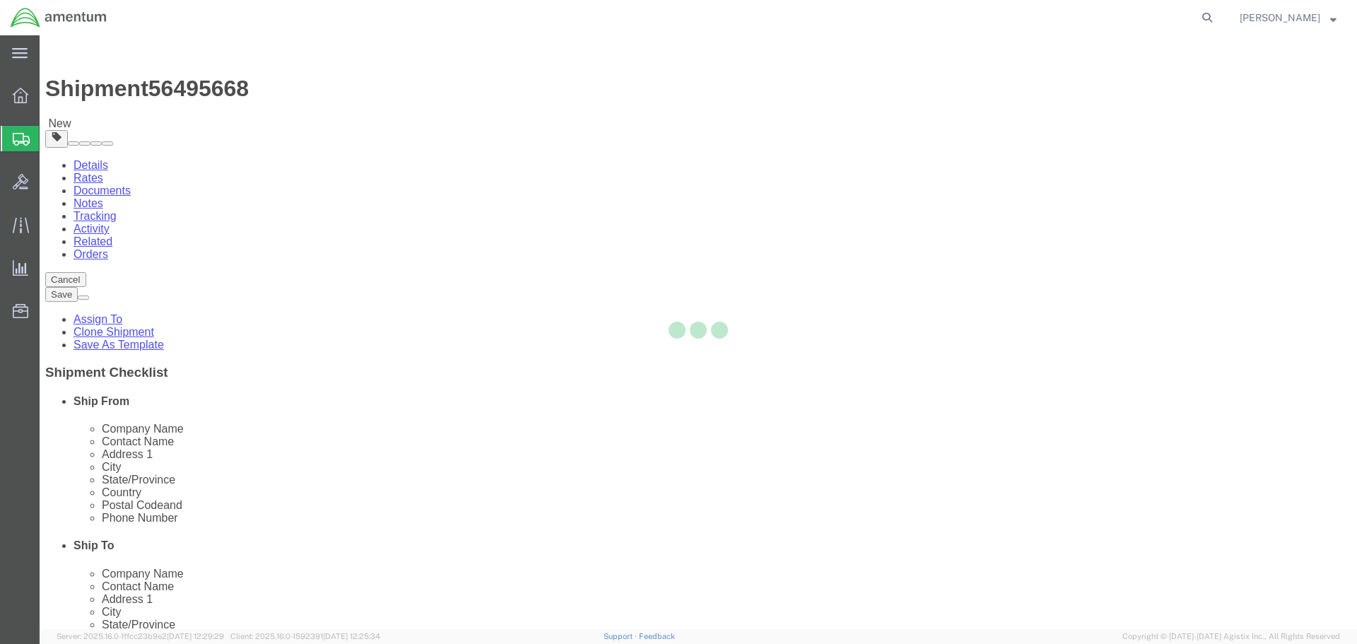
type input "78041"
type input "[PHONE_NUMBER]"
type input "[EMAIL_ADDRESS][PERSON_NAME][DOMAIN_NAME]"
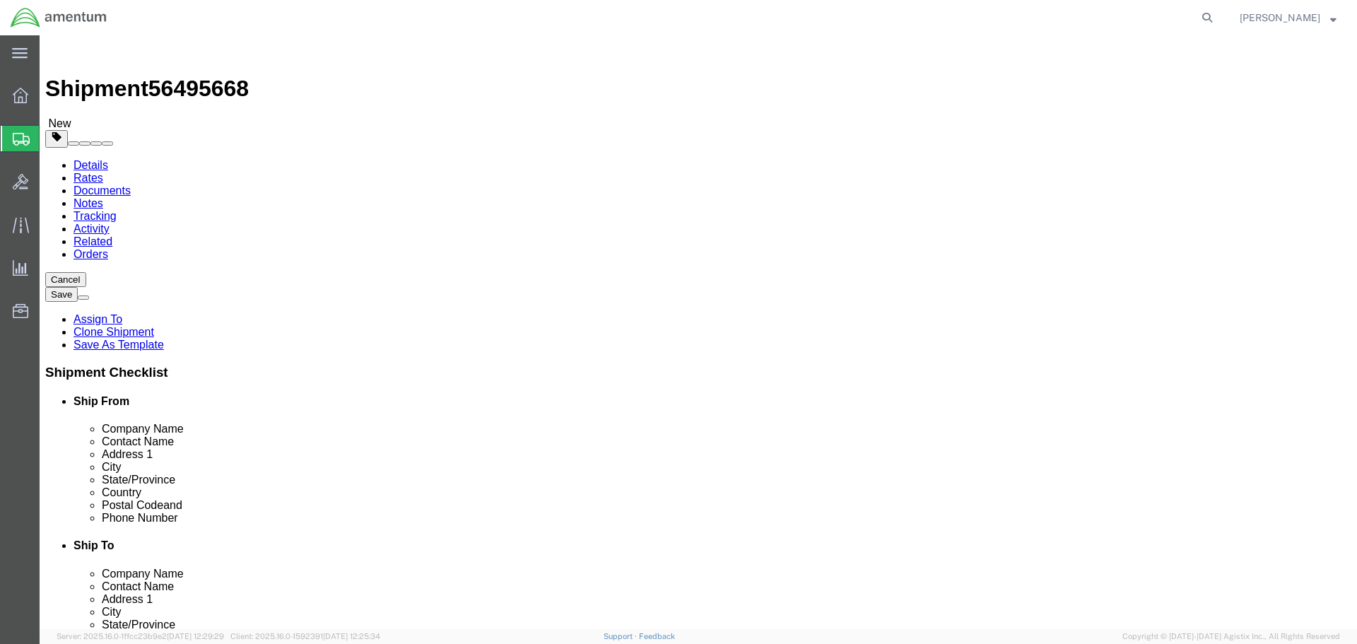
select select "[GEOGRAPHIC_DATA]"
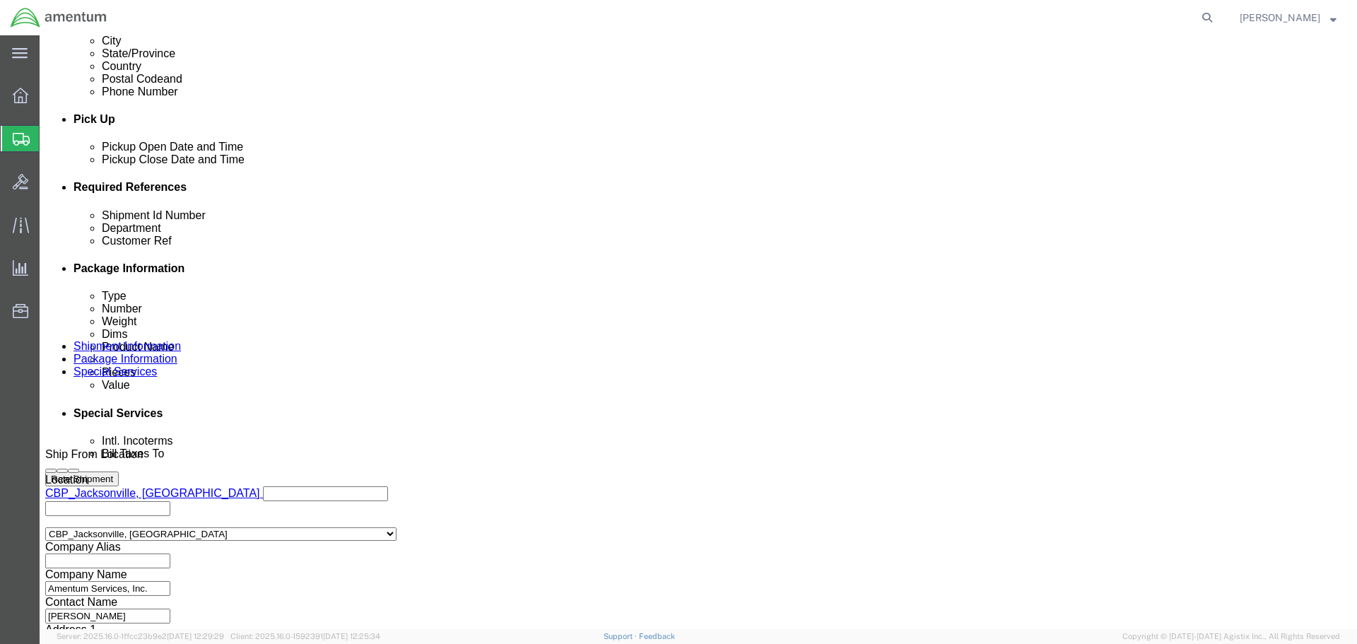
scroll to position [647, 0]
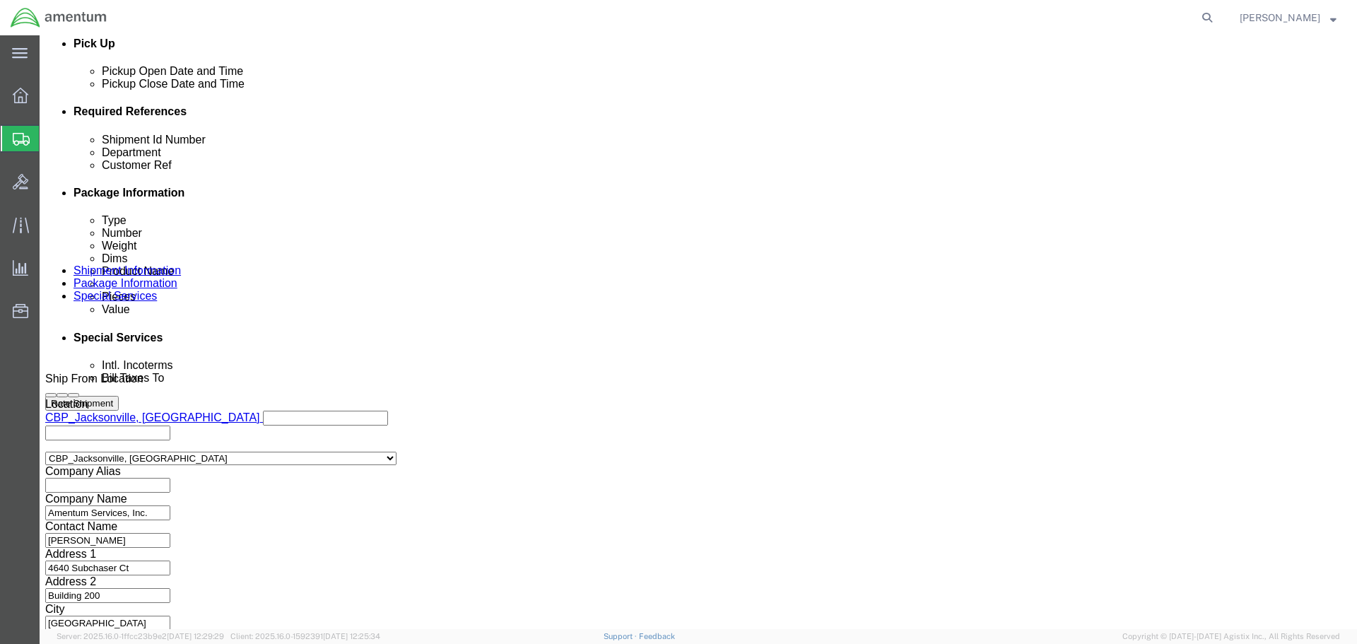
click input "NVG TO GFN"
type input "NVG TO LRT"
click button "Rate Shipment"
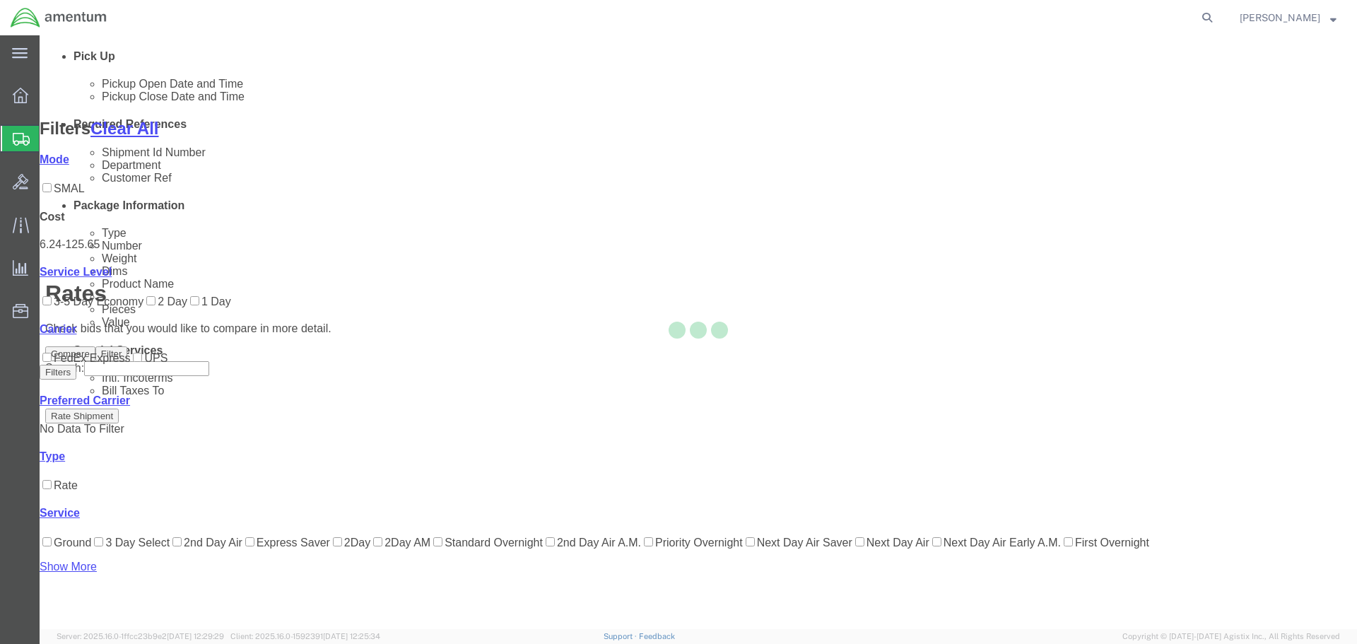
scroll to position [61, 0]
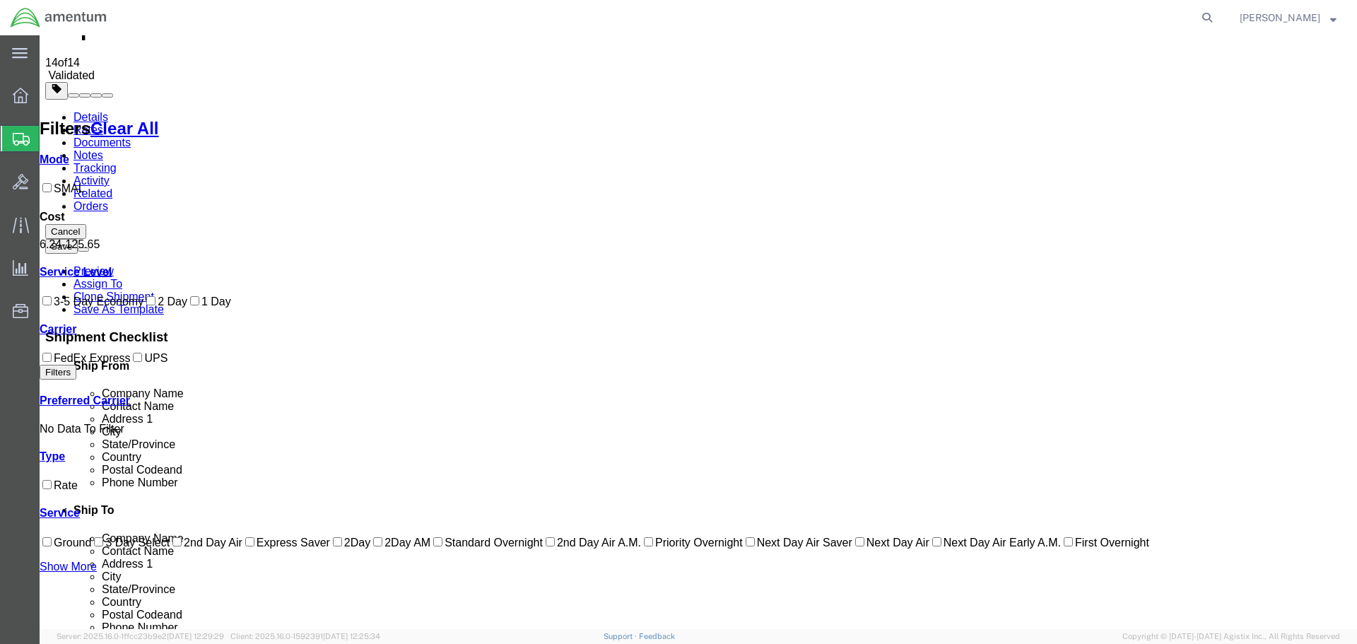
click at [93, 111] on link "Details" at bounding box center [91, 117] width 35 height 12
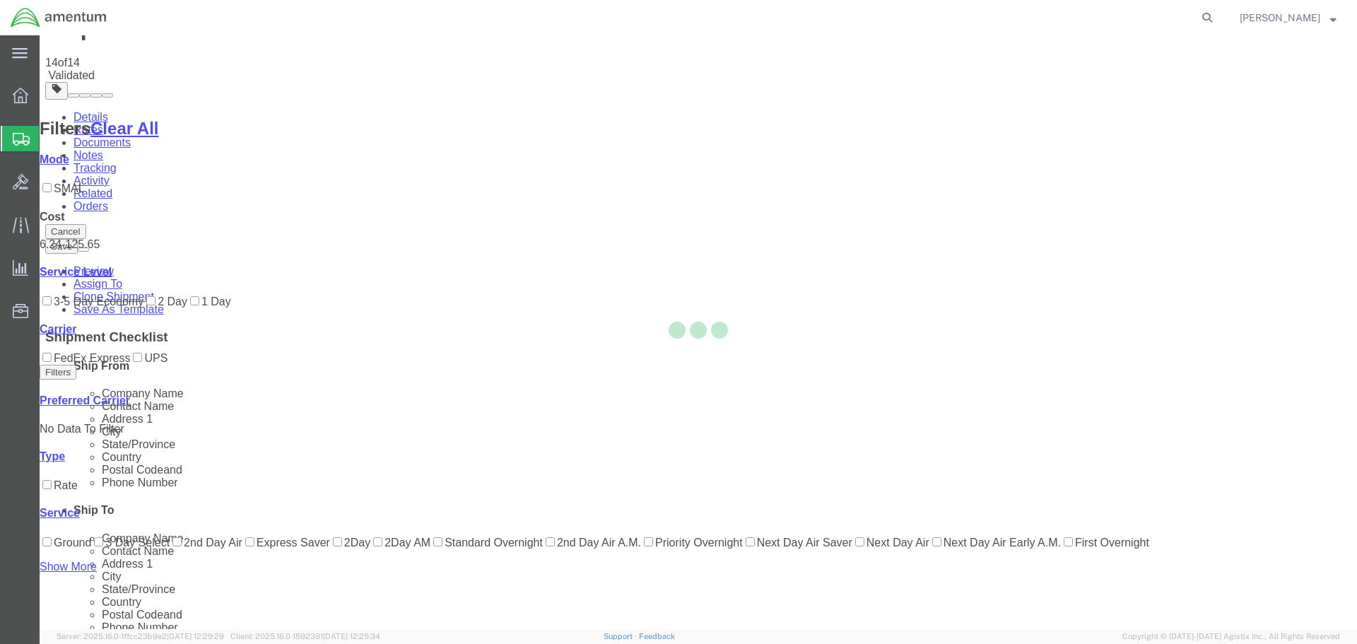
select select "49917"
select select "49940"
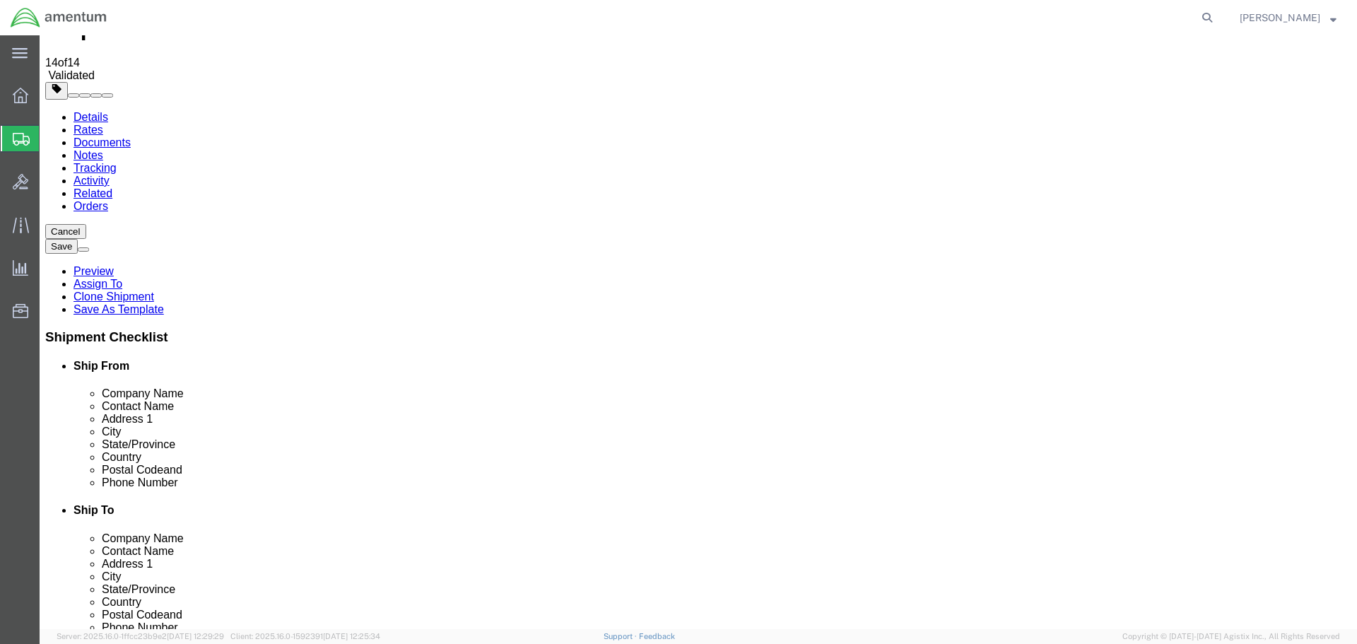
click icon
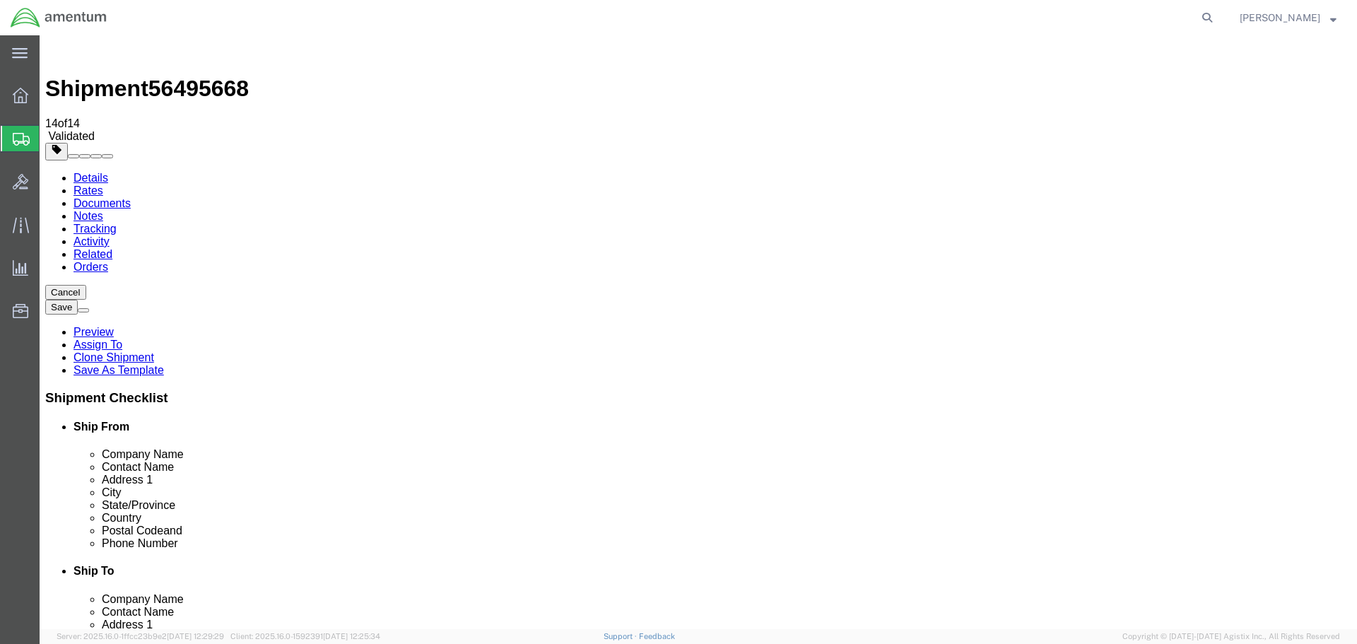
click input "14.00"
type input "12"
type input "11"
type input "8"
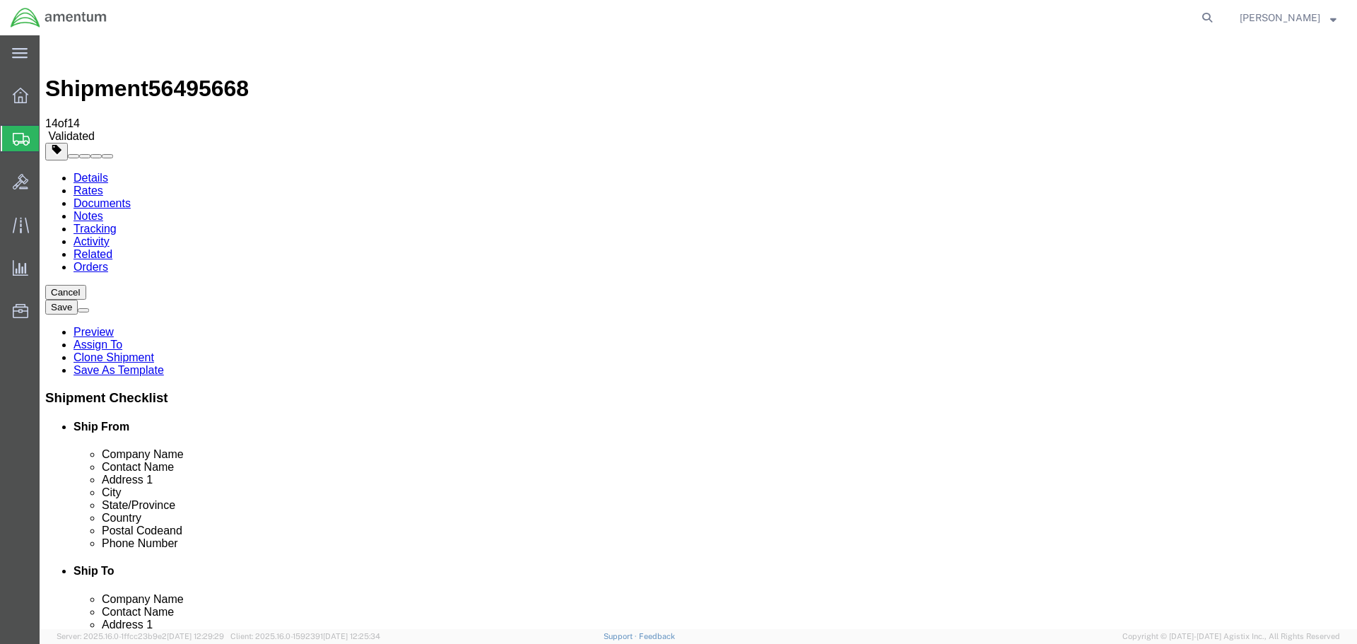
click button "Rate Shipment"
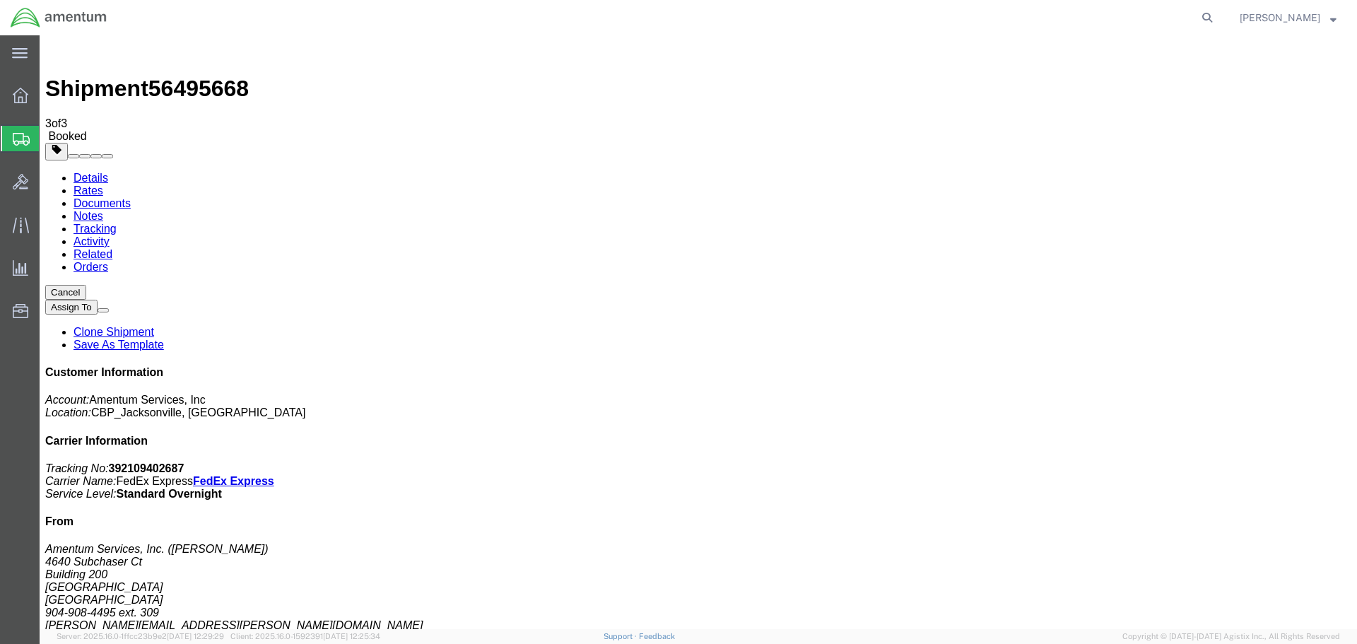
click at [154, 326] on link "Clone Shipment" at bounding box center [114, 332] width 81 height 12
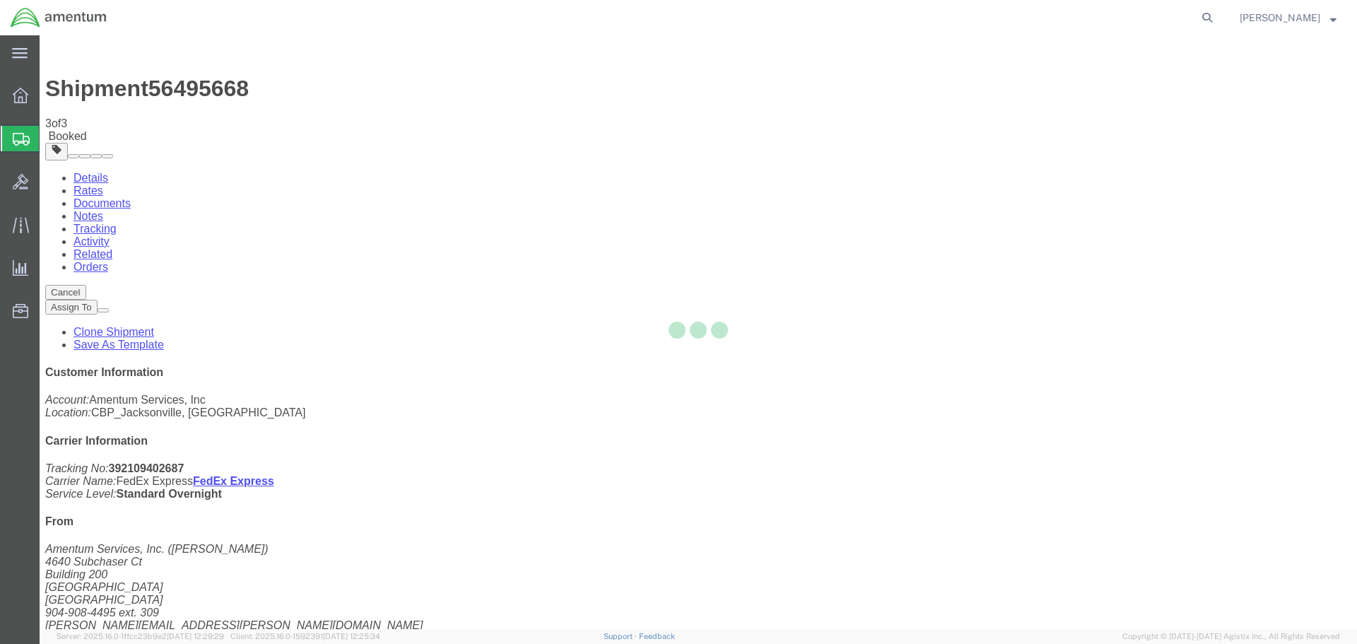
select select "49917"
select select "49940"
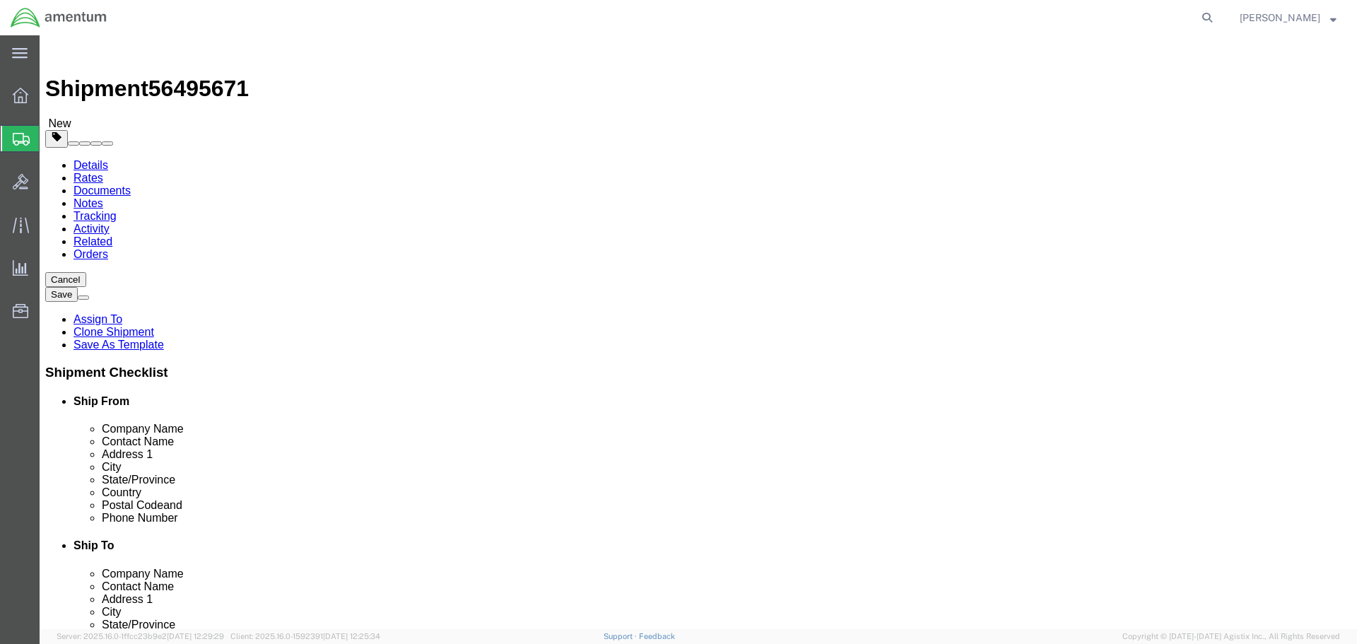
type input "M"
type input "ALPIN"
select select "49936"
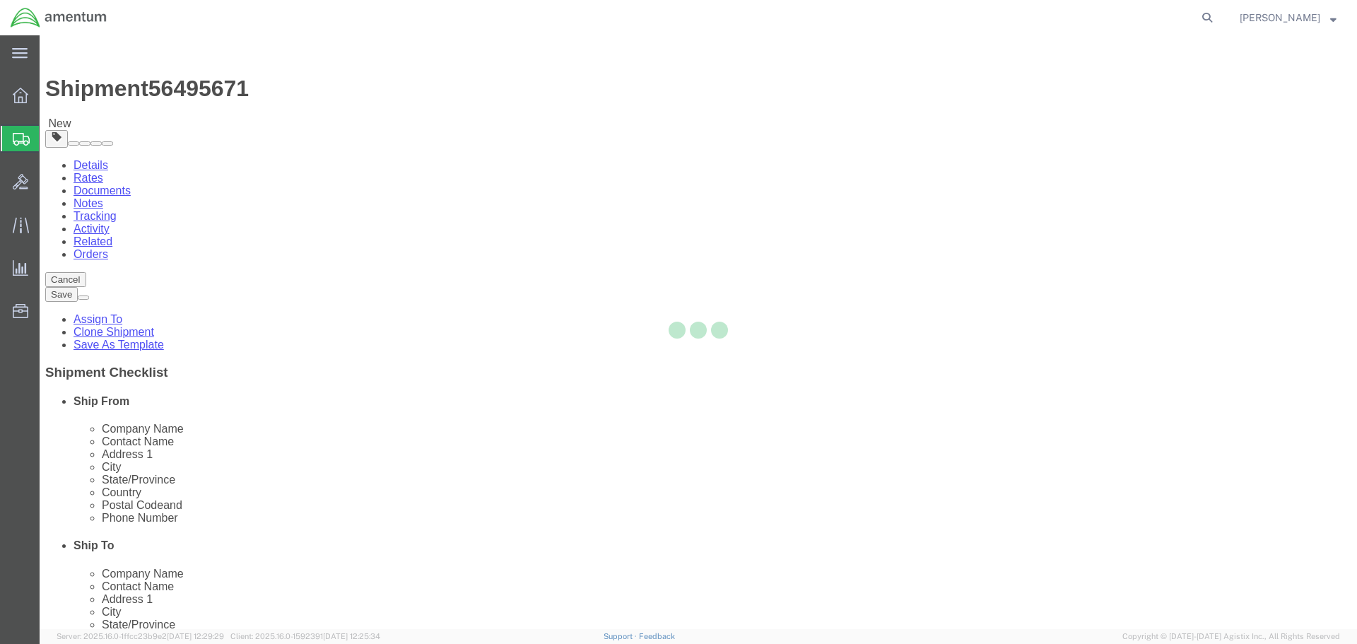
type input "79830"
type input "[PHONE_NUMBER]"
type input "[PERSON_NAME][EMAIL_ADDRESS][PERSON_NAME][DOMAIN_NAME]"
select select "[GEOGRAPHIC_DATA]"
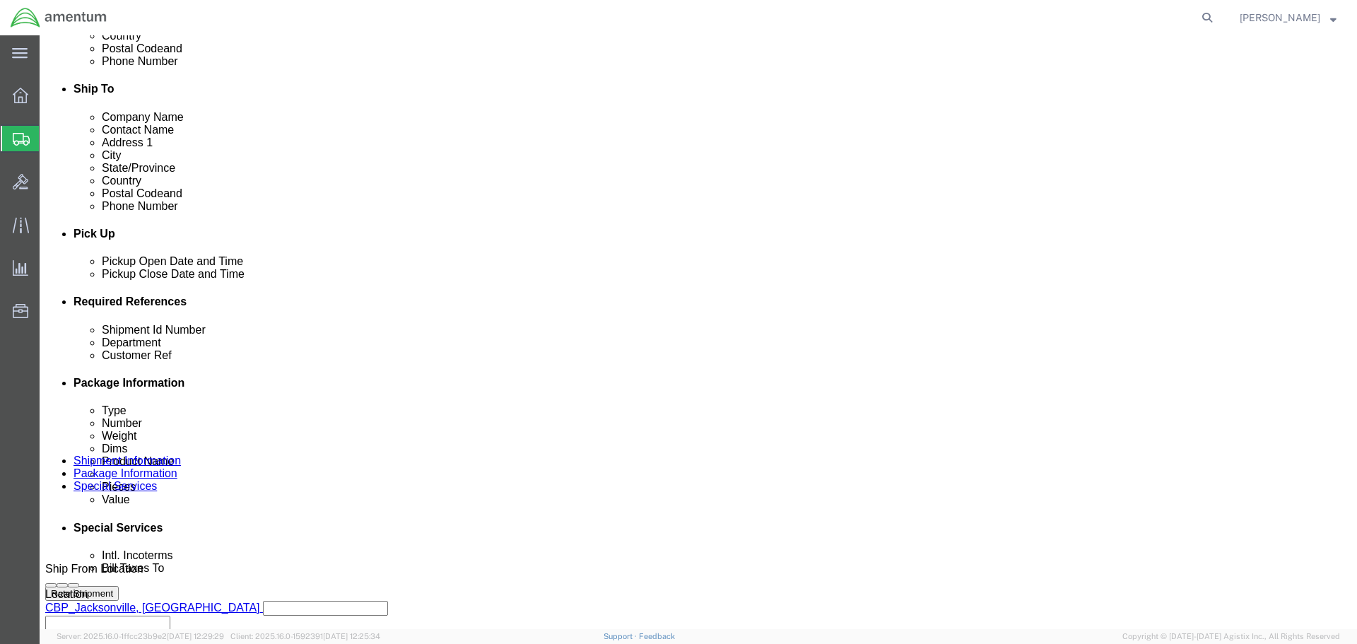
scroll to position [495, 0]
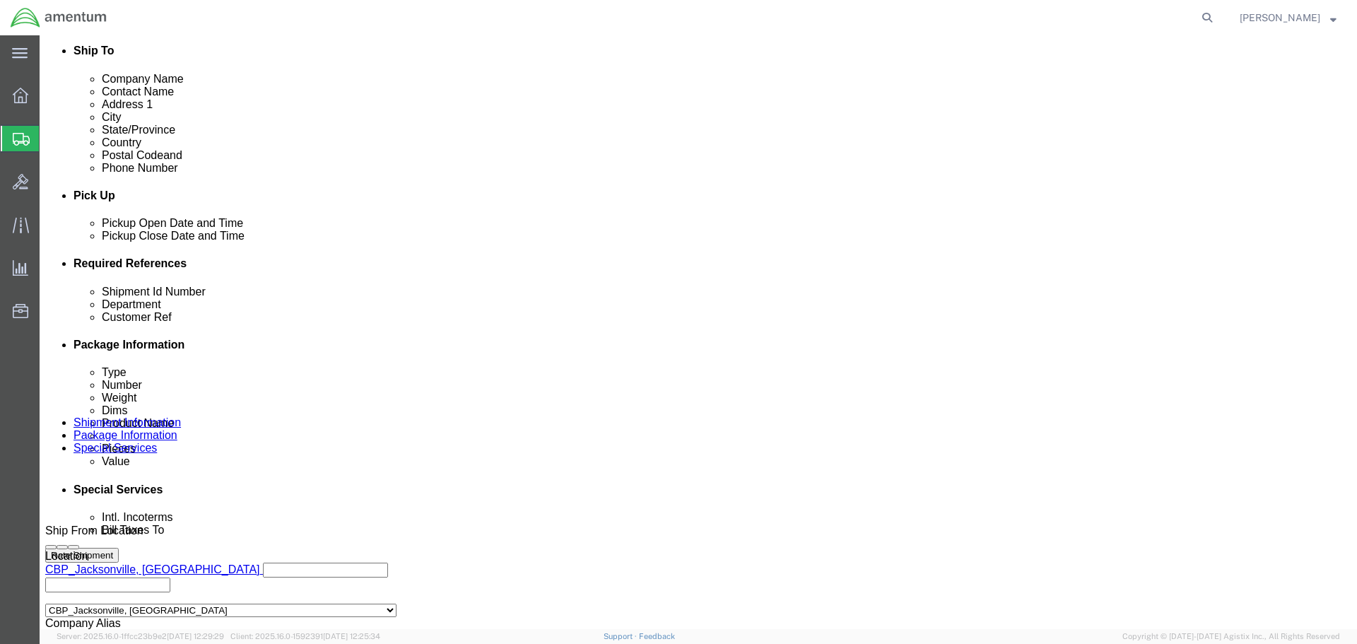
click input "NVG TO LRT"
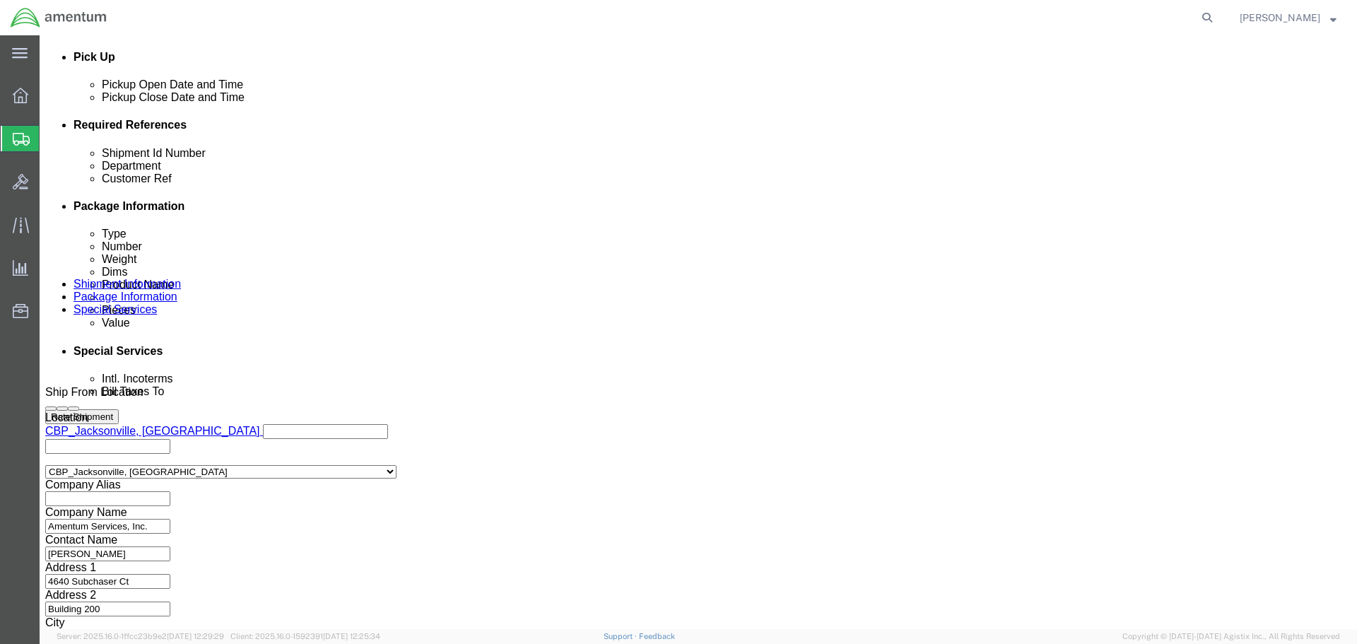
scroll to position [647, 0]
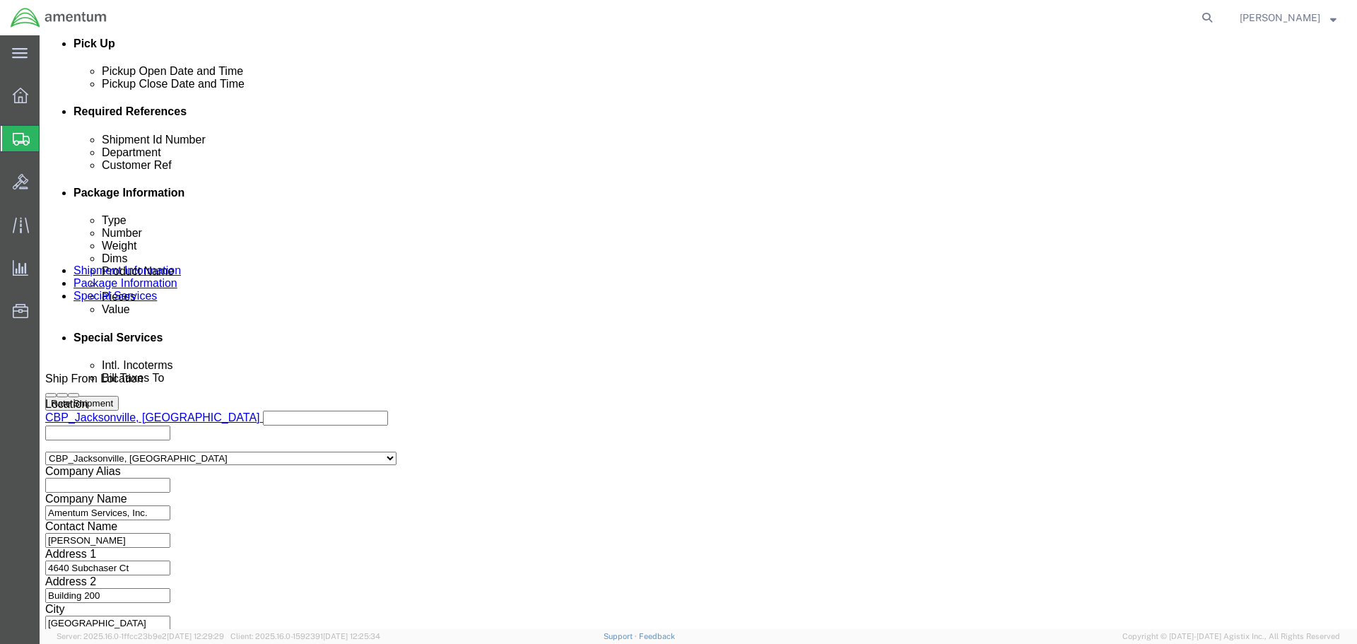
type input "NVG TO MAR"
click button "Continue"
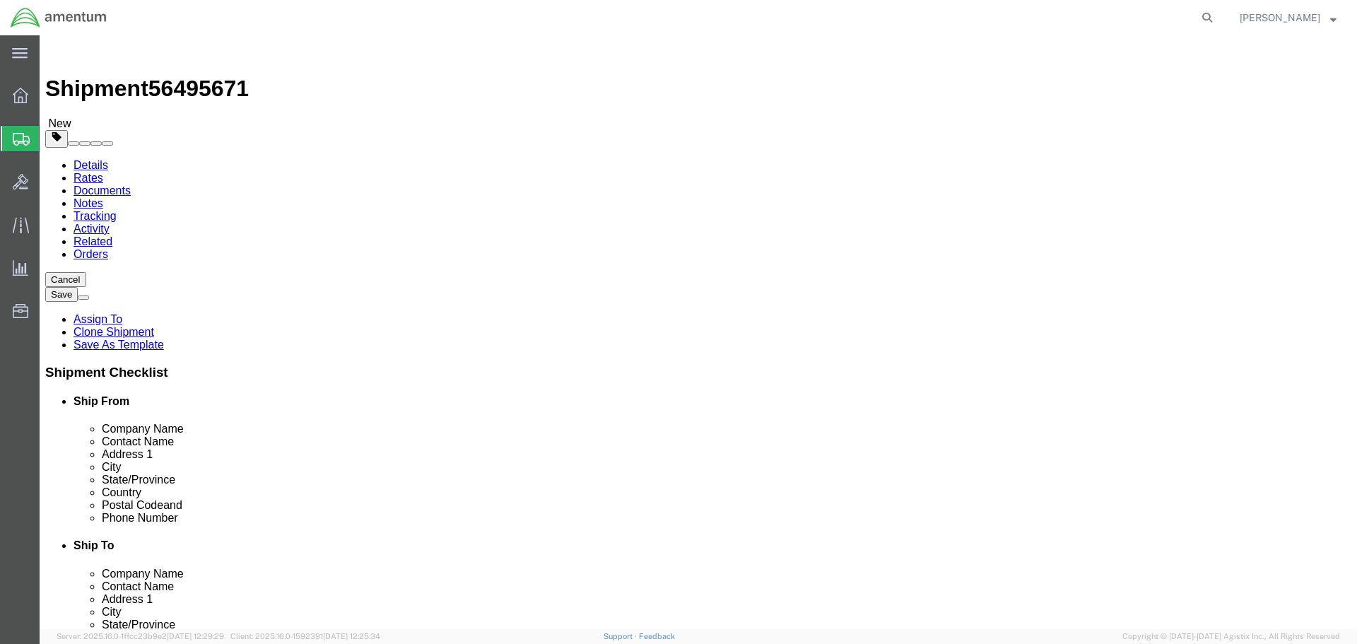
click input "12.00"
type input "14"
type input "12"
type input "10"
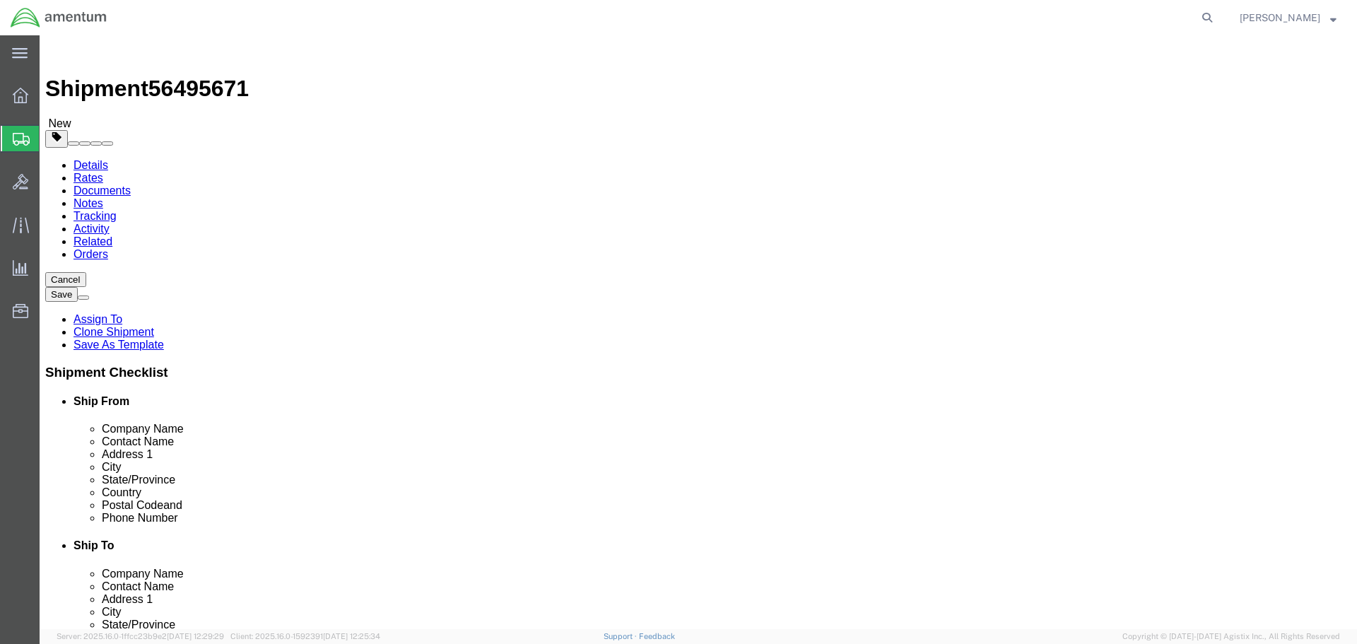
click button "Rate Shipment"
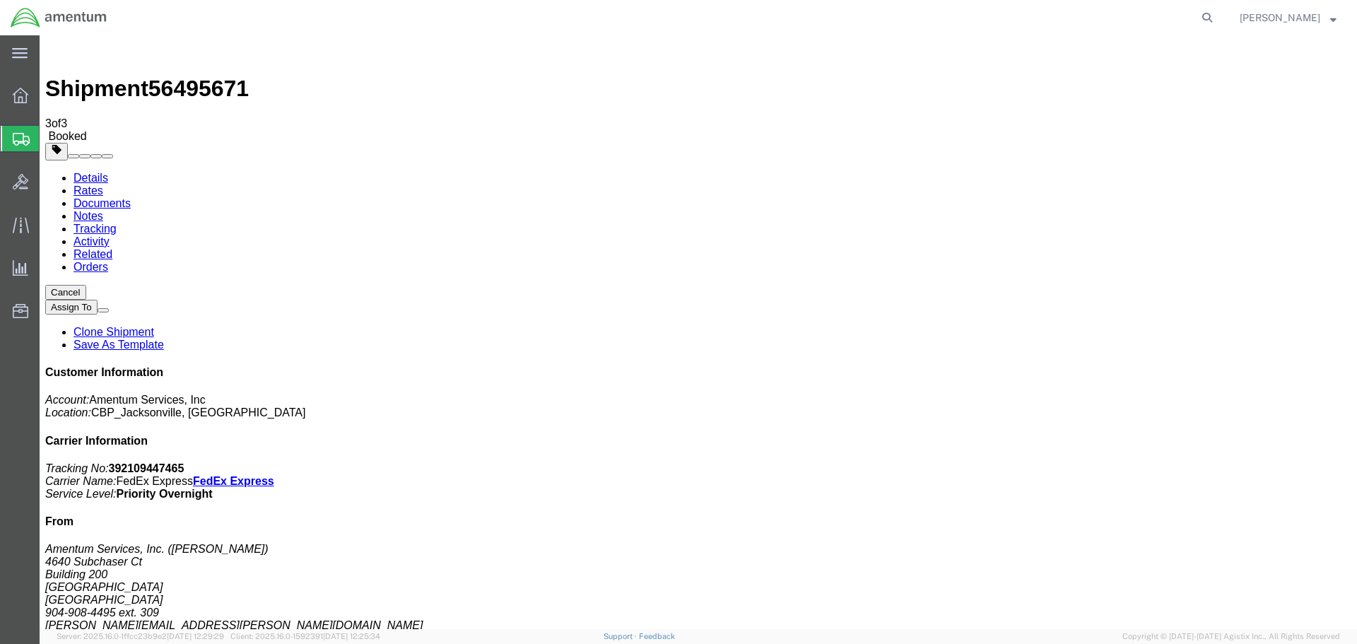
drag, startPoint x: 564, startPoint y: 402, endPoint x: 522, endPoint y: 298, distance: 111.6
